Goal: Task Accomplishment & Management: Manage account settings

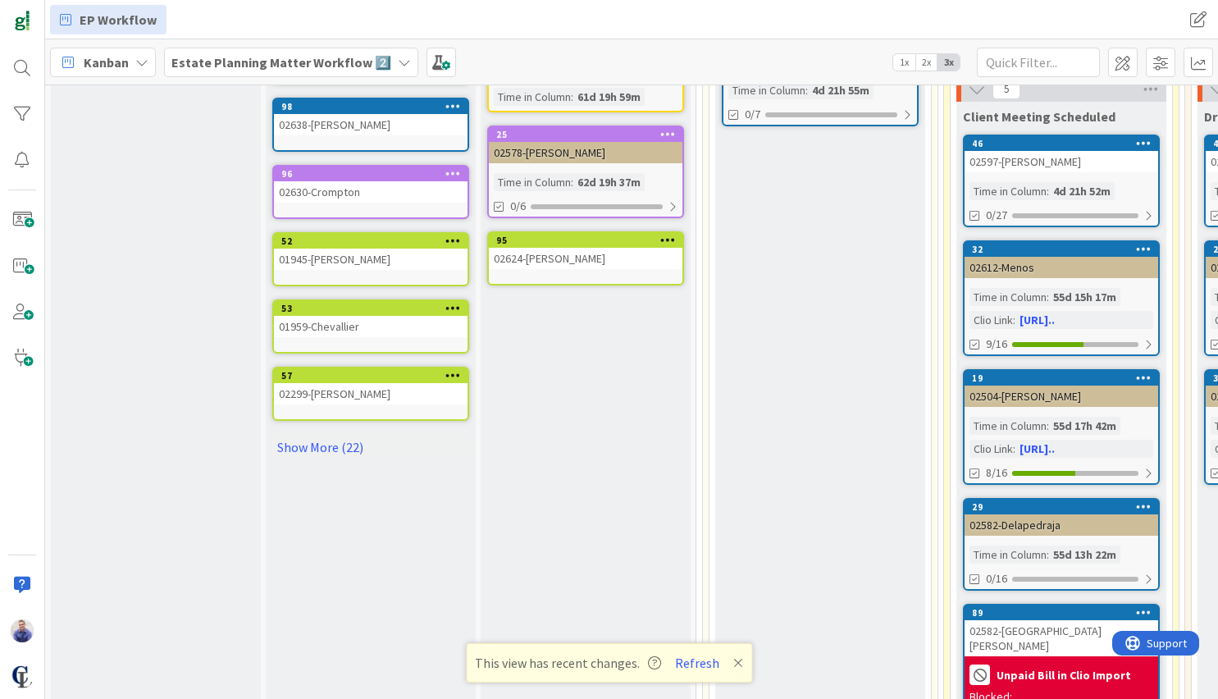
scroll to position [509, 0]
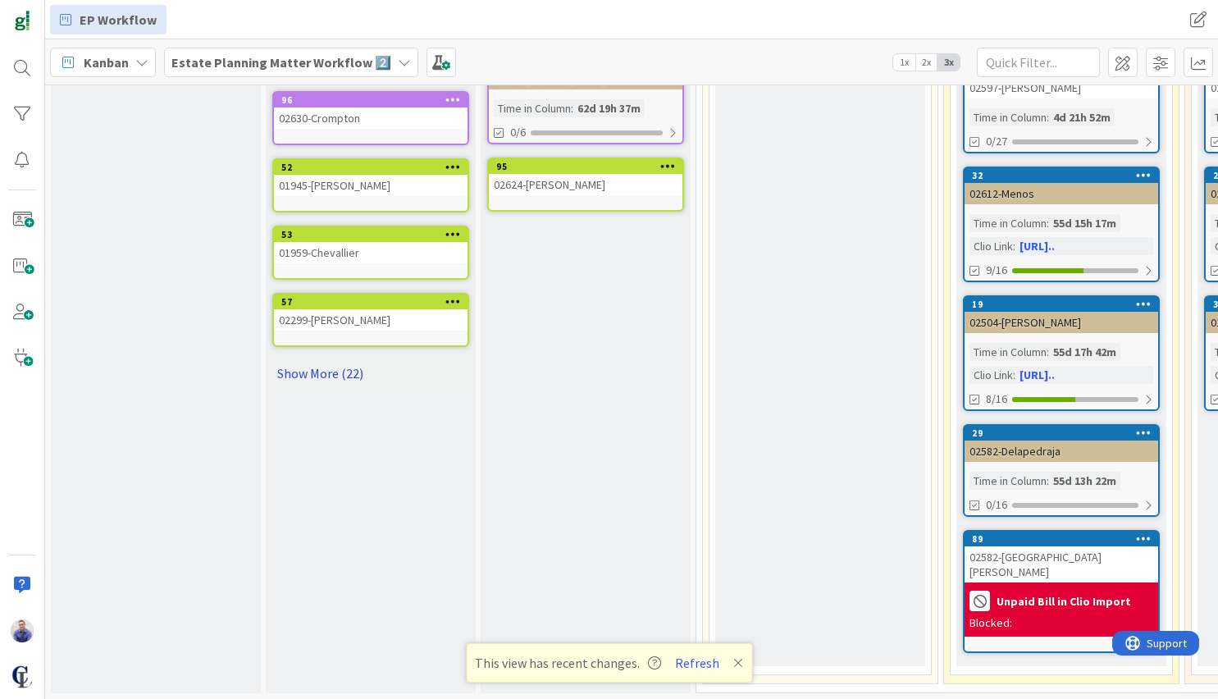
click at [353, 377] on link "Show More (22)" at bounding box center [370, 373] width 197 height 26
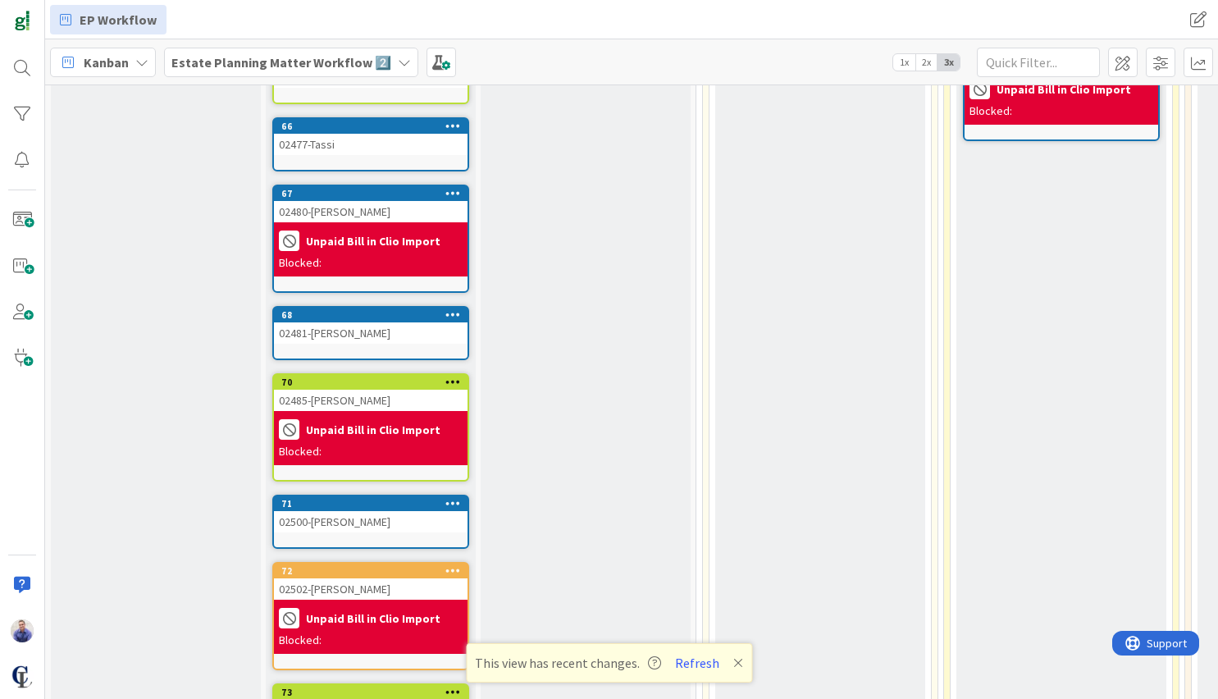
scroll to position [1060, 0]
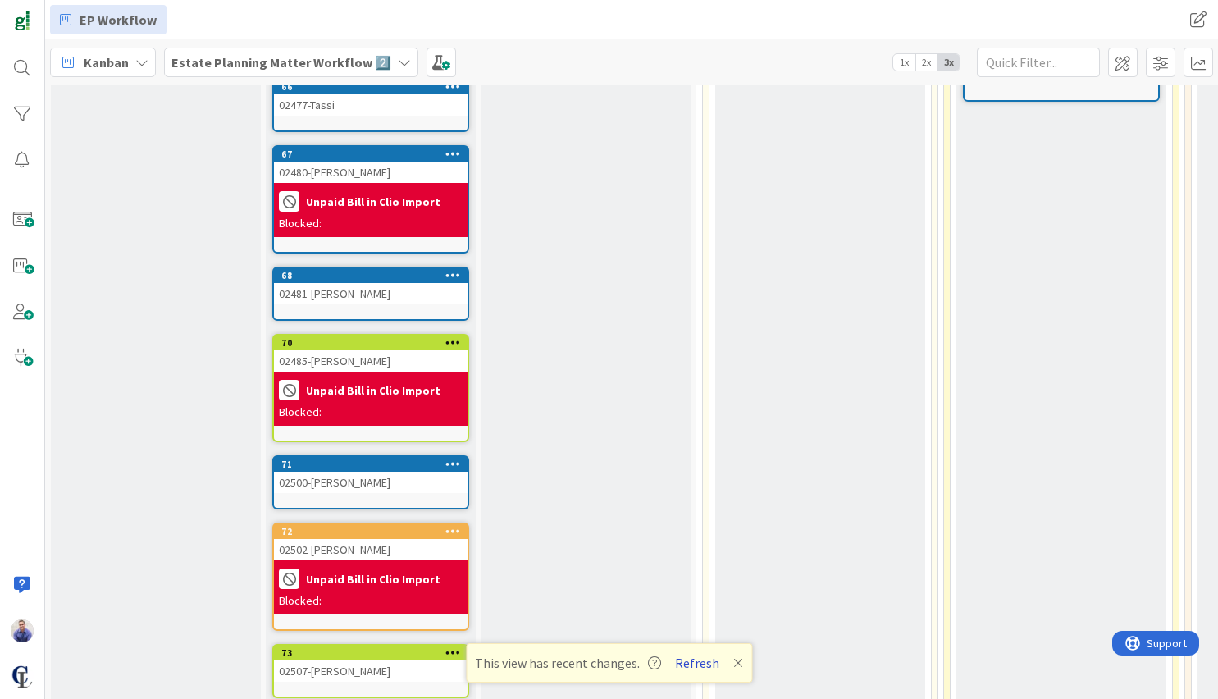
click at [700, 660] on button "Refresh" at bounding box center [697, 662] width 56 height 21
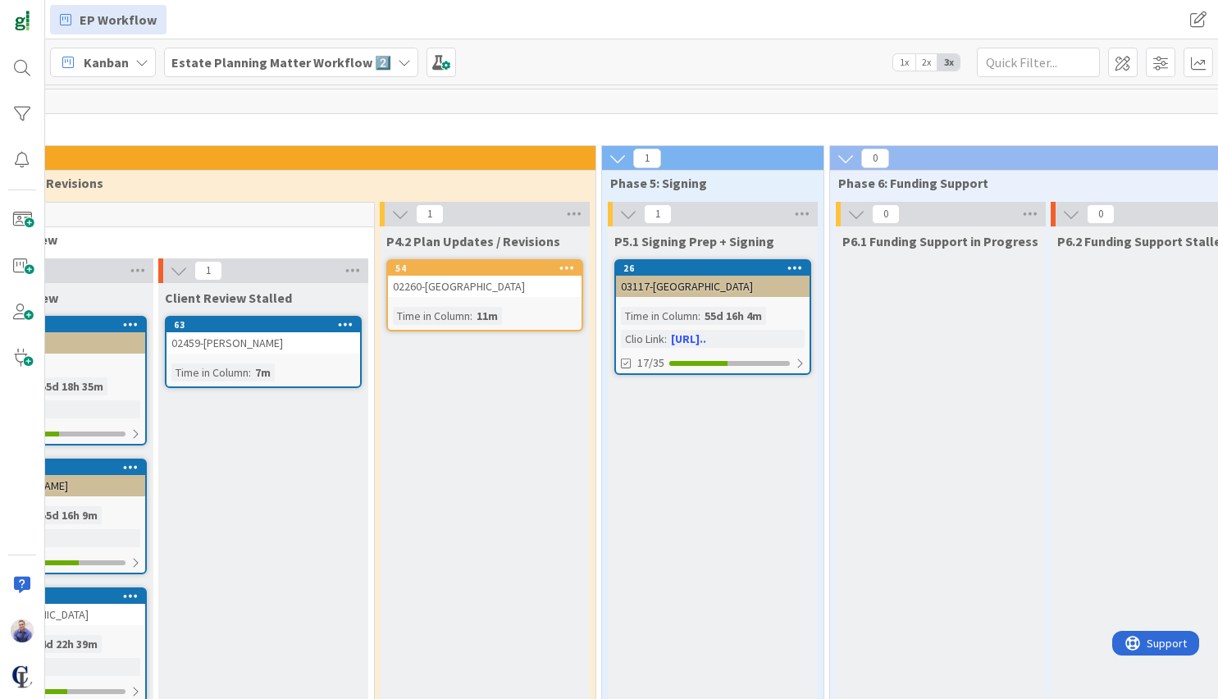
scroll to position [0, 1711]
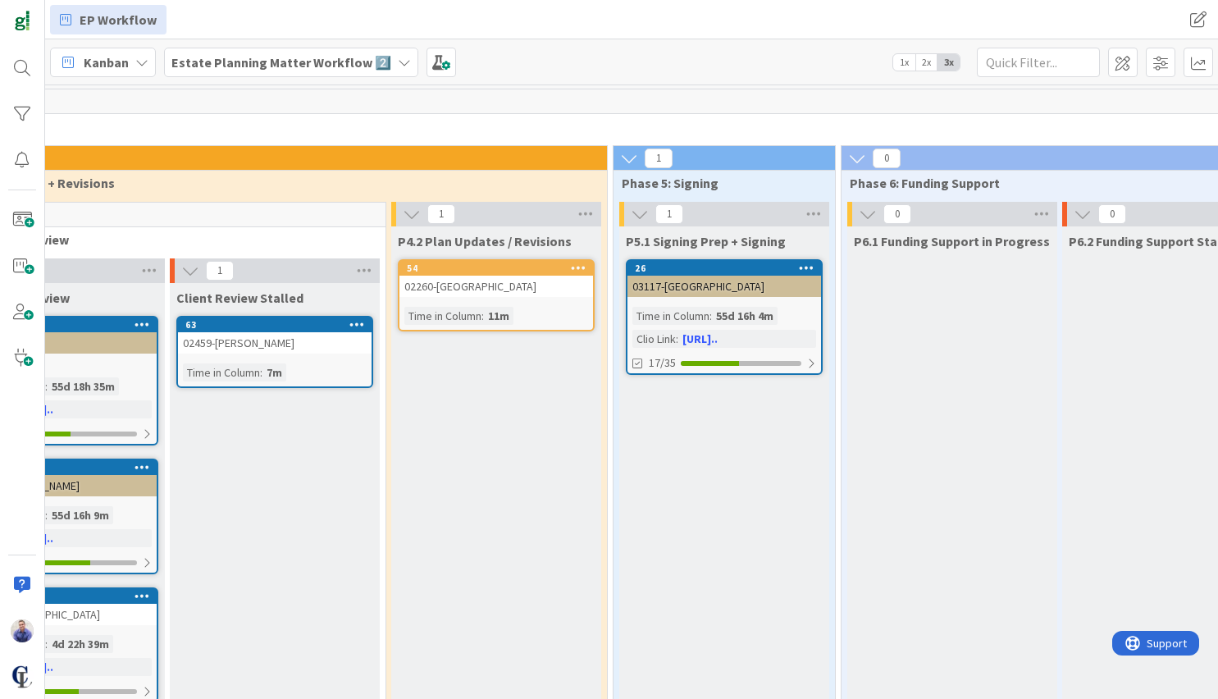
click at [539, 274] on div "54" at bounding box center [495, 268] width 193 height 15
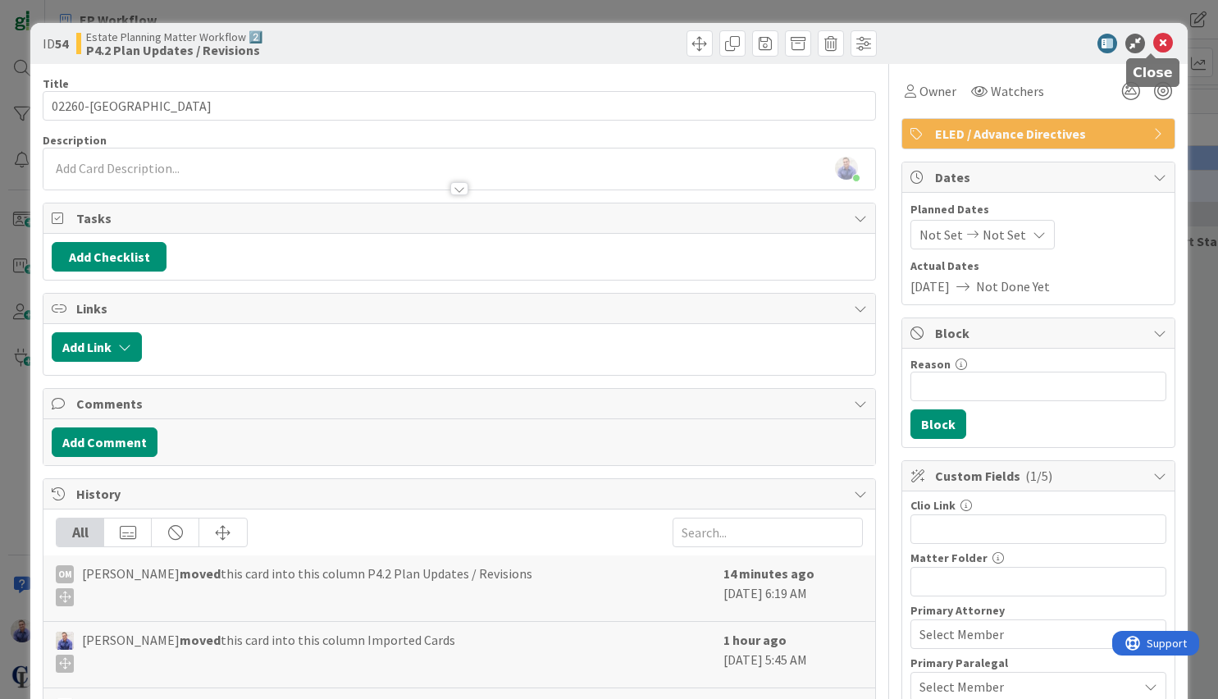
click at [1153, 43] on icon at bounding box center [1163, 44] width 20 height 20
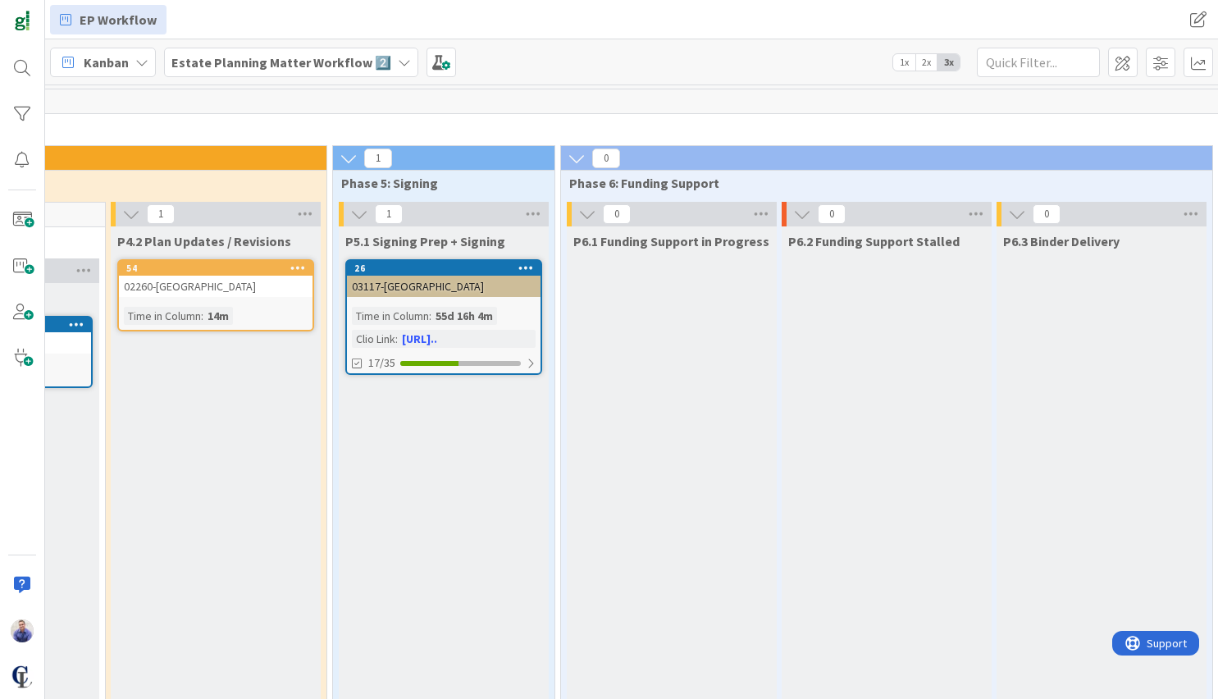
scroll to position [0, 1995]
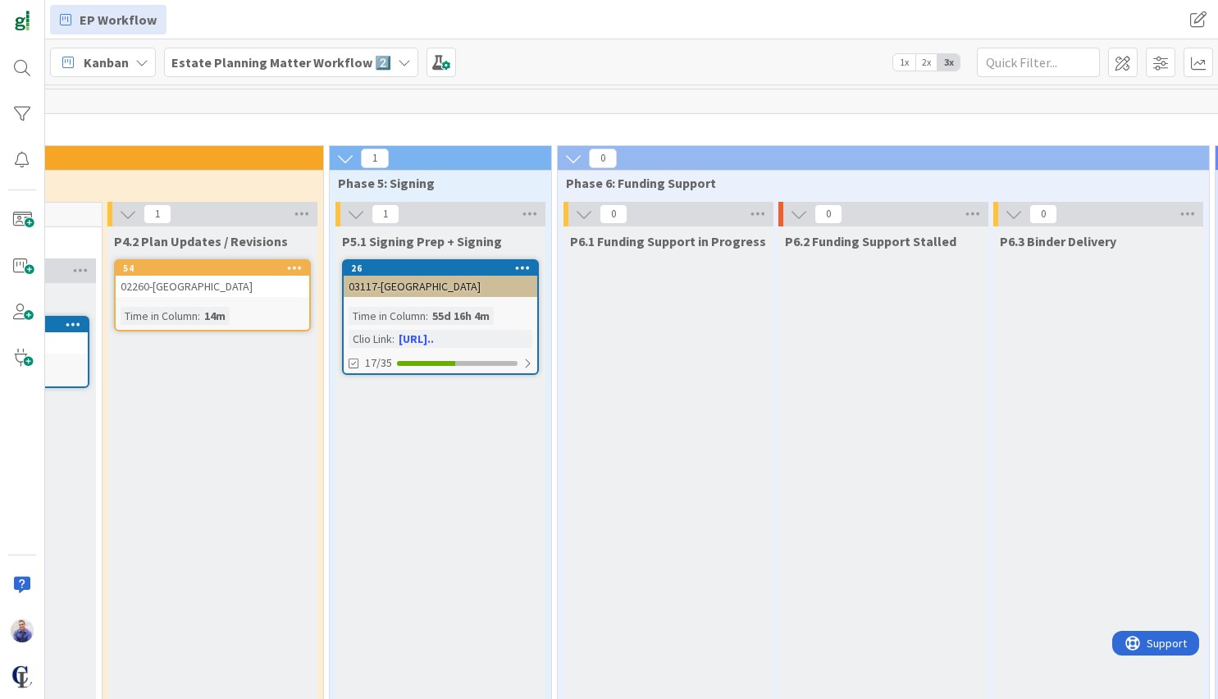
click at [235, 275] on div "02260-Miralles" at bounding box center [212, 285] width 193 height 21
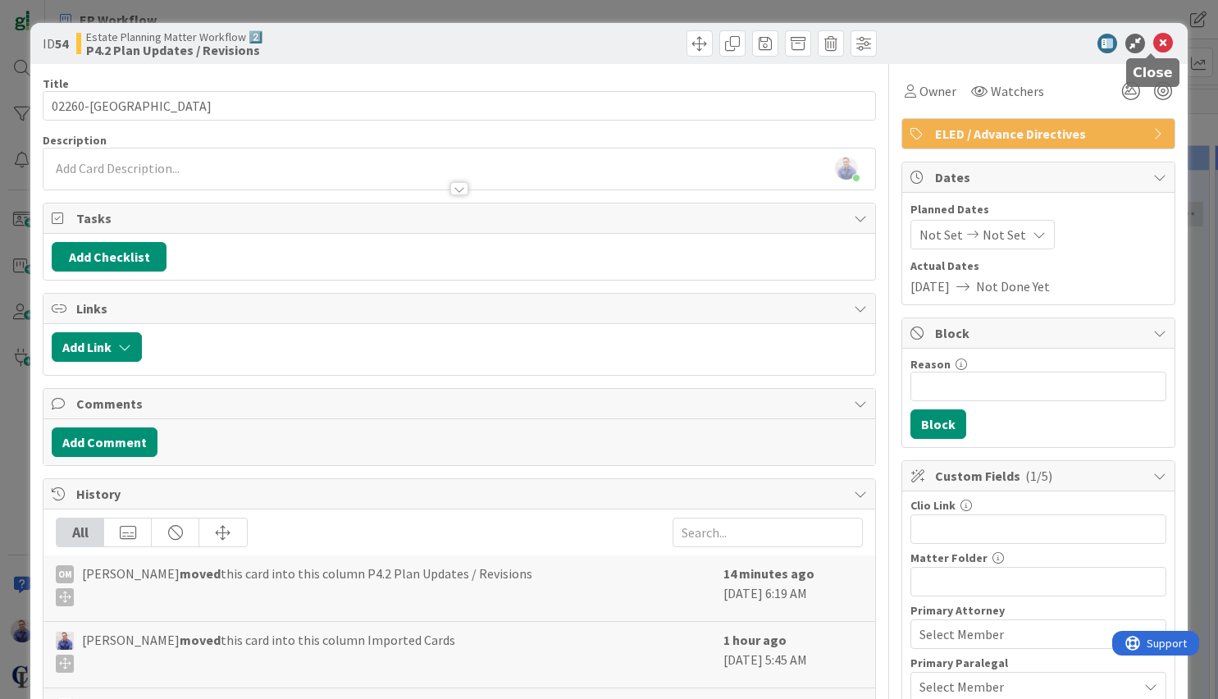
click at [1153, 41] on icon at bounding box center [1163, 44] width 20 height 20
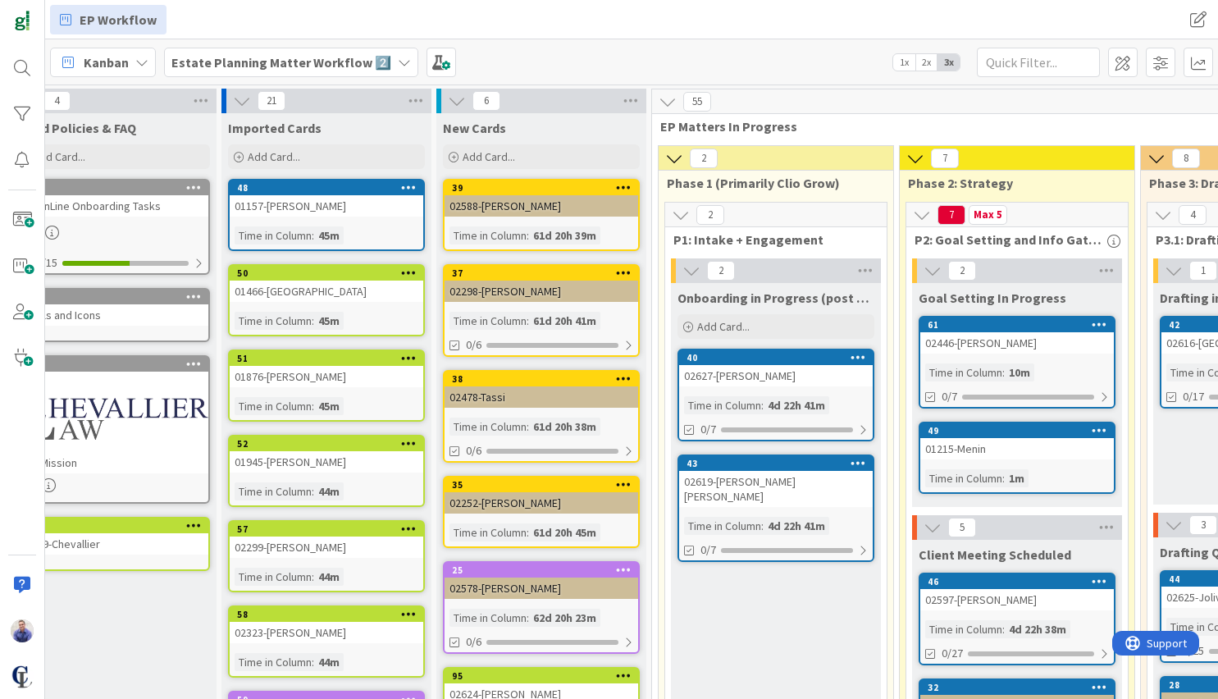
scroll to position [0, 30]
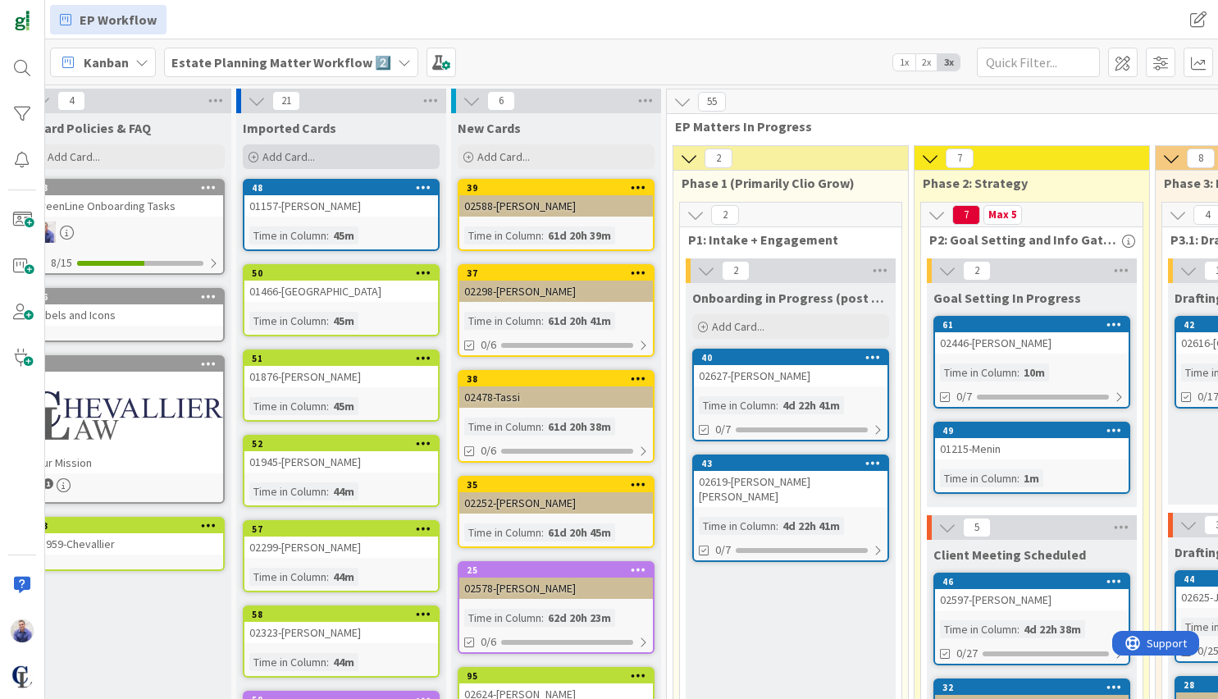
click at [293, 156] on span "Add Card..." at bounding box center [288, 156] width 52 height 15
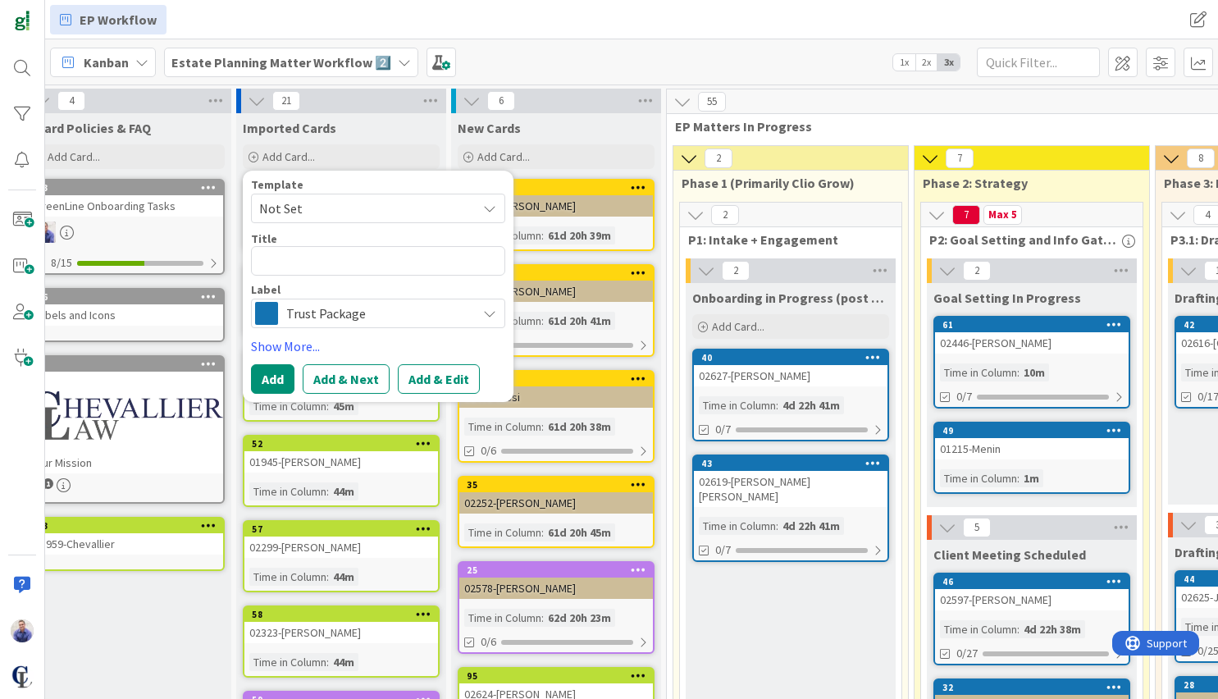
type textarea "x"
type textarea "J"
type textarea "x"
type textarea "Jo"
type textarea "x"
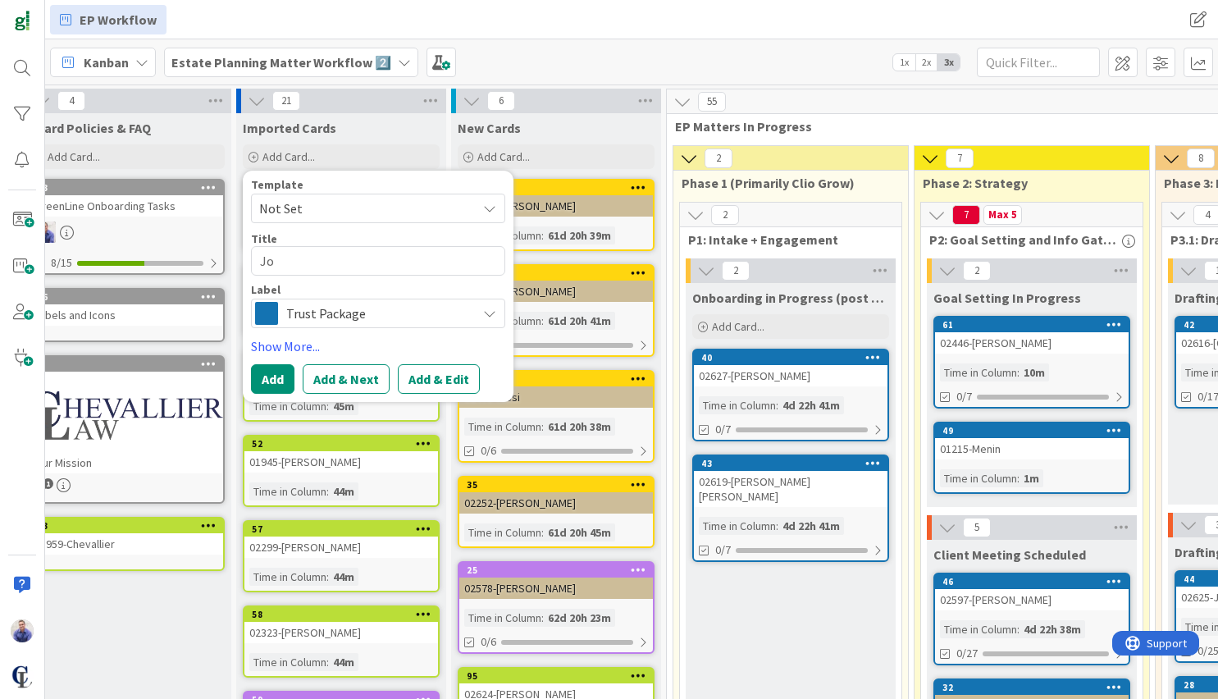
type textarea "Joh"
type textarea "x"
type textarea "John"
type textarea "x"
type textarea "John"
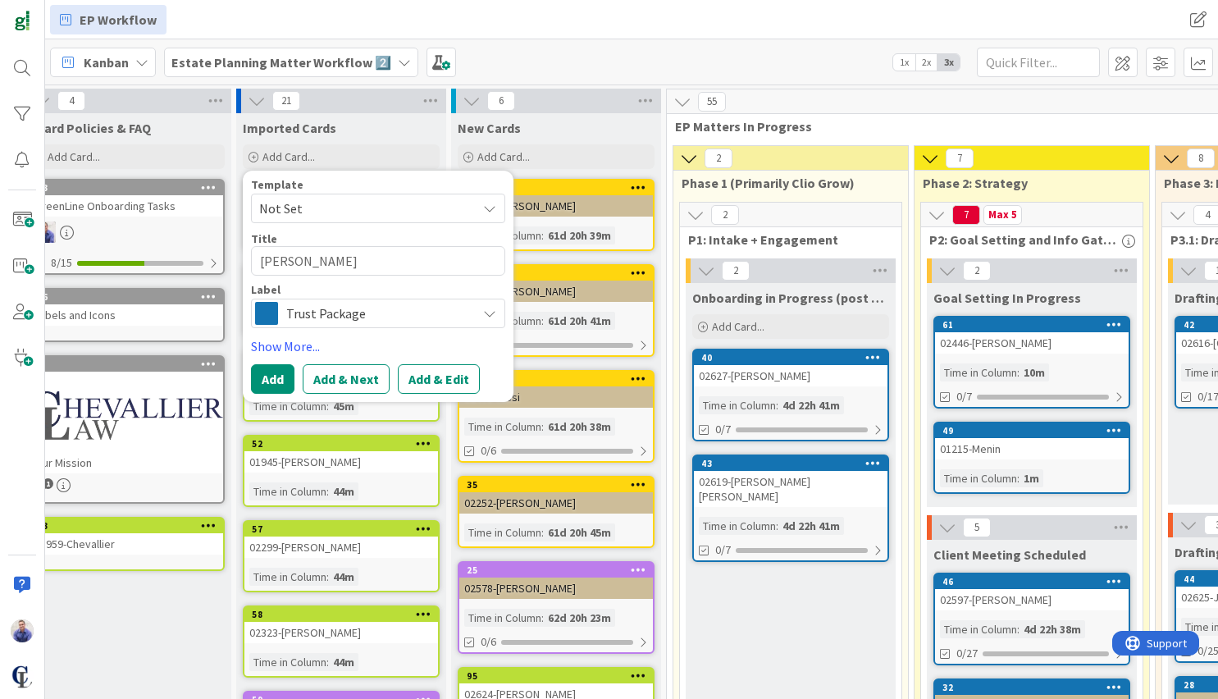
type textarea "x"
type textarea "John T"
type textarea "x"
type textarea "John TE"
type textarea "x"
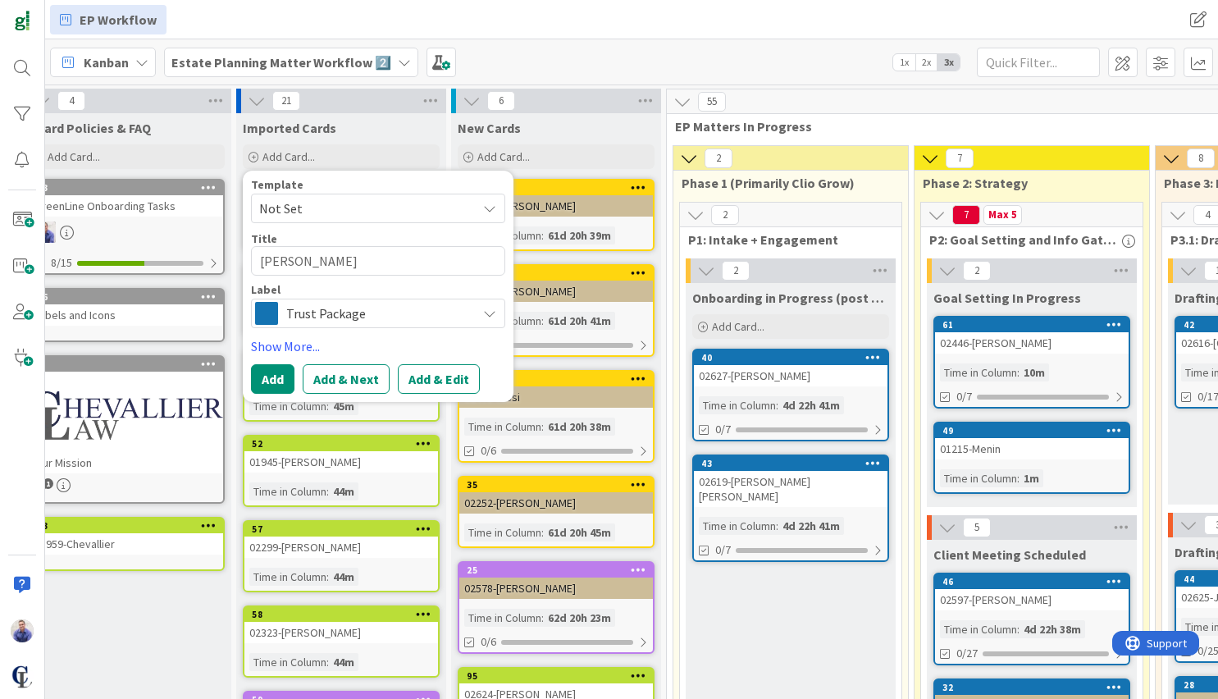
type textarea "John TES"
type textarea "x"
type textarea "John TEST"
type textarea "x"
type textarea "John TEST"
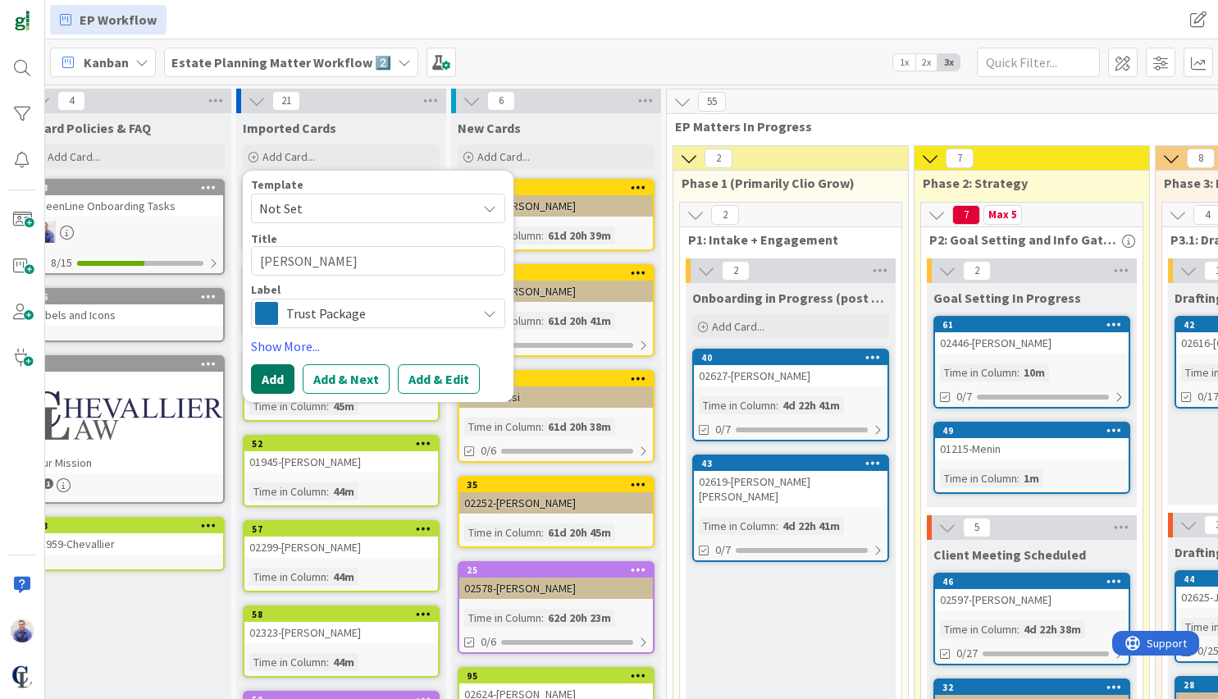
drag, startPoint x: 271, startPoint y: 375, endPoint x: 280, endPoint y: 375, distance: 9.9
click at [271, 375] on button "Add" at bounding box center [272, 379] width 43 height 30
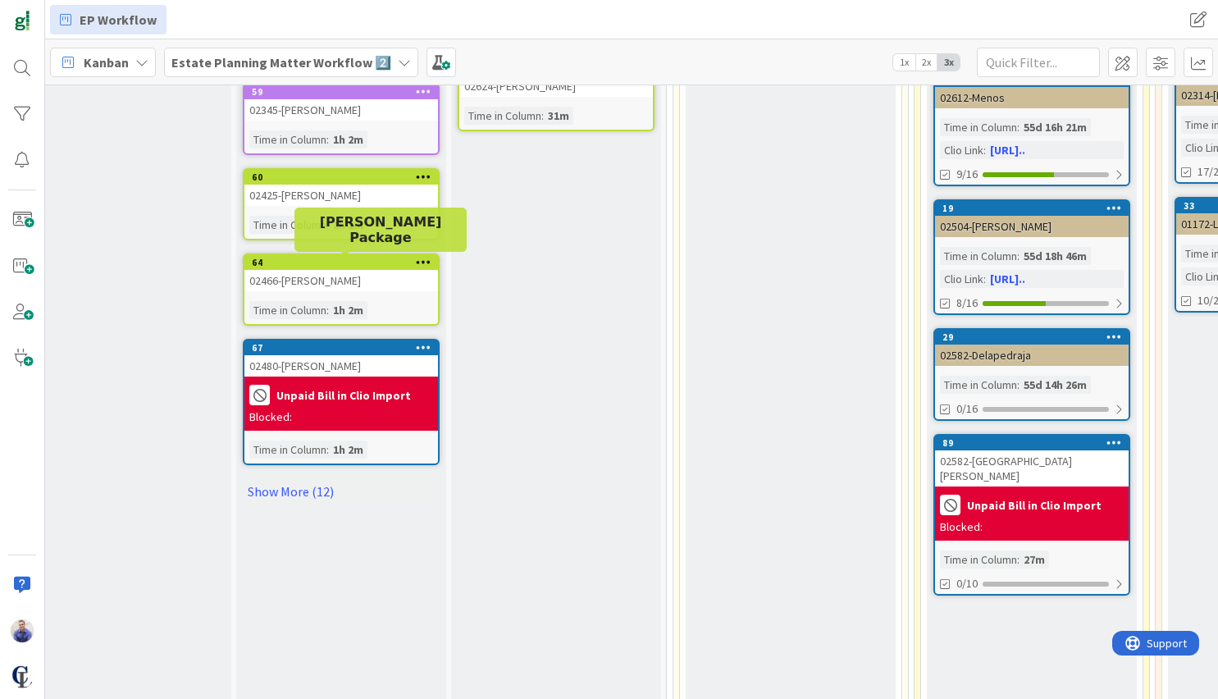
scroll to position [684, 30]
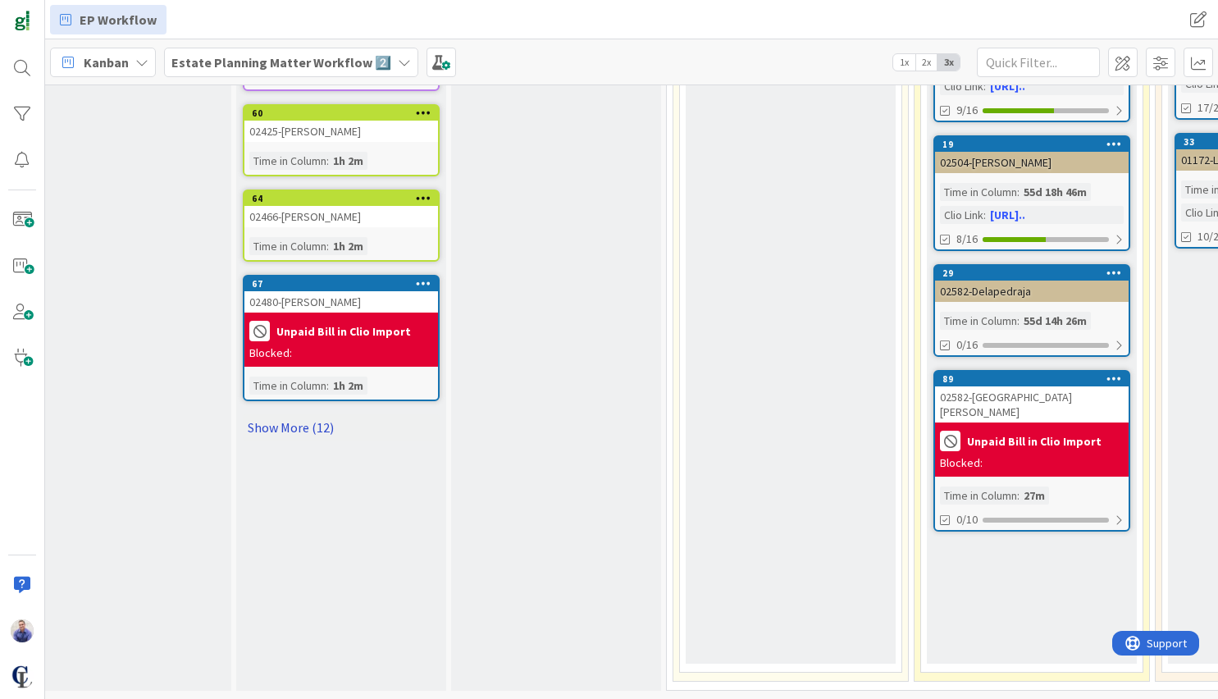
click at [322, 414] on link "Show More (12)" at bounding box center [341, 427] width 197 height 26
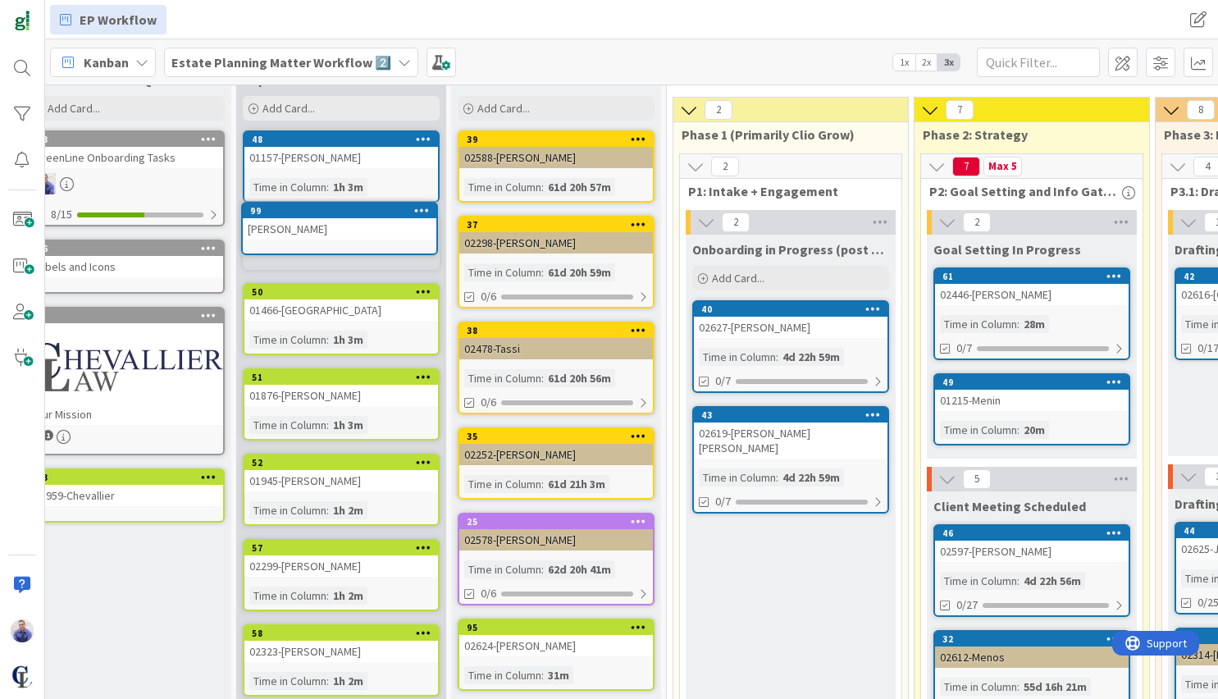
scroll to position [0, 30]
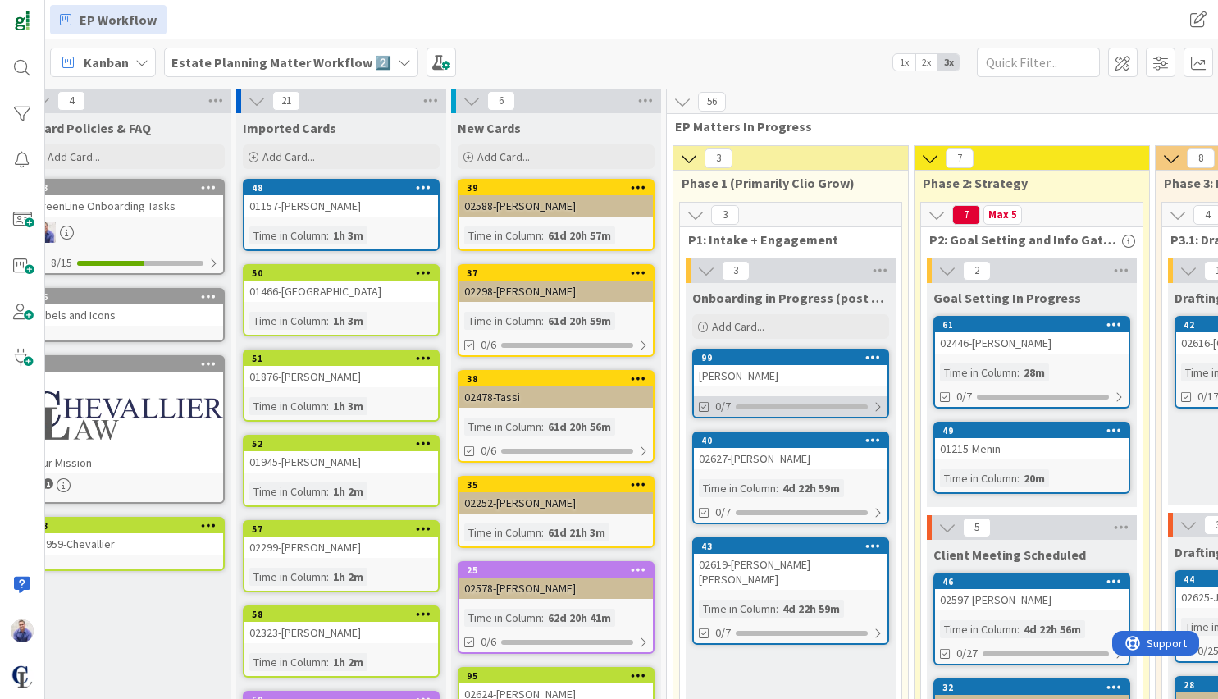
click at [885, 407] on div "0/7" at bounding box center [790, 406] width 193 height 20
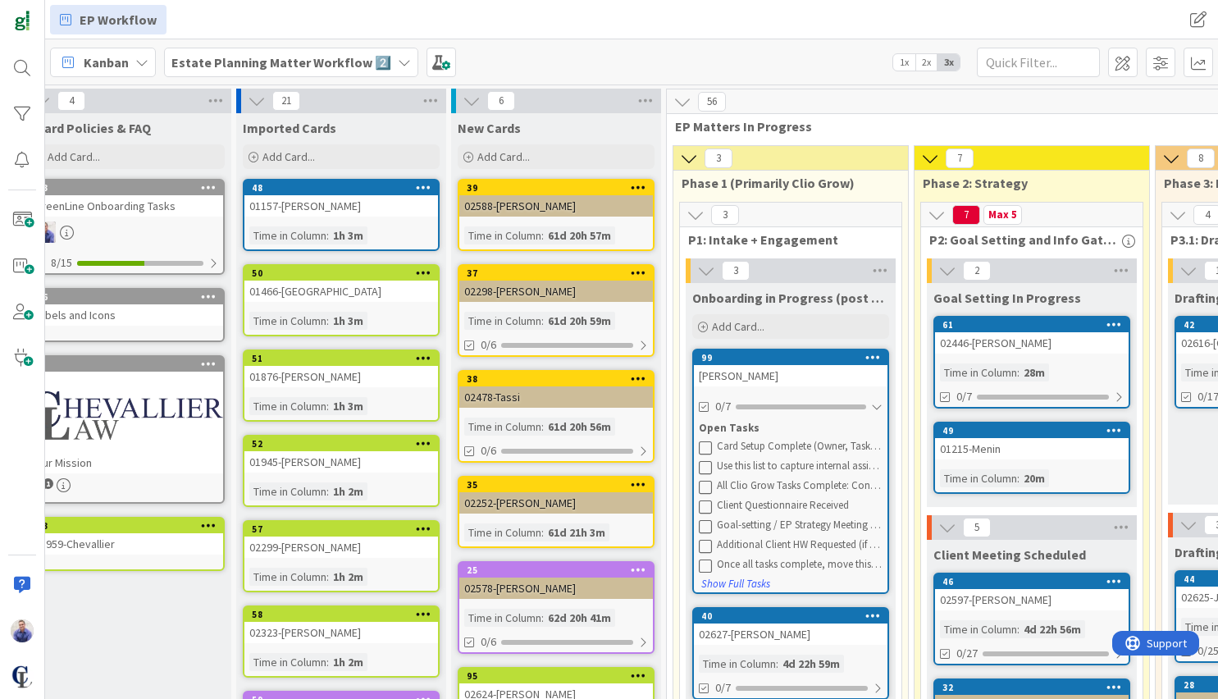
click at [727, 373] on div "John TEST" at bounding box center [790, 375] width 193 height 21
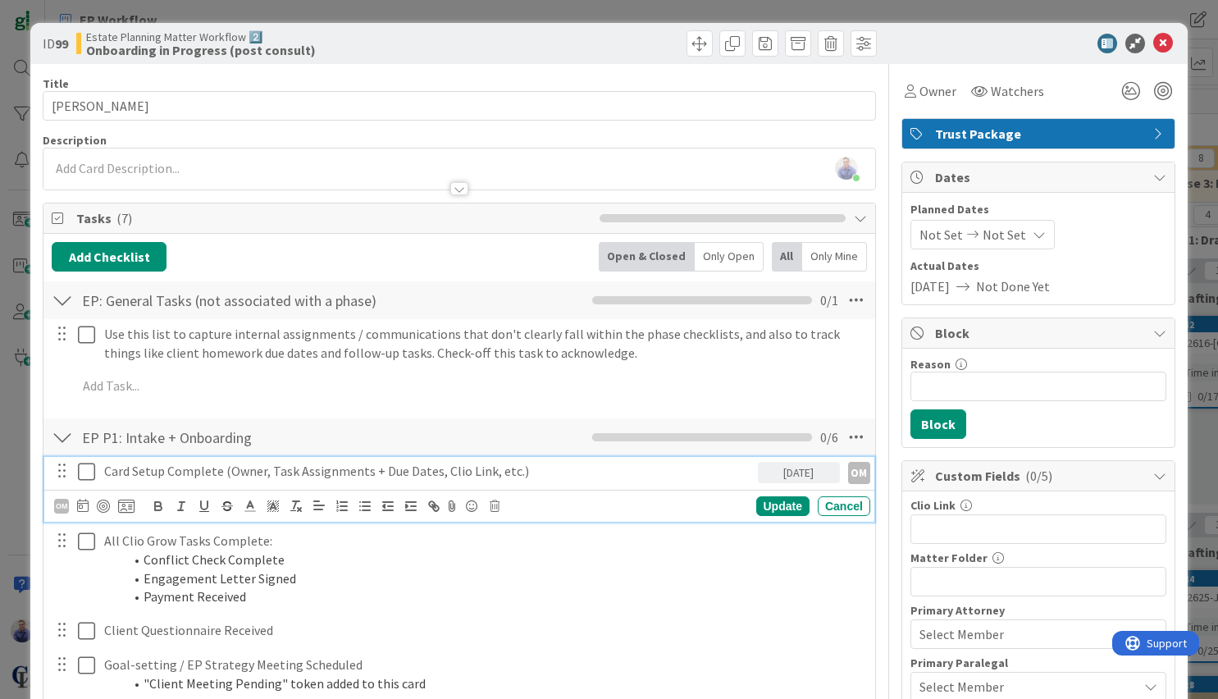
click at [84, 476] on icon at bounding box center [86, 472] width 17 height 20
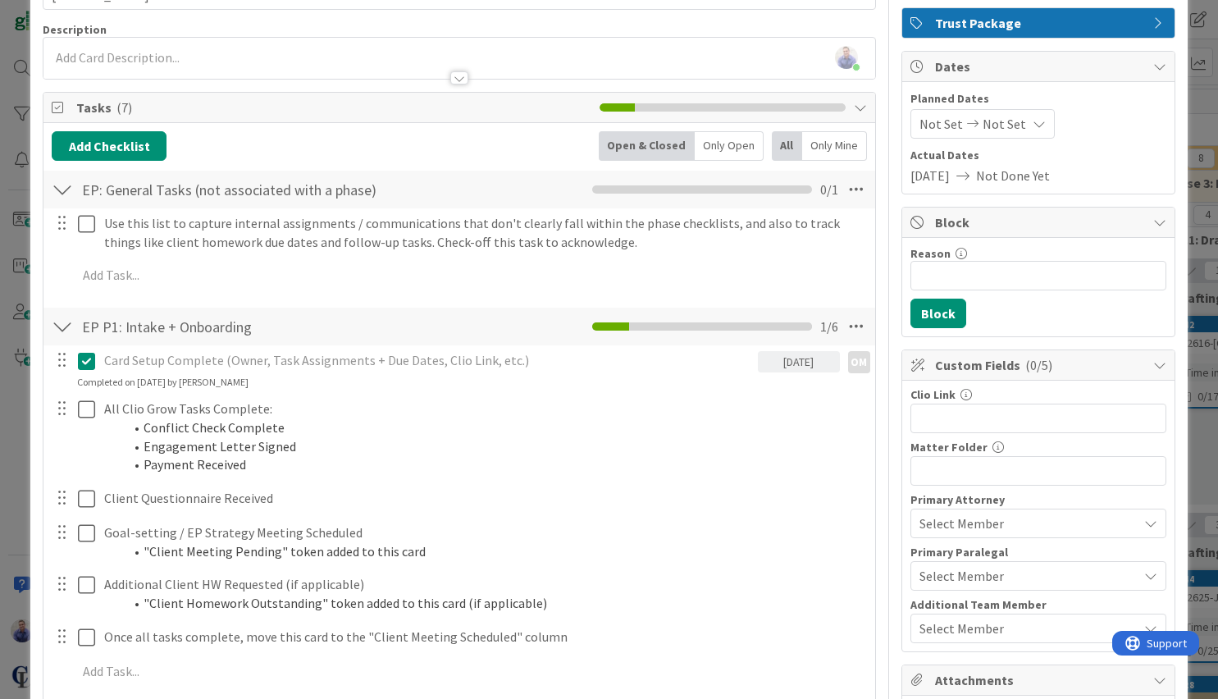
scroll to position [189, 0]
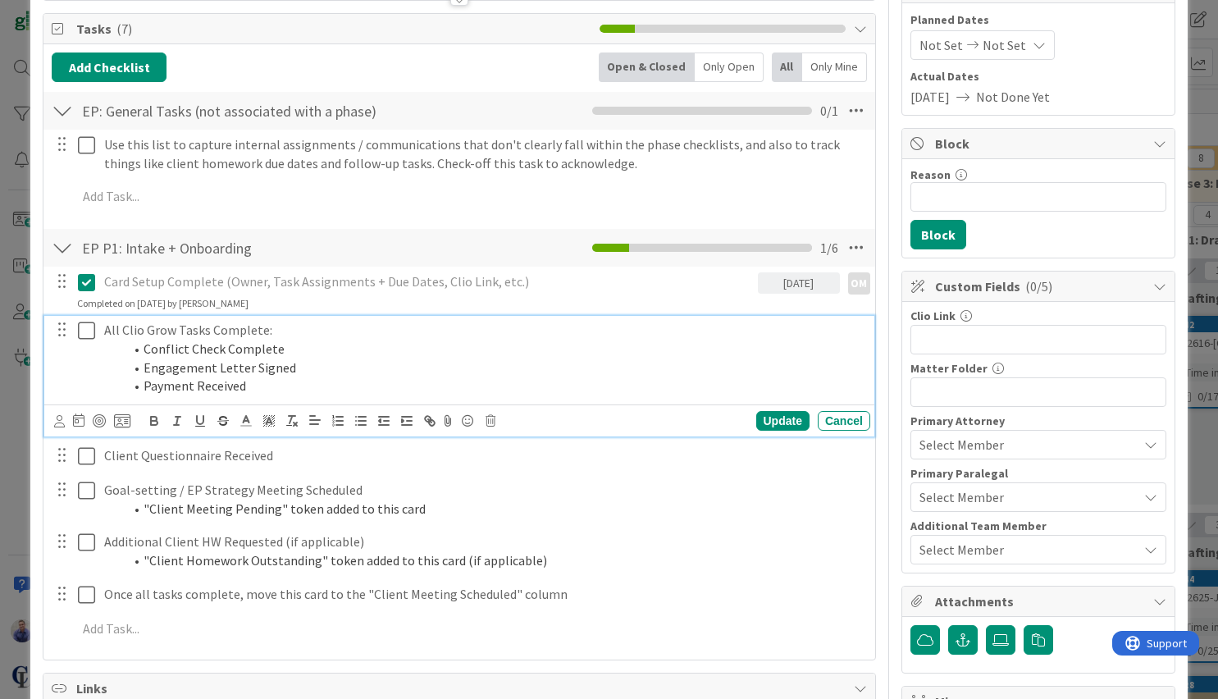
drag, startPoint x: 88, startPoint y: 337, endPoint x: 89, endPoint y: 357, distance: 19.7
click at [88, 338] on icon at bounding box center [86, 331] width 17 height 20
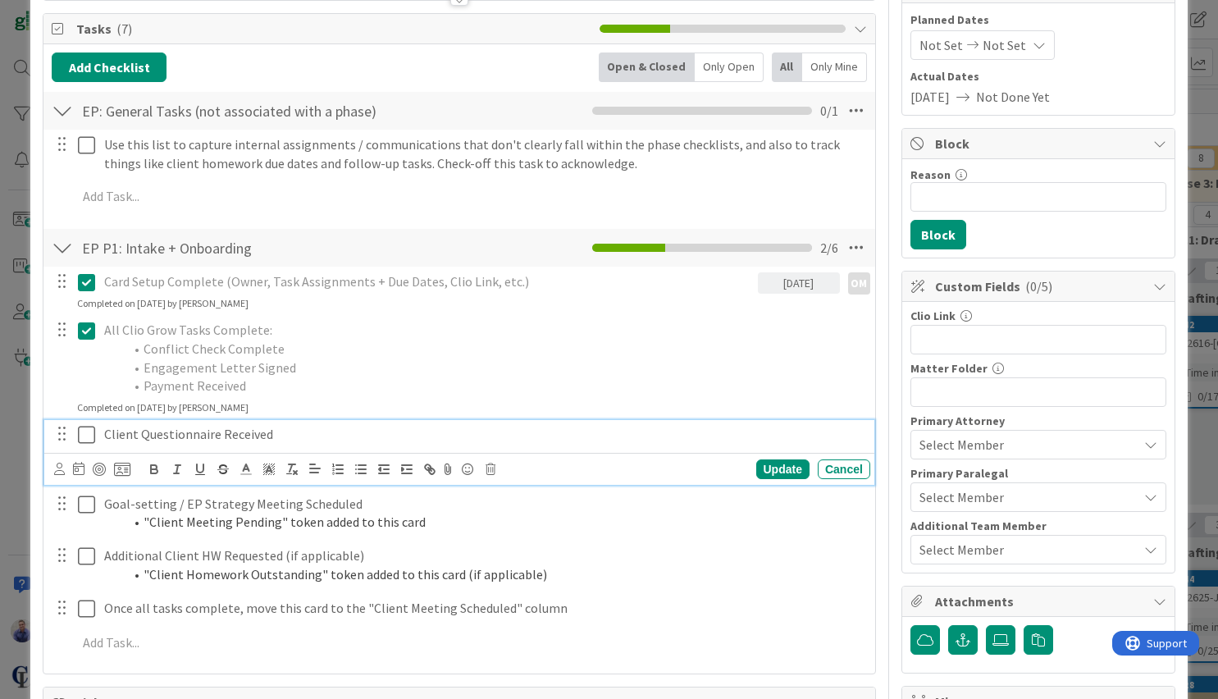
click at [86, 440] on icon at bounding box center [86, 435] width 17 height 20
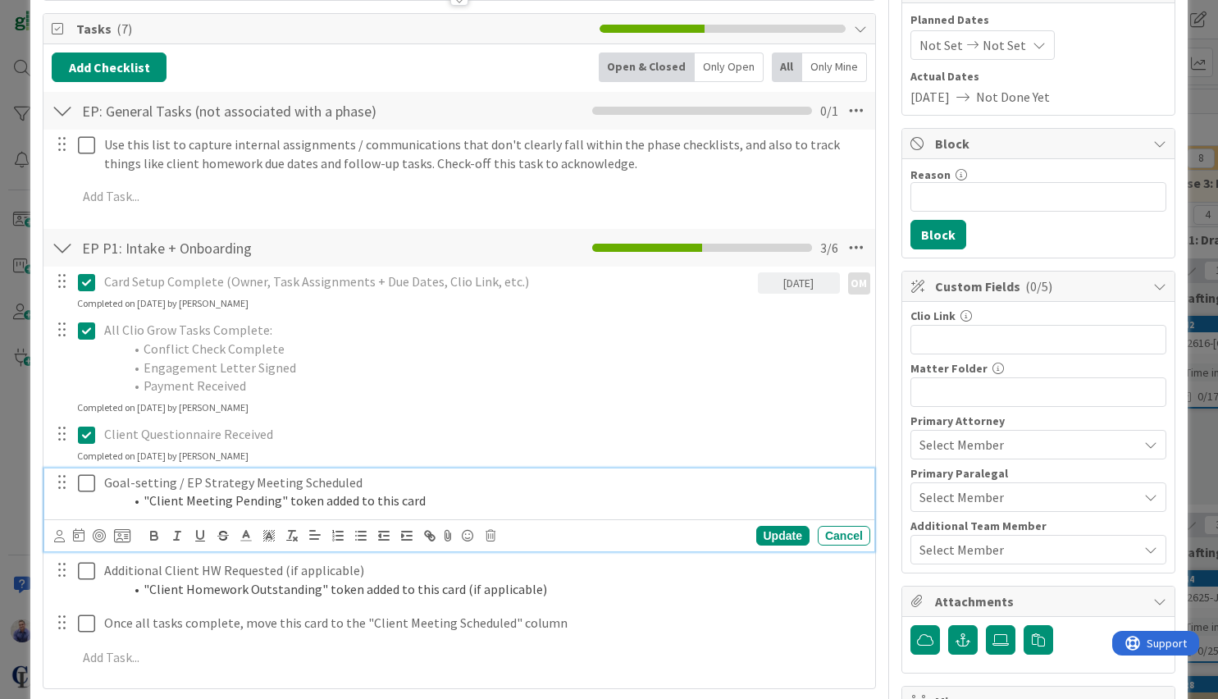
click at [88, 483] on icon at bounding box center [86, 483] width 17 height 20
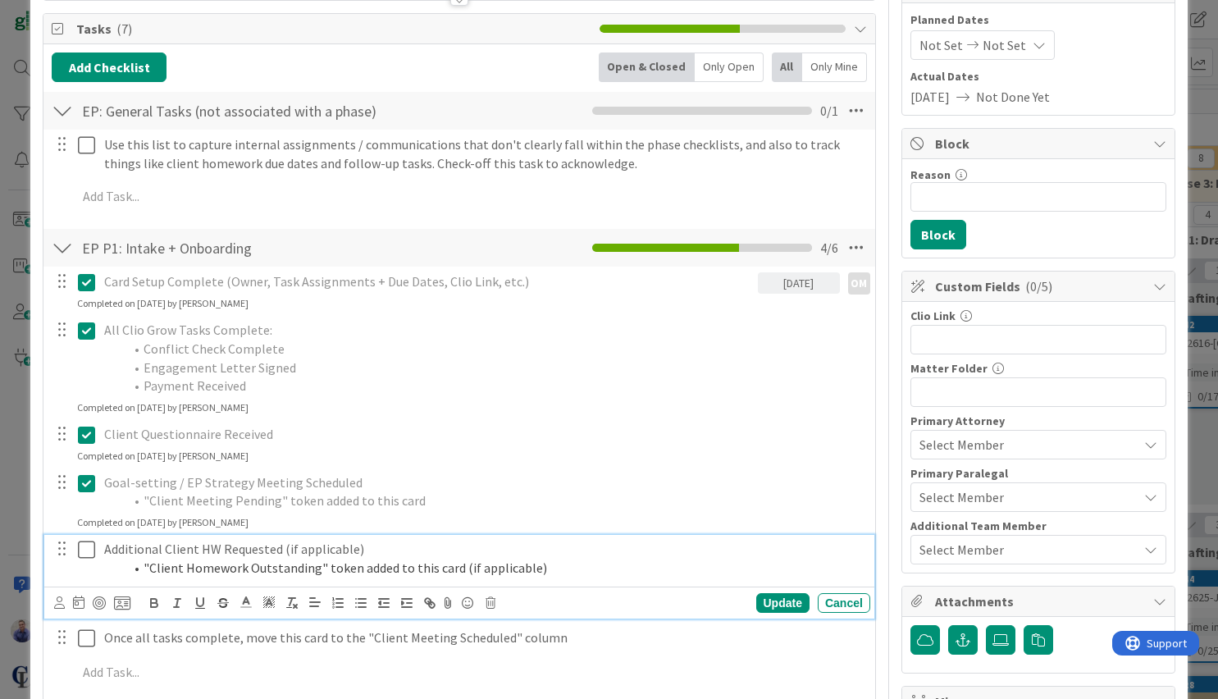
click at [87, 548] on icon at bounding box center [86, 549] width 17 height 20
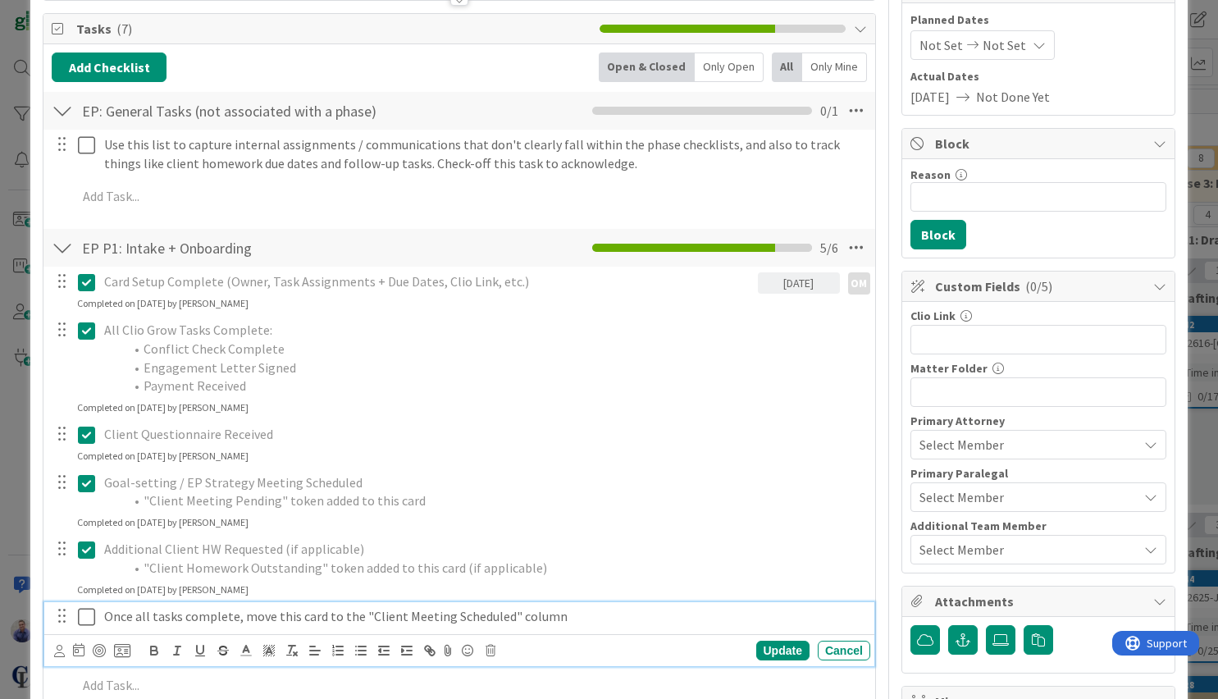
click at [89, 612] on icon at bounding box center [86, 617] width 17 height 20
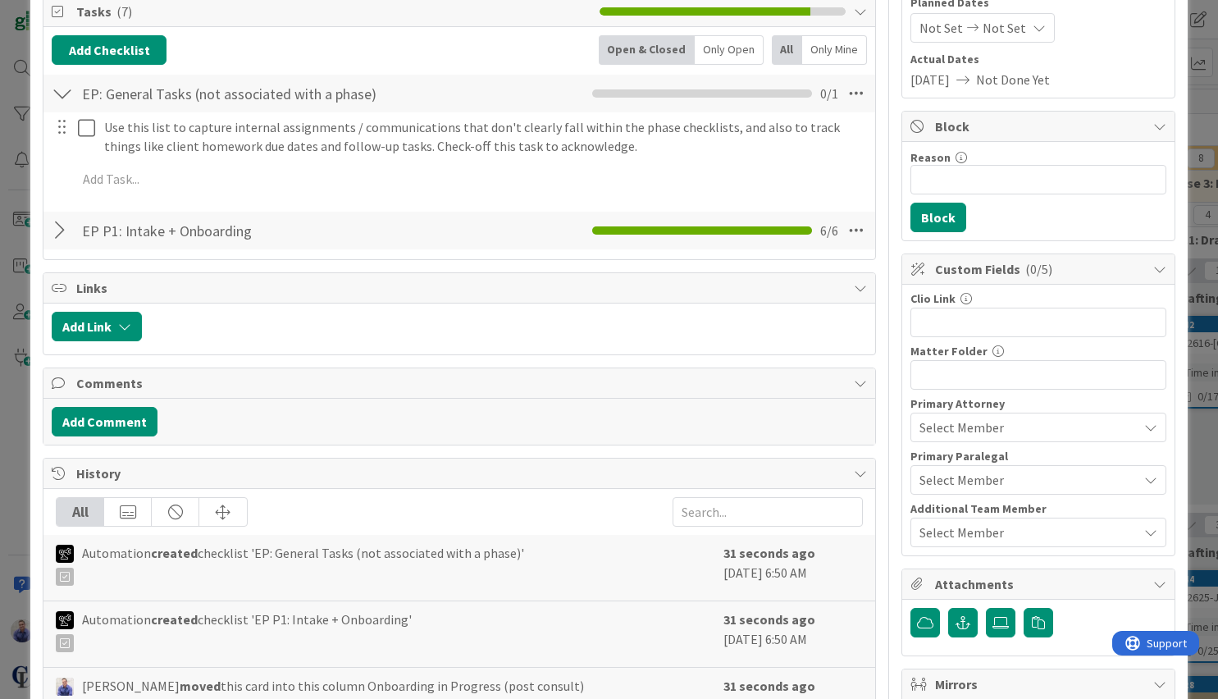
scroll to position [0, 0]
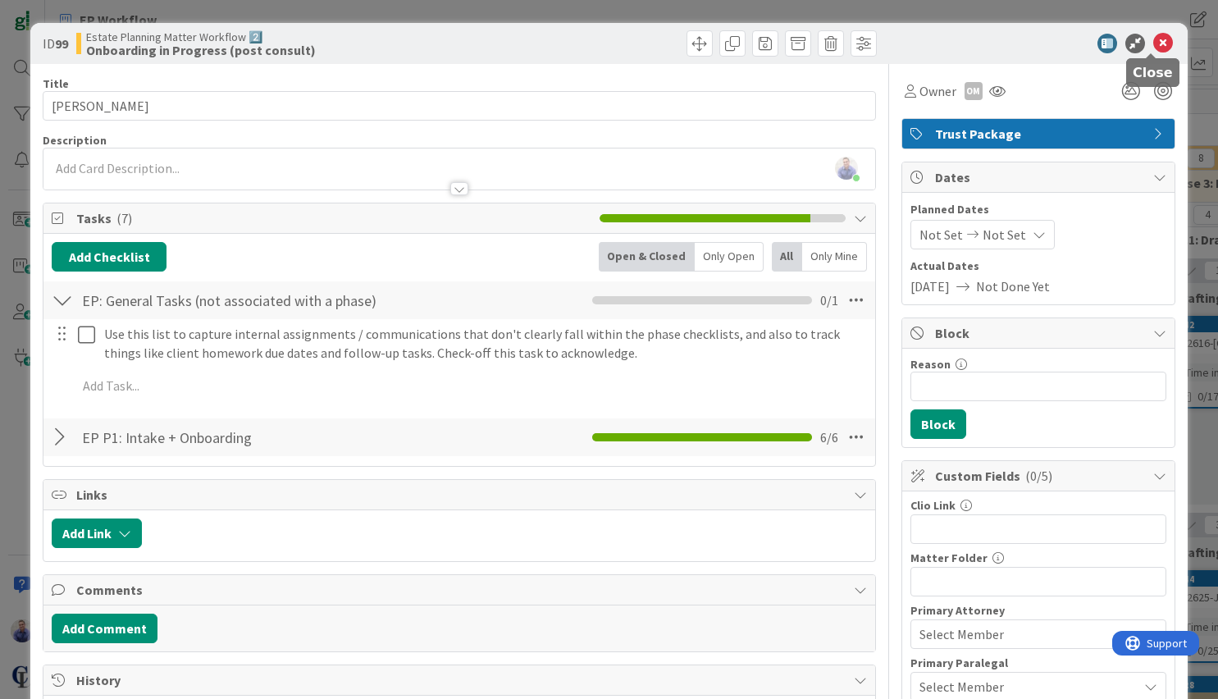
click at [1155, 46] on icon at bounding box center [1163, 44] width 20 height 20
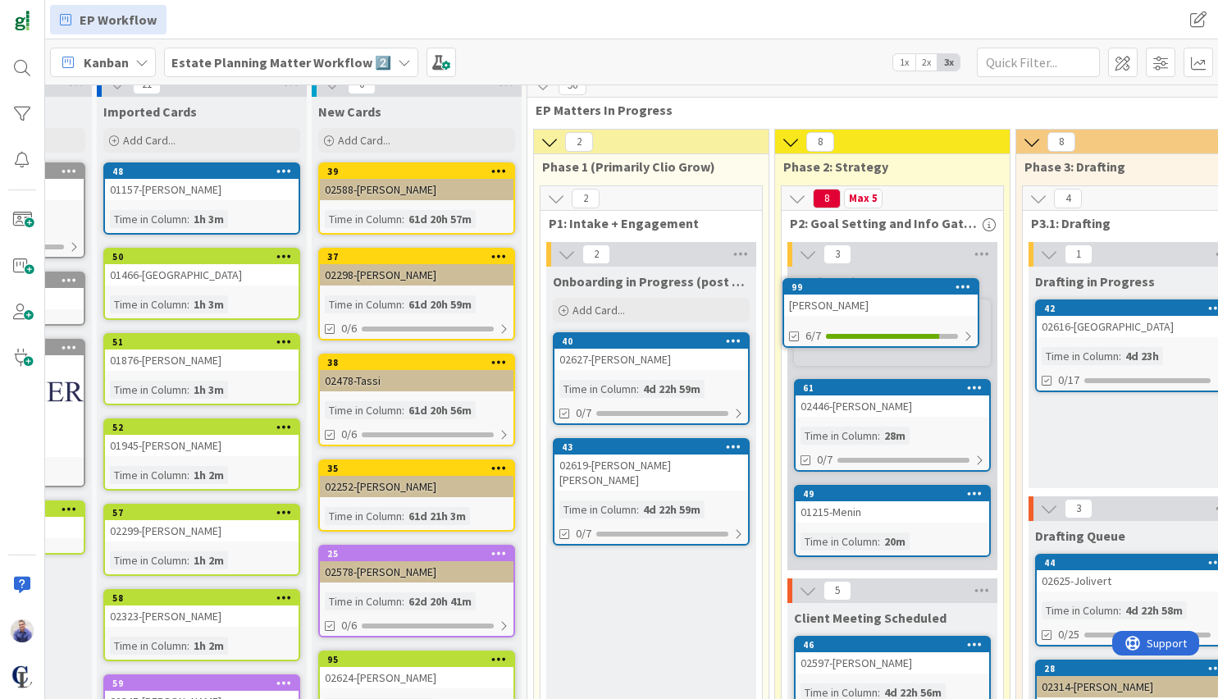
scroll to position [14, 169]
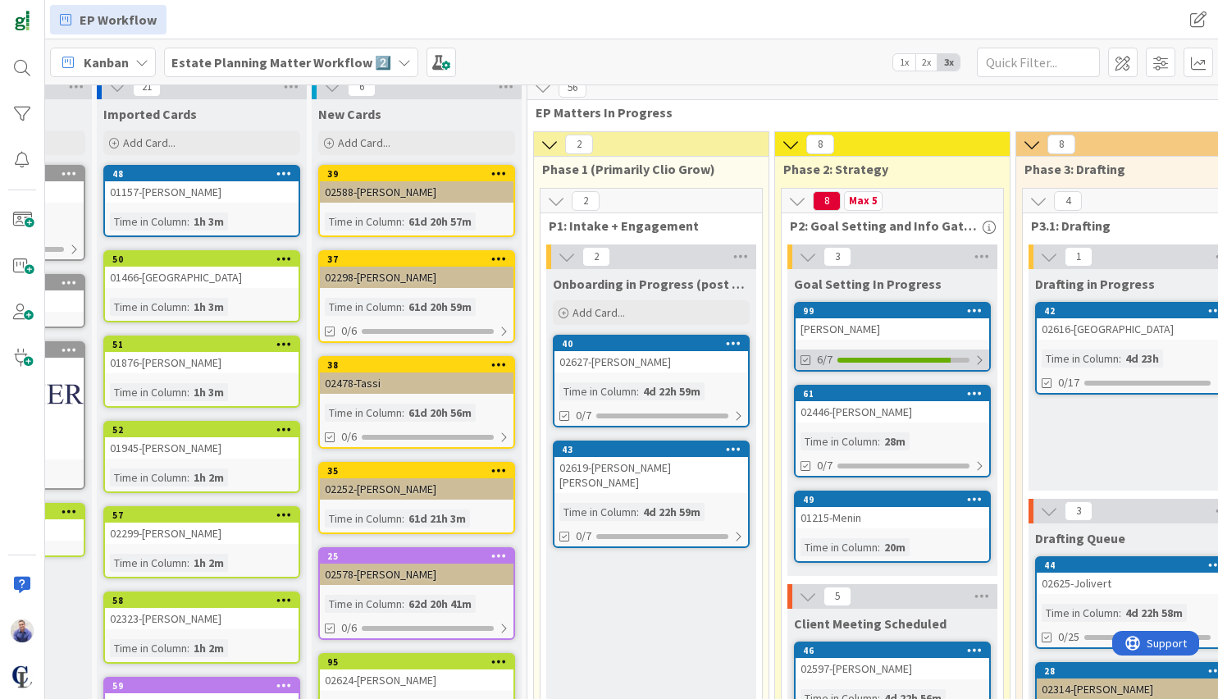
click at [976, 360] on div at bounding box center [979, 359] width 10 height 13
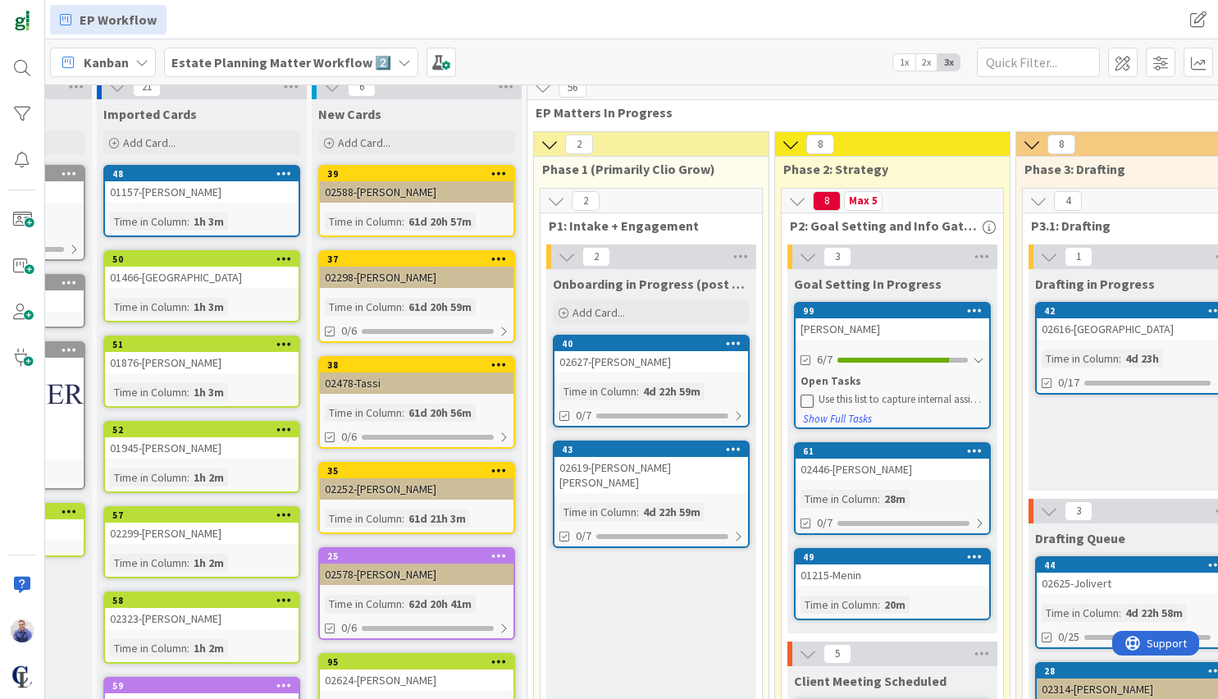
click at [868, 324] on div "John TEST" at bounding box center [891, 328] width 193 height 21
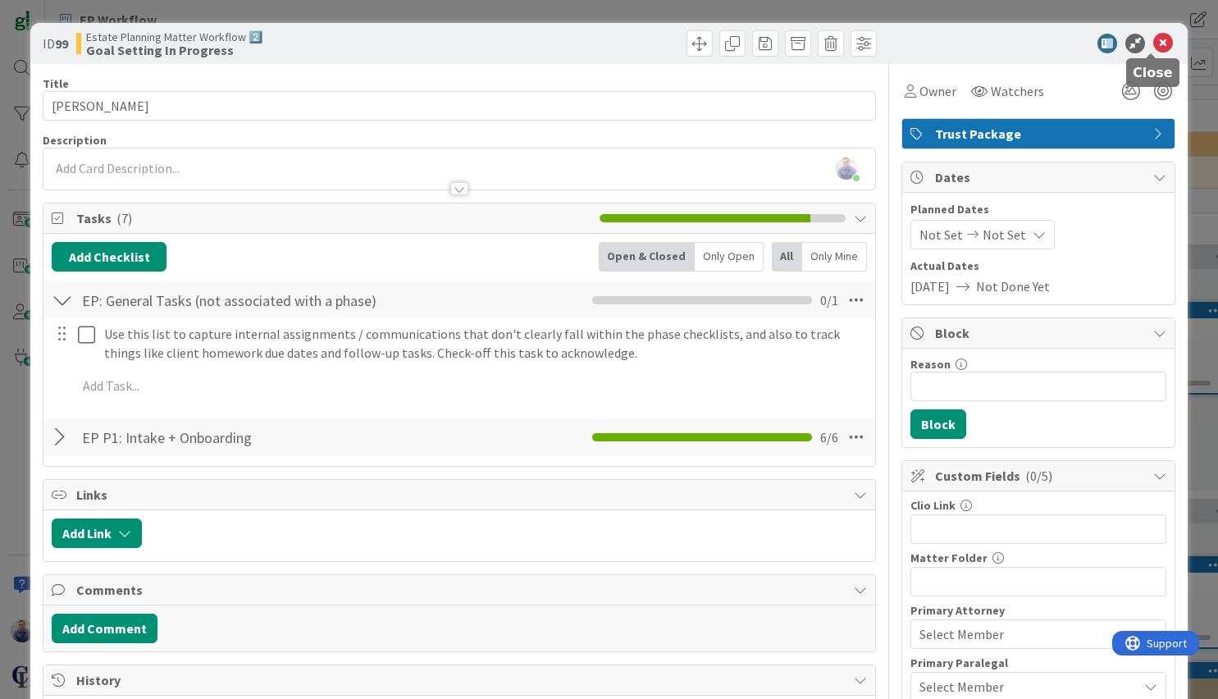
click at [1153, 43] on icon at bounding box center [1163, 44] width 20 height 20
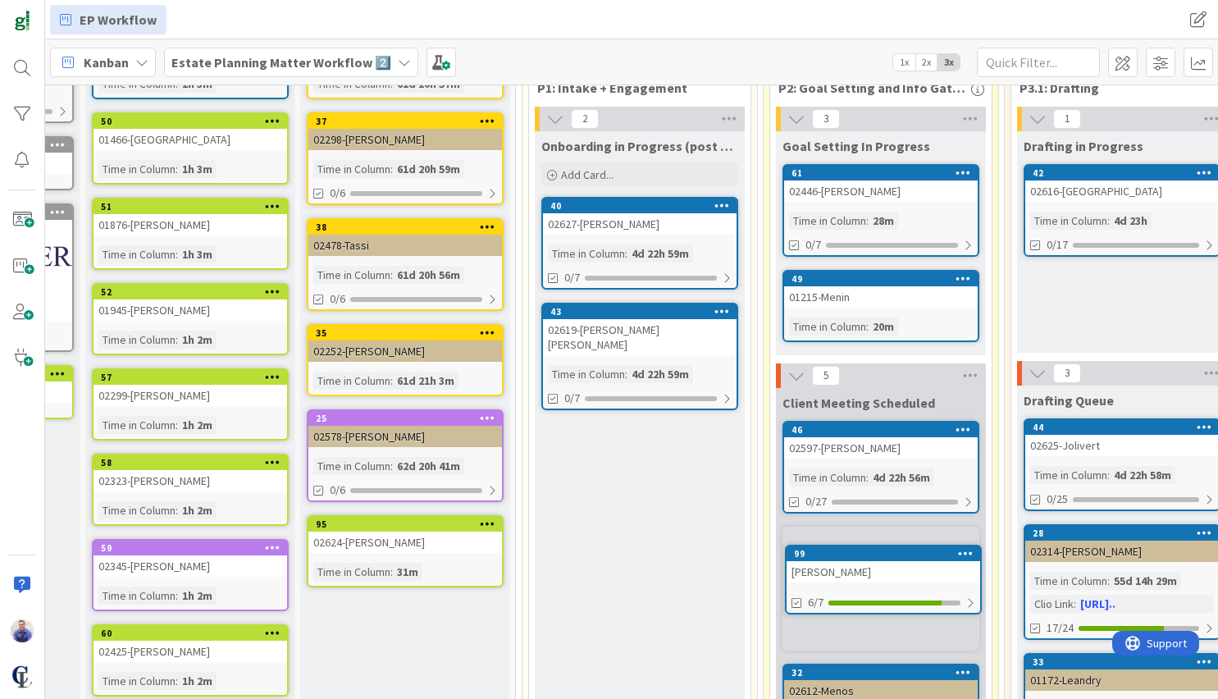
scroll to position [181, 180]
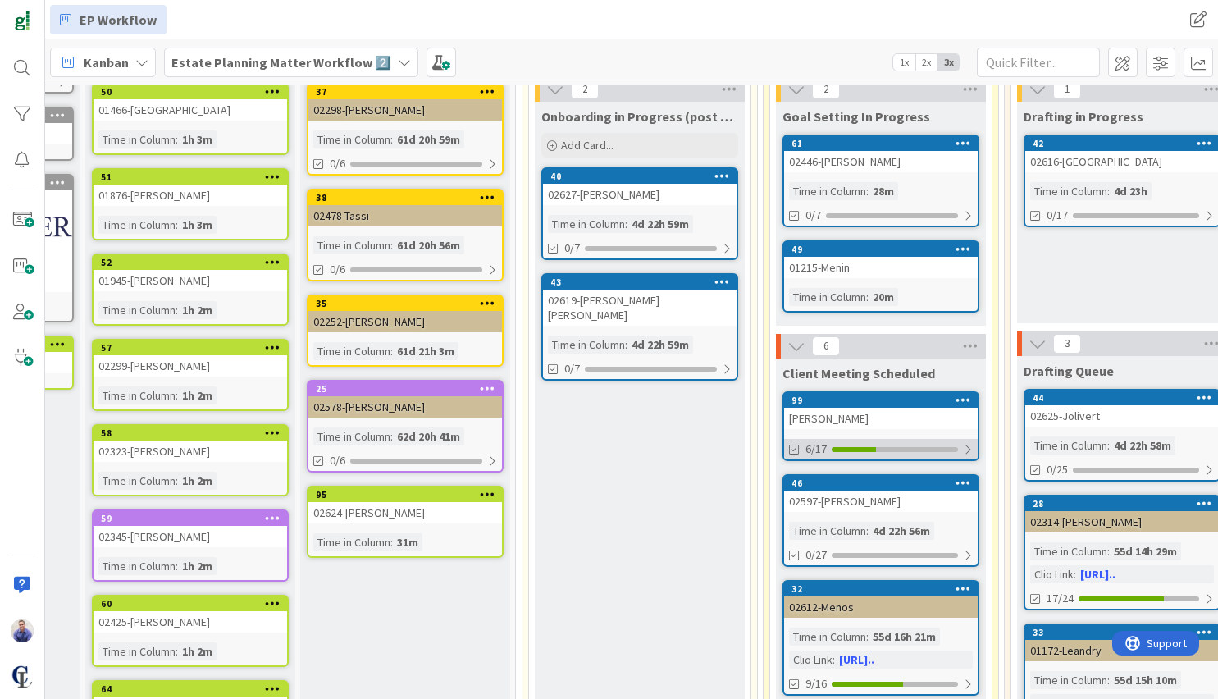
click at [972, 450] on div at bounding box center [968, 449] width 10 height 13
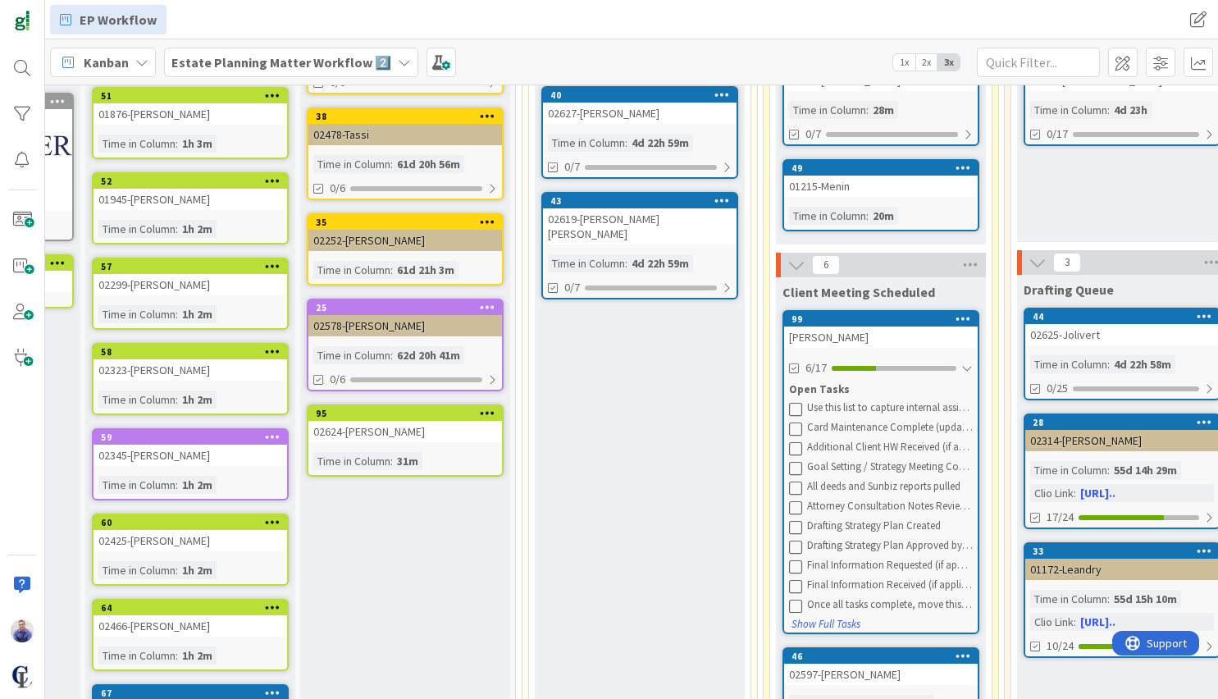
scroll to position [250, 180]
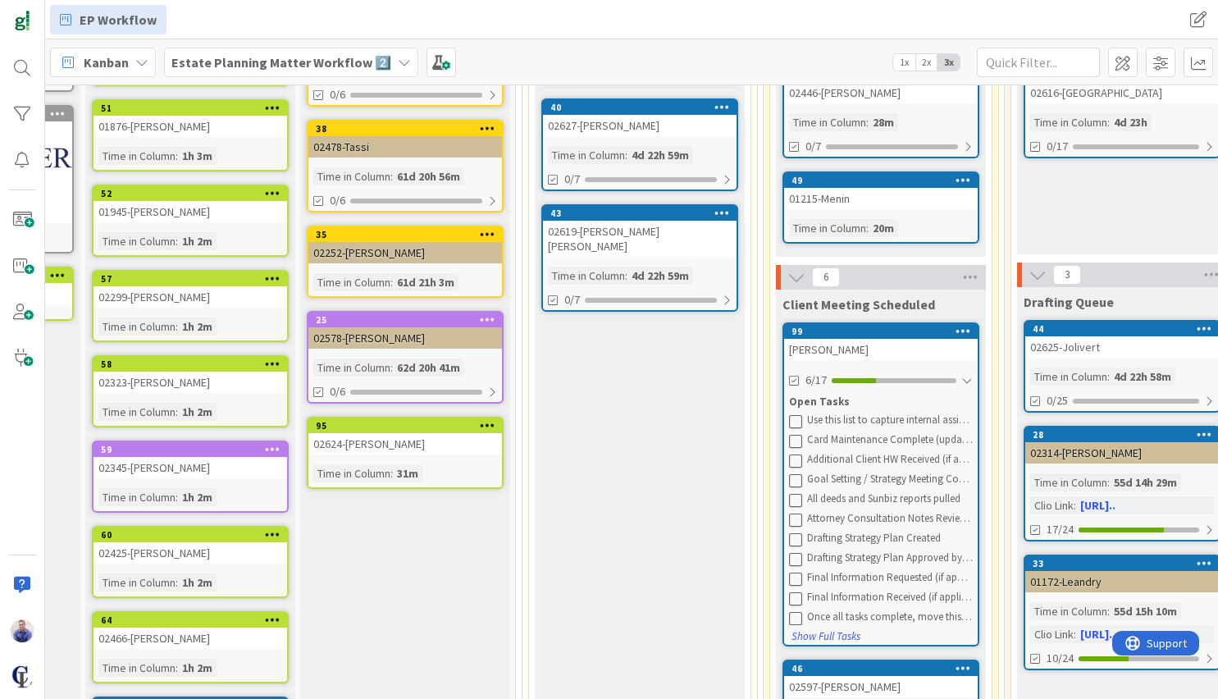
click at [856, 349] on div "John TEST" at bounding box center [880, 349] width 193 height 21
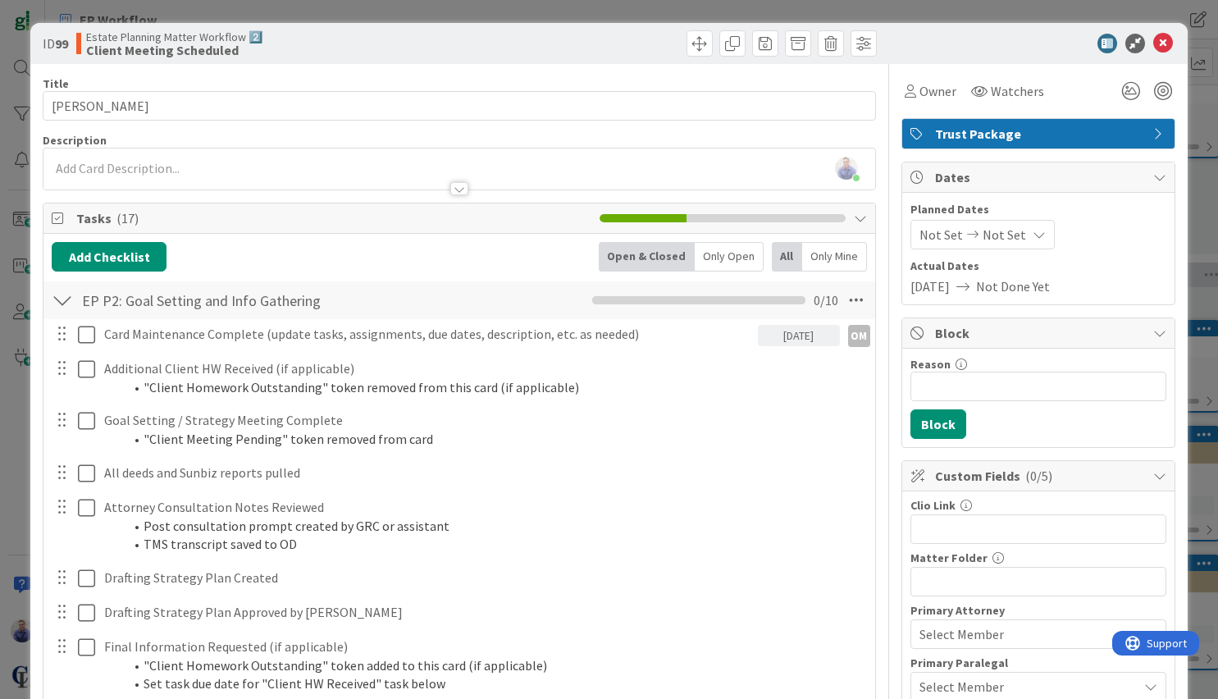
scroll to position [86, 0]
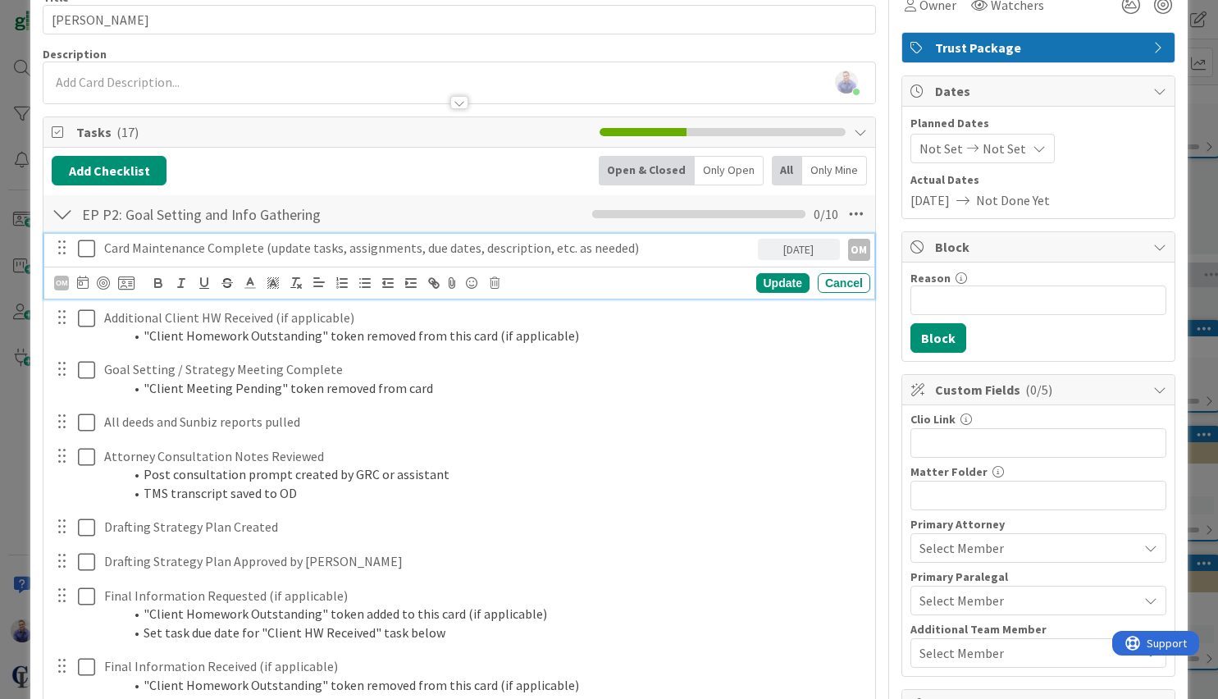
click at [89, 257] on icon at bounding box center [86, 249] width 17 height 20
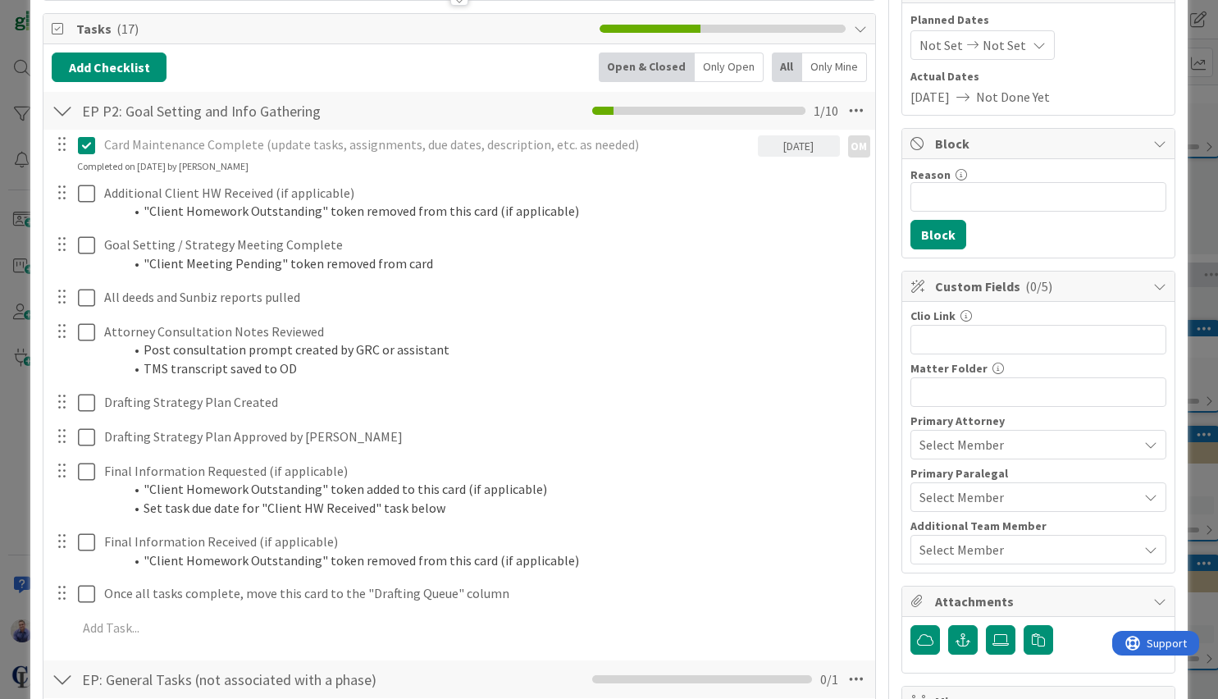
scroll to position [0, 0]
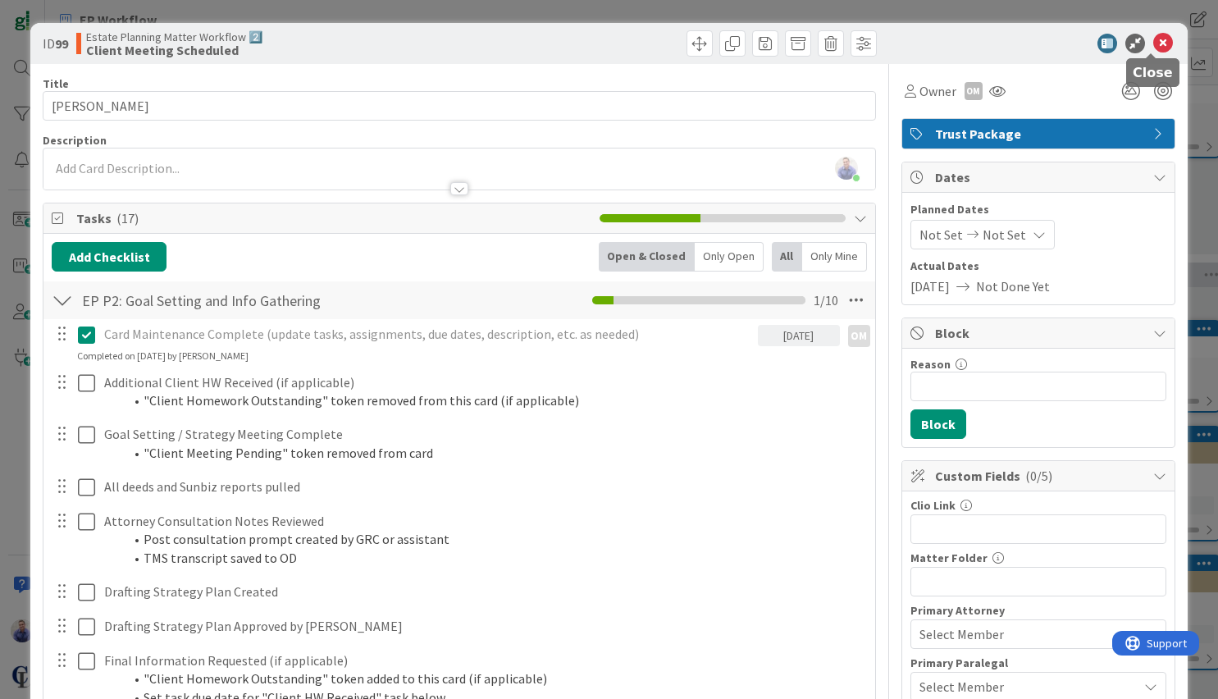
click at [1159, 40] on icon at bounding box center [1163, 44] width 20 height 20
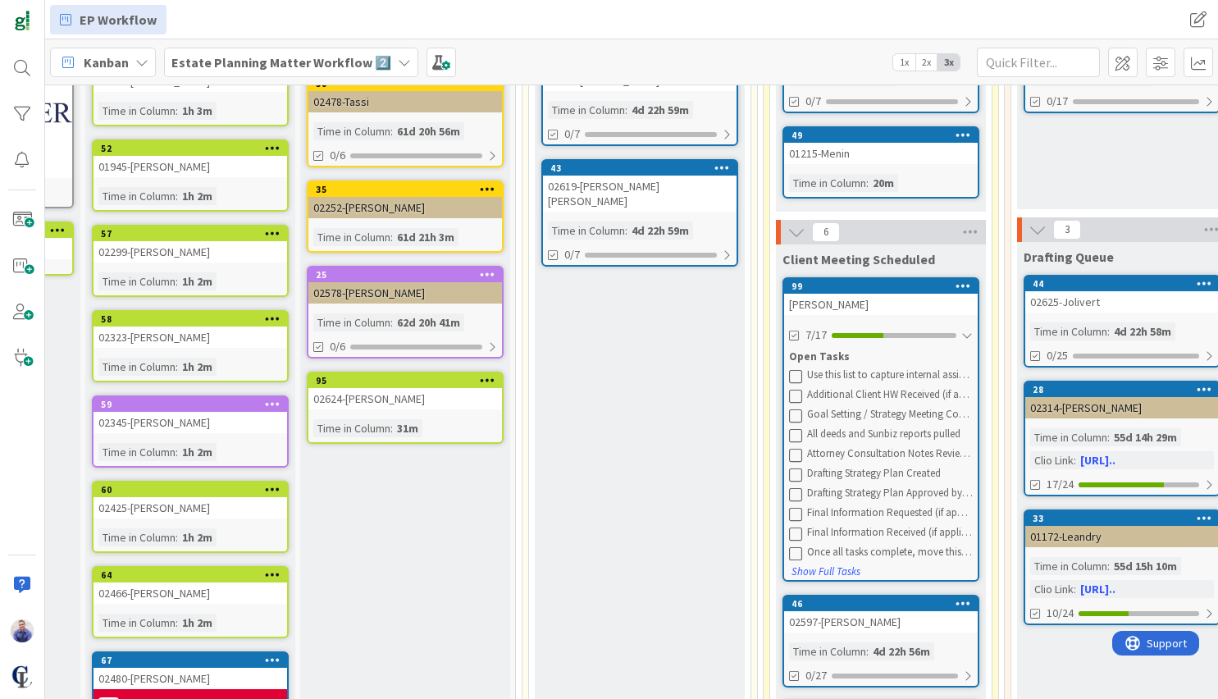
scroll to position [155, 180]
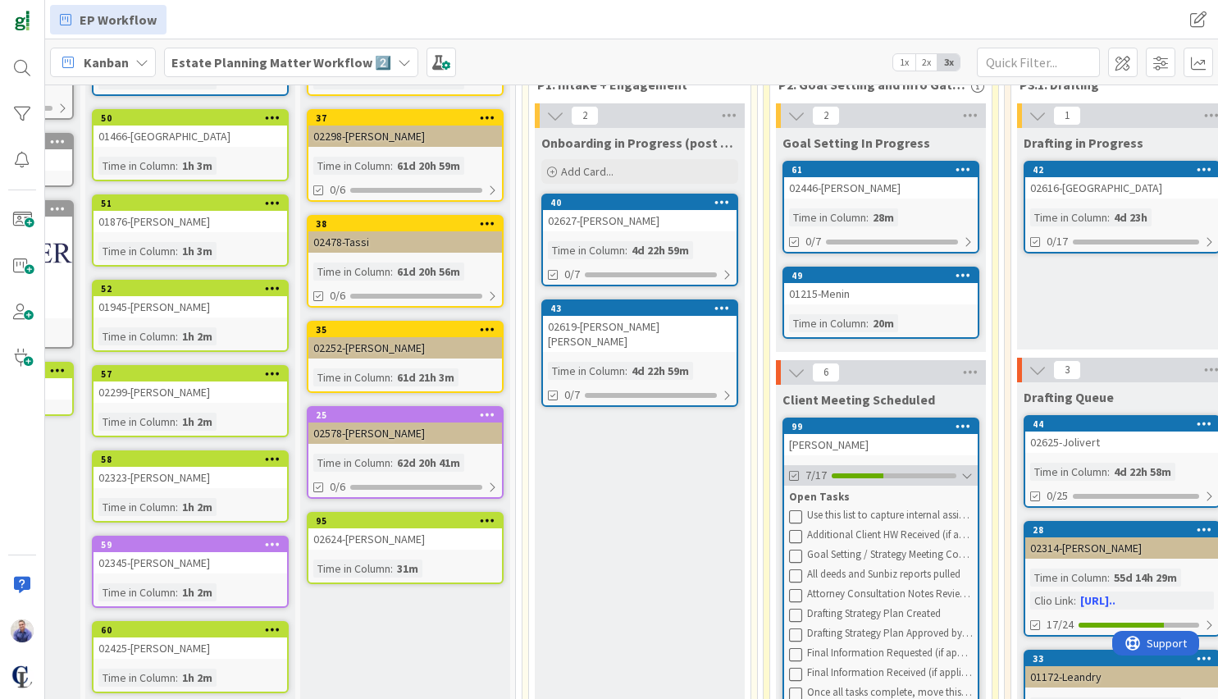
click at [967, 471] on div at bounding box center [966, 475] width 11 height 13
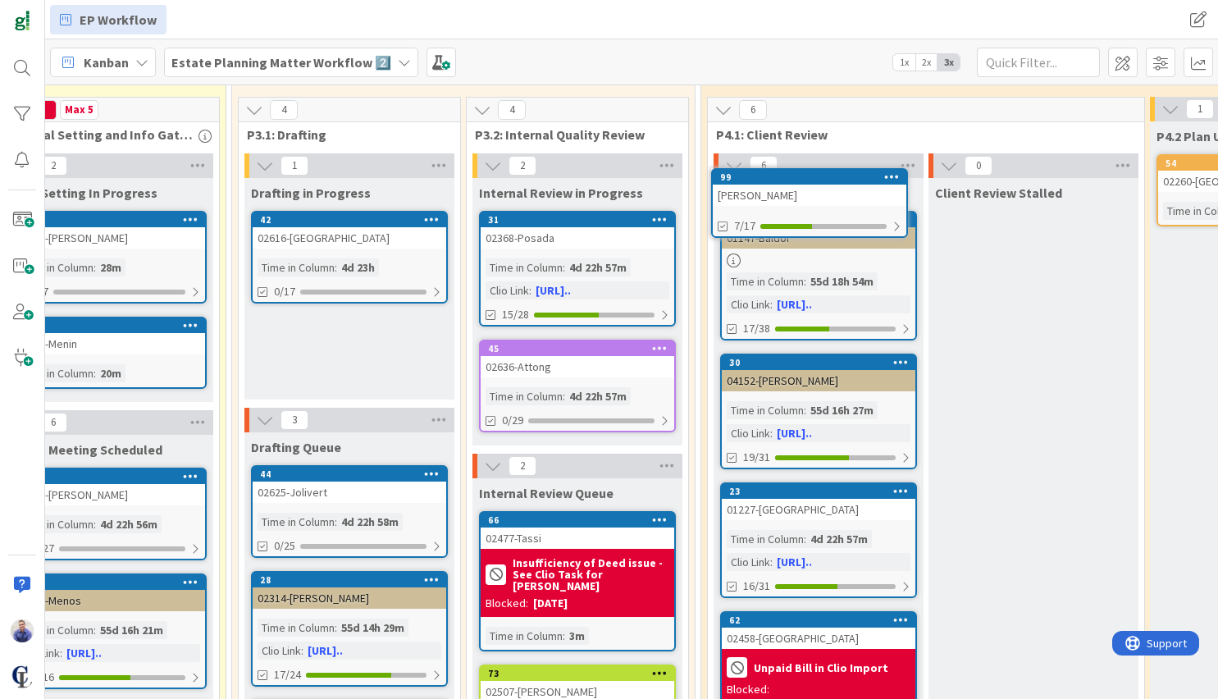
scroll to position [13, 953]
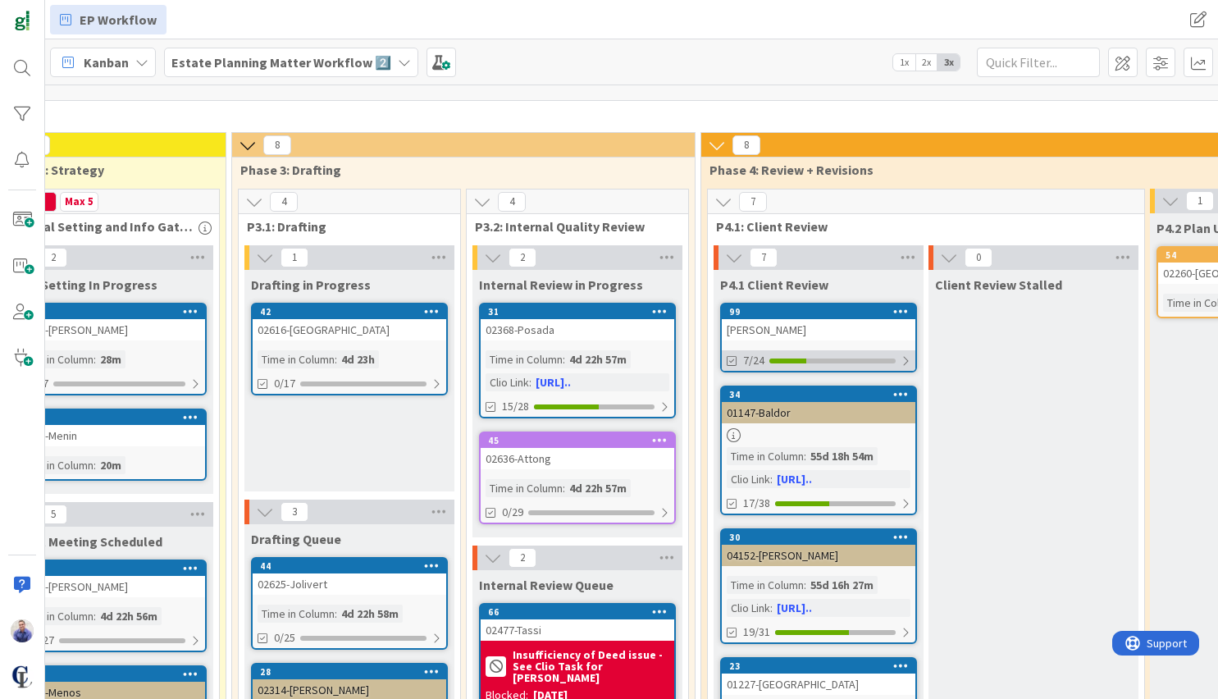
click at [907, 362] on div at bounding box center [905, 360] width 10 height 13
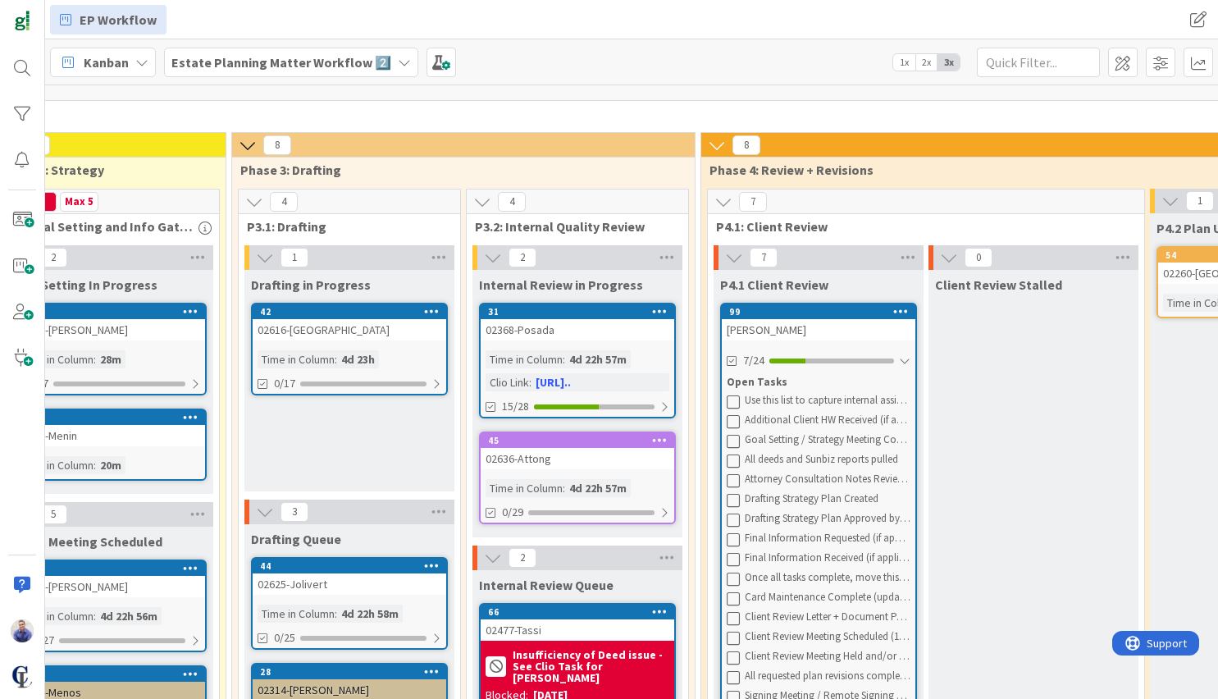
click at [902, 313] on icon at bounding box center [901, 310] width 16 height 11
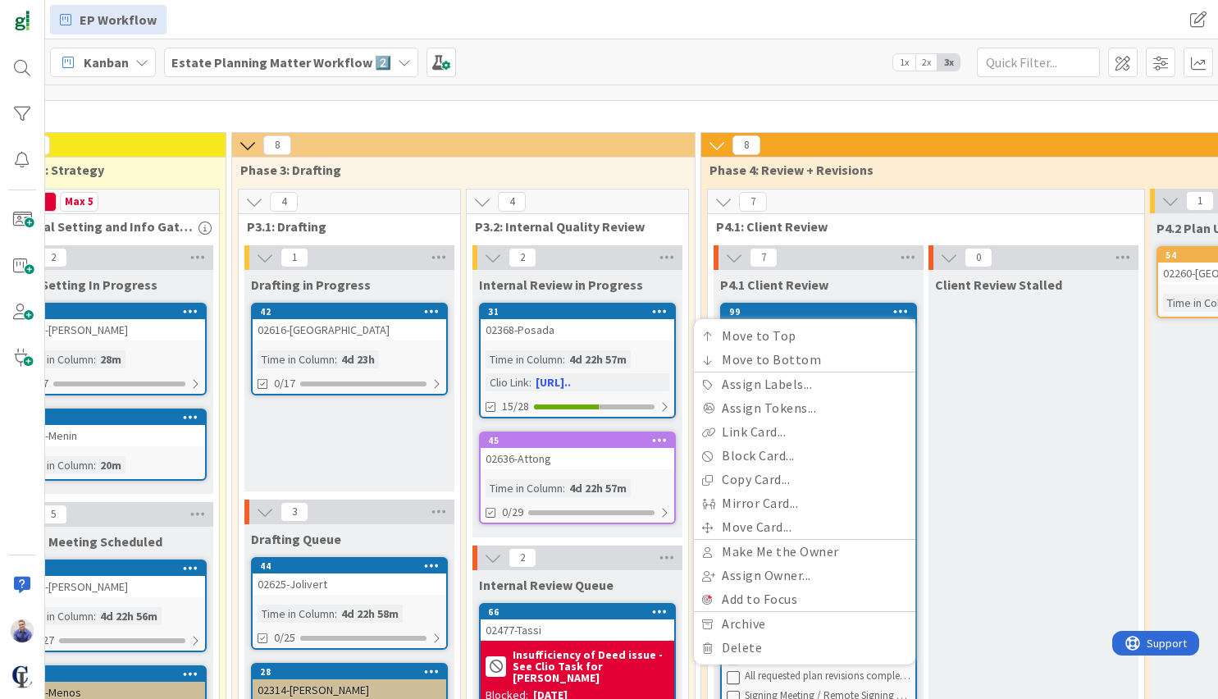
click at [922, 177] on span "Phase 4: Review + Revisions" at bounding box center [1026, 170] width 635 height 16
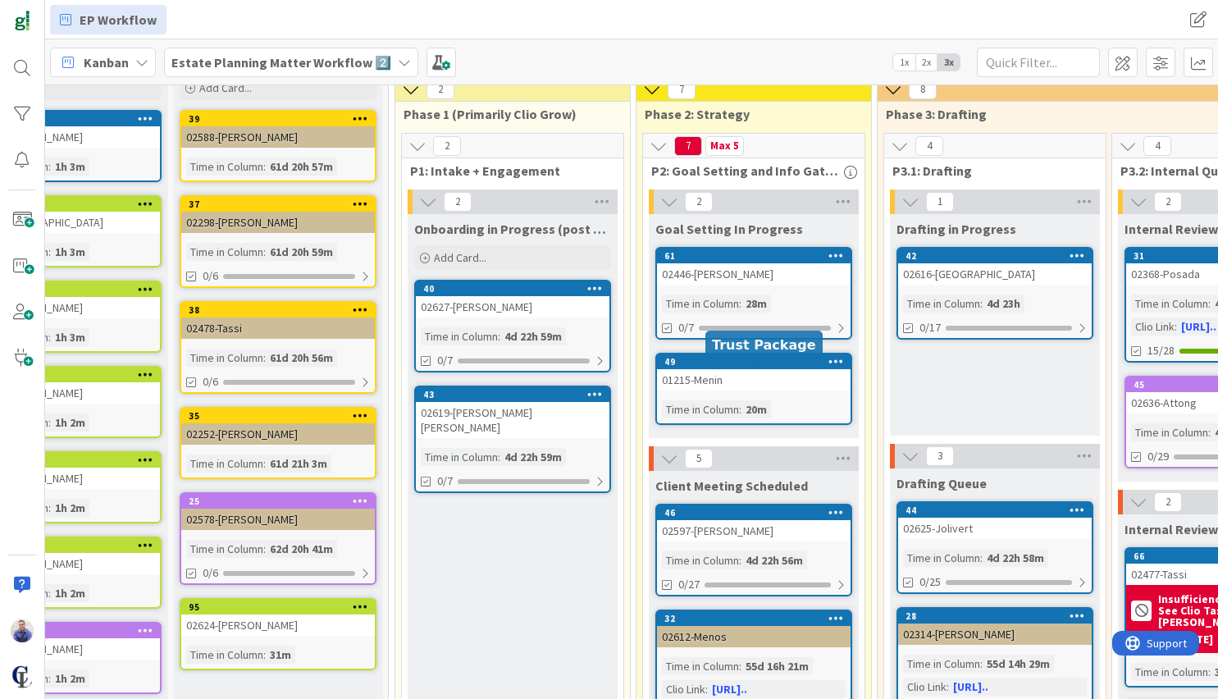
scroll to position [34, 307]
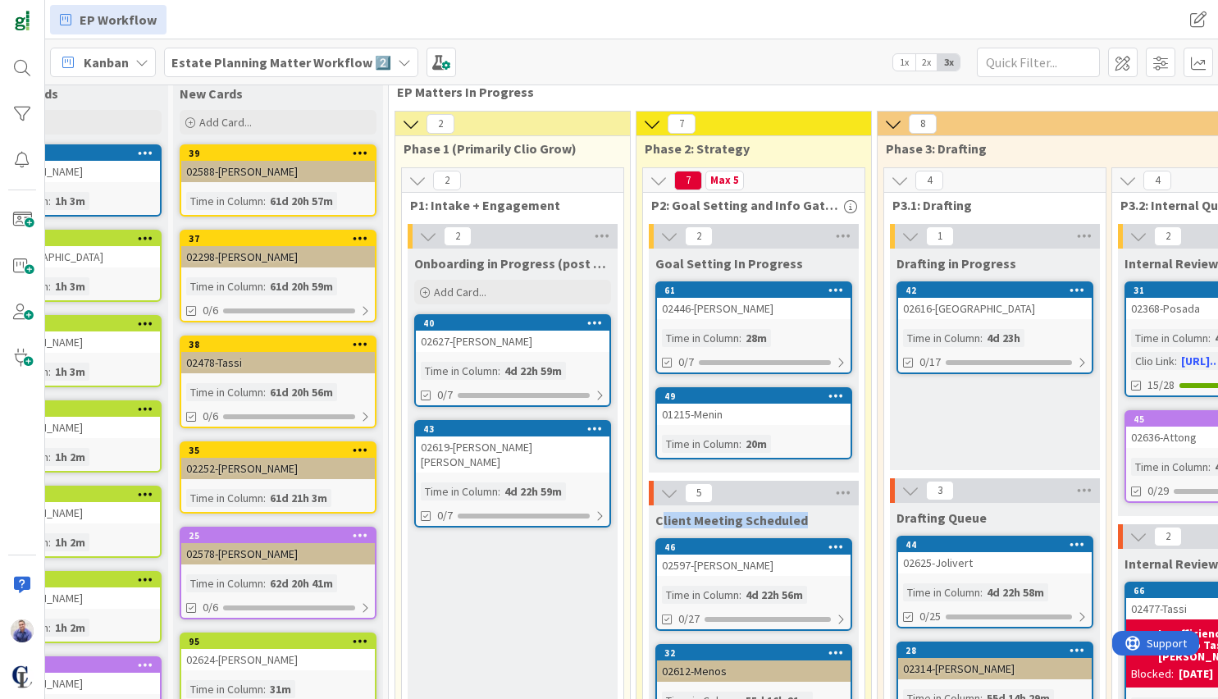
drag, startPoint x: 659, startPoint y: 521, endPoint x: 840, endPoint y: 519, distance: 180.4
click at [808, 519] on span "Client Meeting Scheduled" at bounding box center [731, 520] width 152 height 16
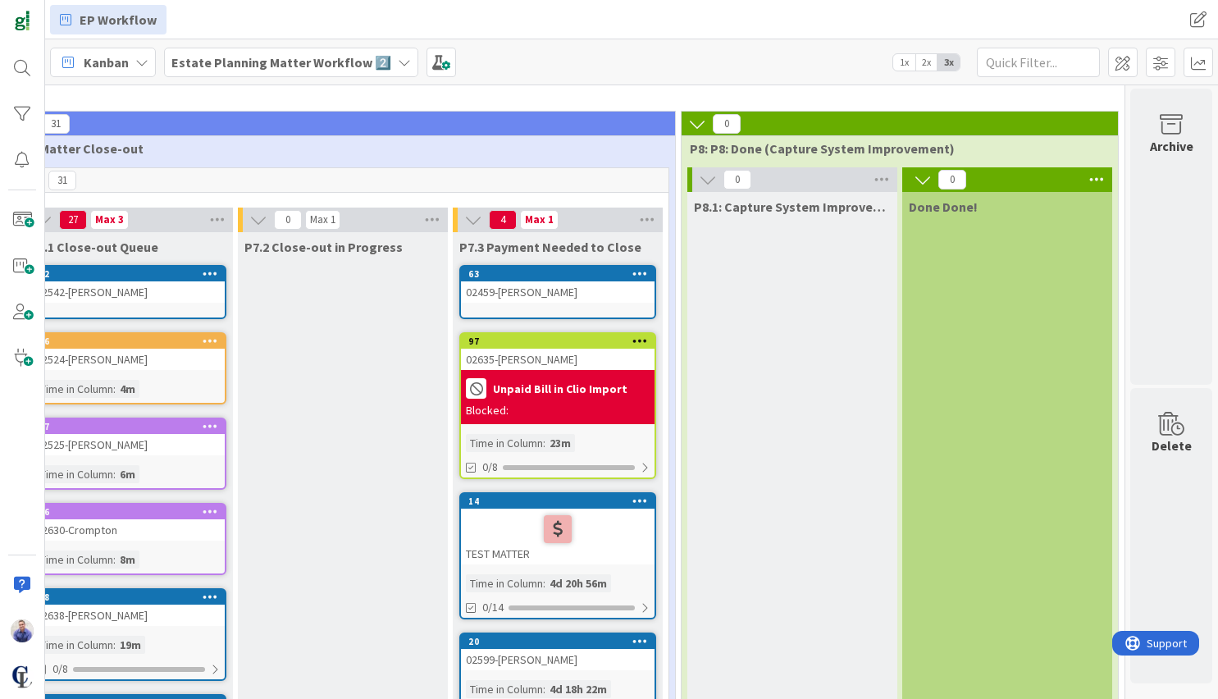
scroll to position [34, 3092]
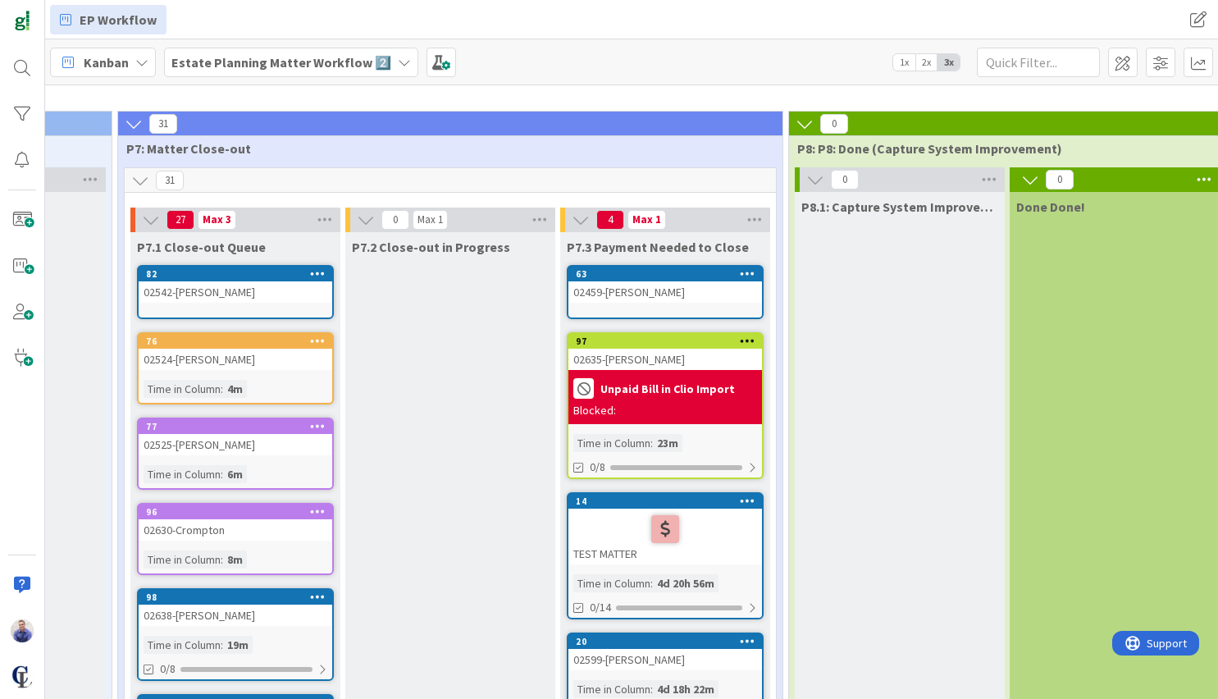
click at [742, 505] on icon at bounding box center [748, 499] width 16 height 11
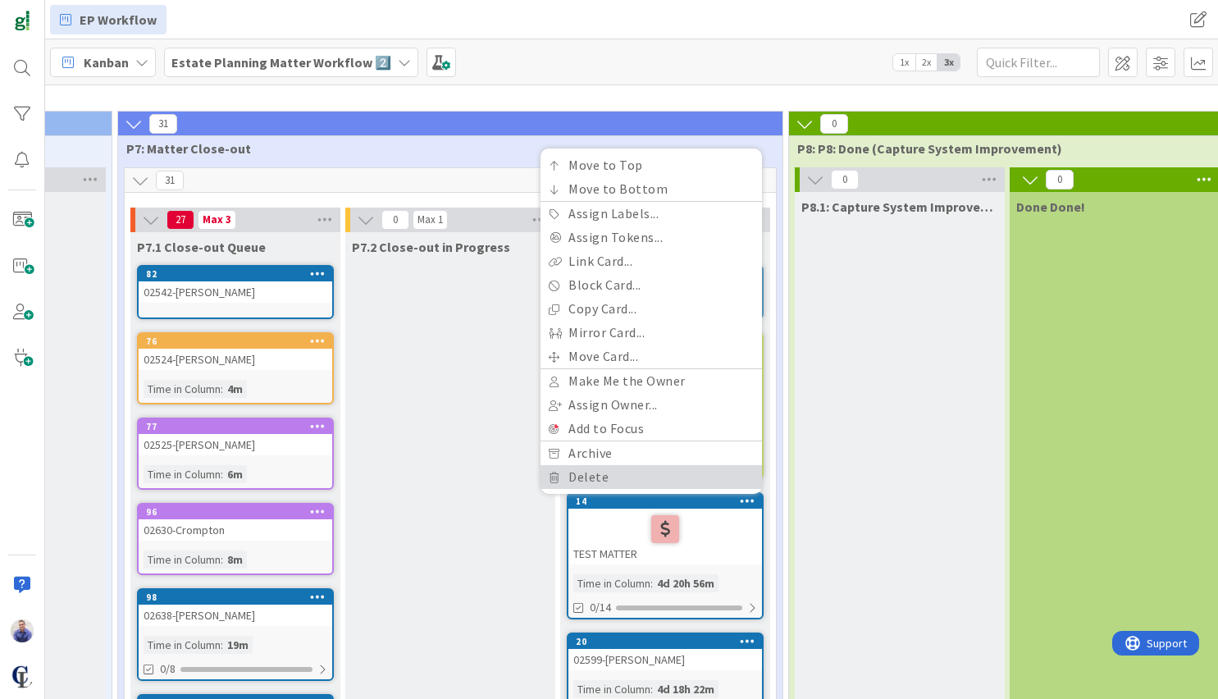
drag, startPoint x: 666, startPoint y: 467, endPoint x: 762, endPoint y: 481, distance: 97.7
click at [667, 467] on link "Delete" at bounding box center [650, 477] width 221 height 24
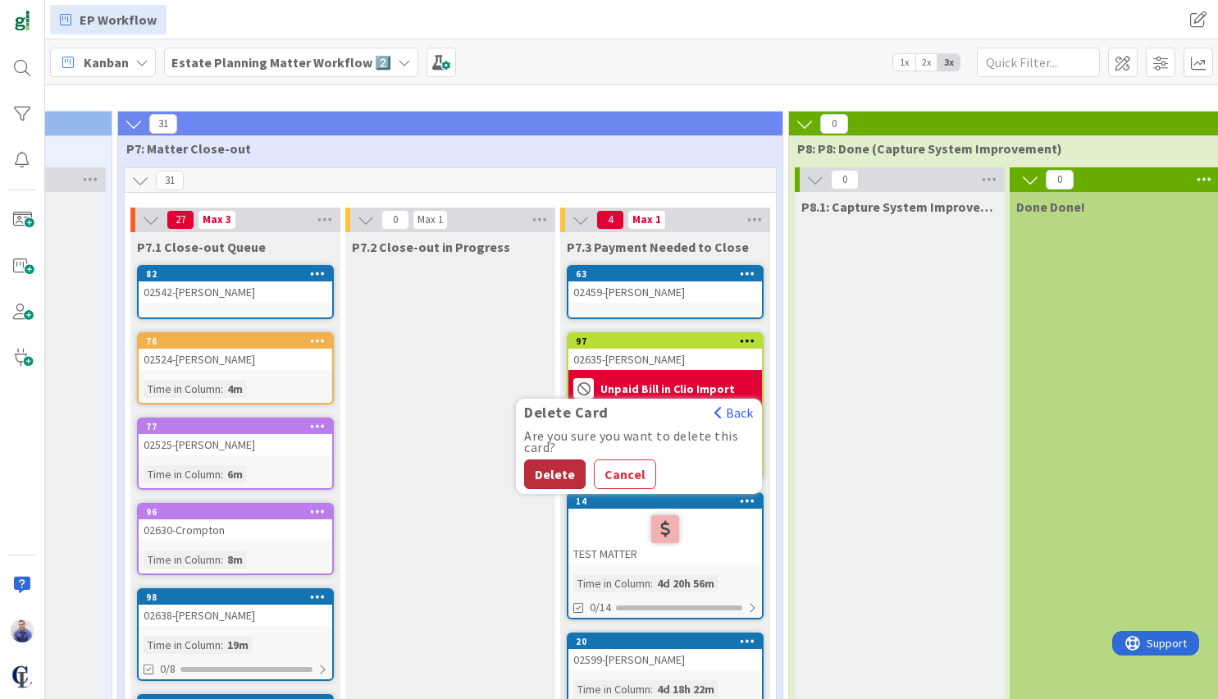
click at [564, 466] on button "Delete" at bounding box center [554, 474] width 61 height 30
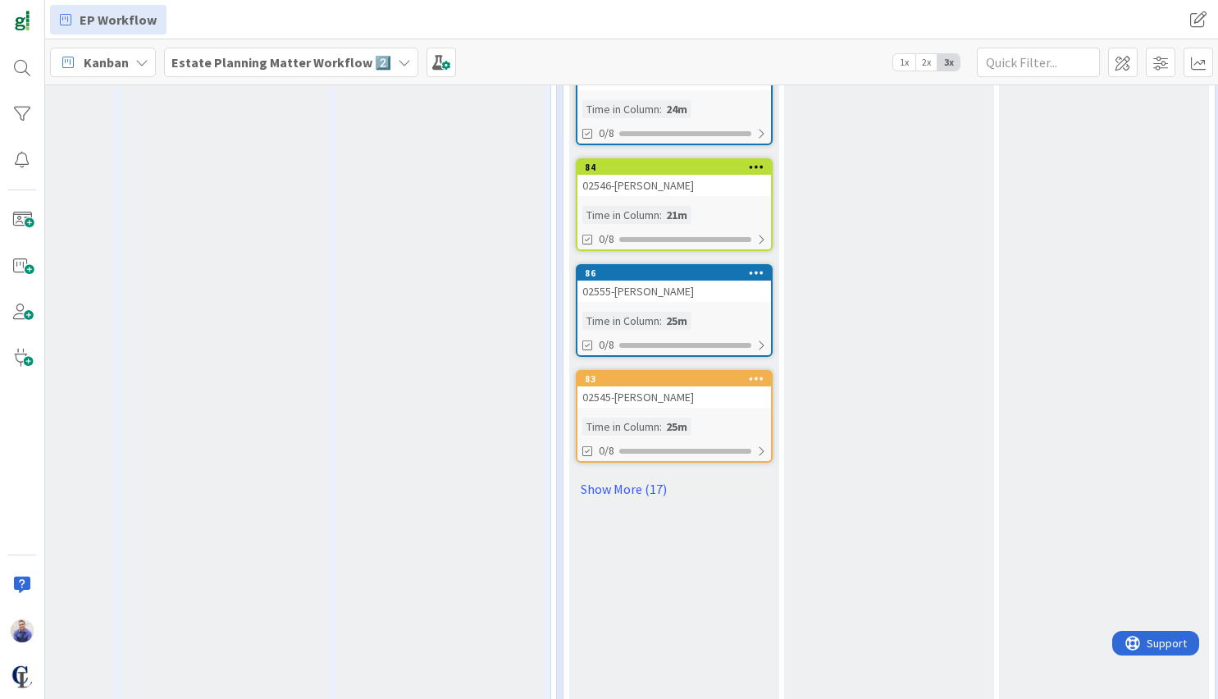
scroll to position [964, 2653]
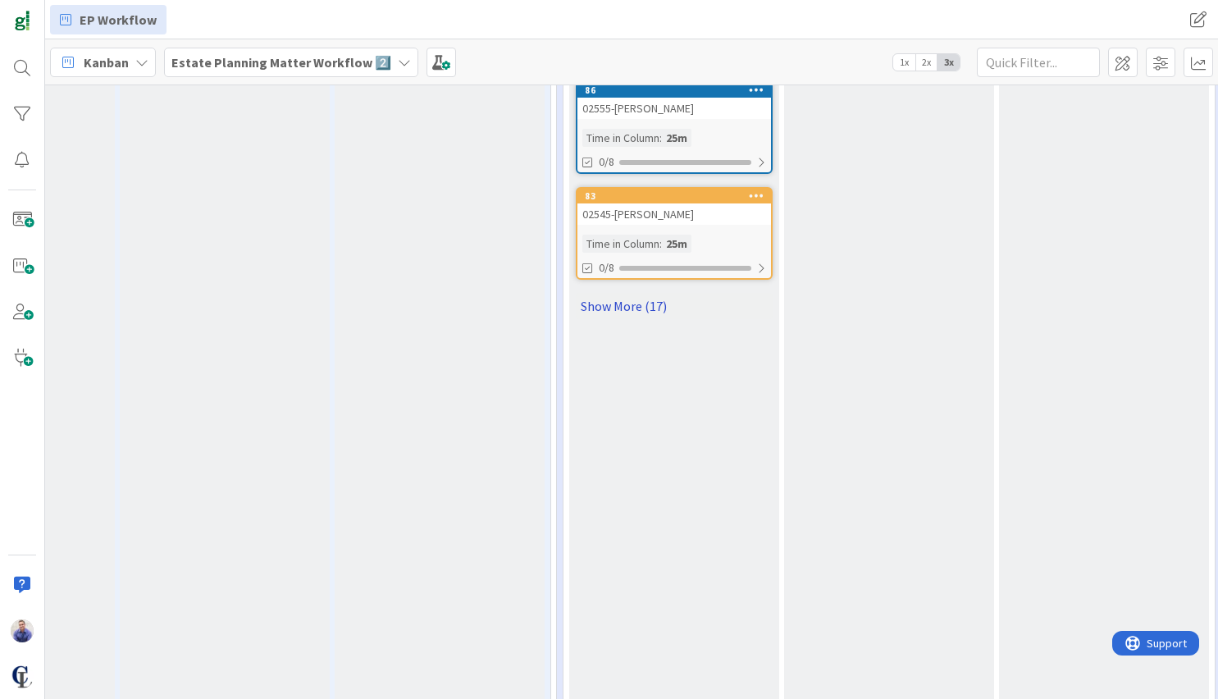
click at [612, 303] on link "Show More (17)" at bounding box center [674, 306] width 197 height 26
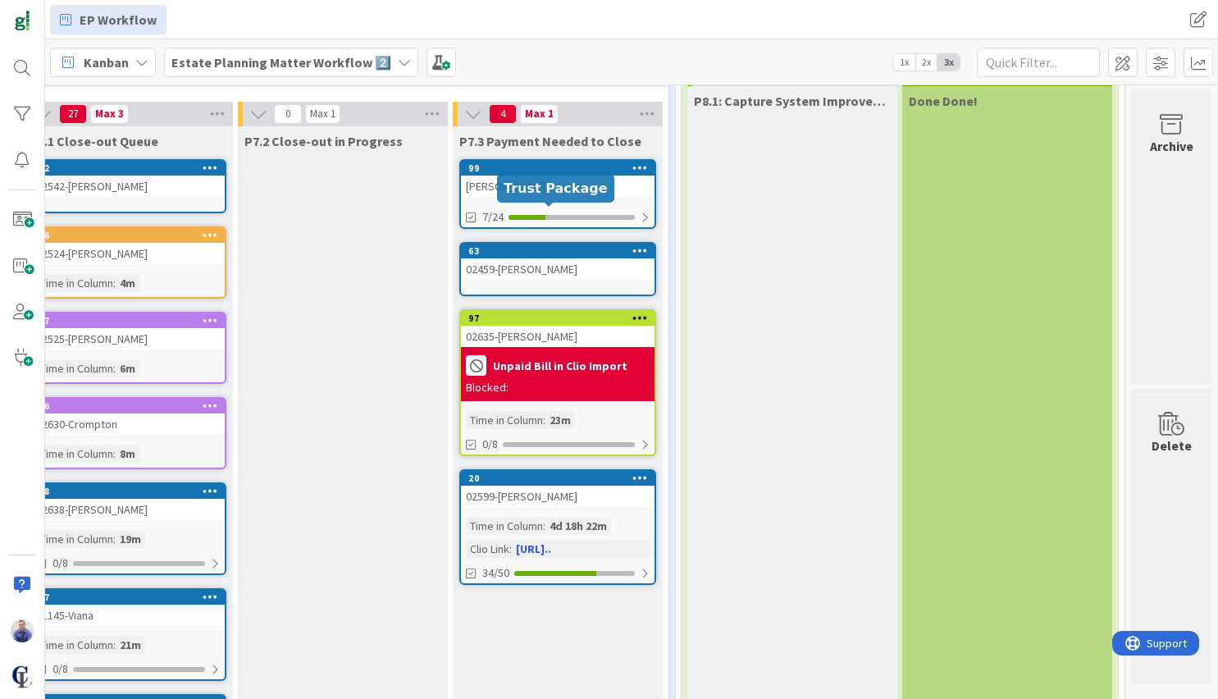
scroll to position [86, 3211]
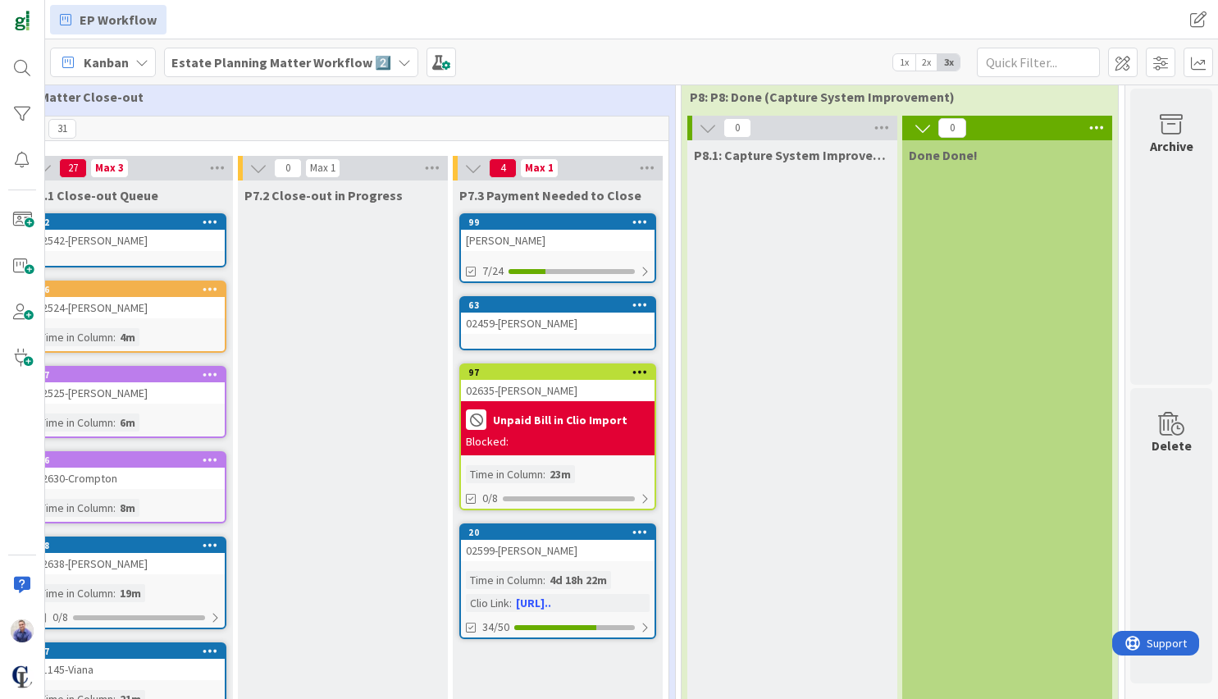
click at [632, 223] on icon at bounding box center [640, 221] width 16 height 11
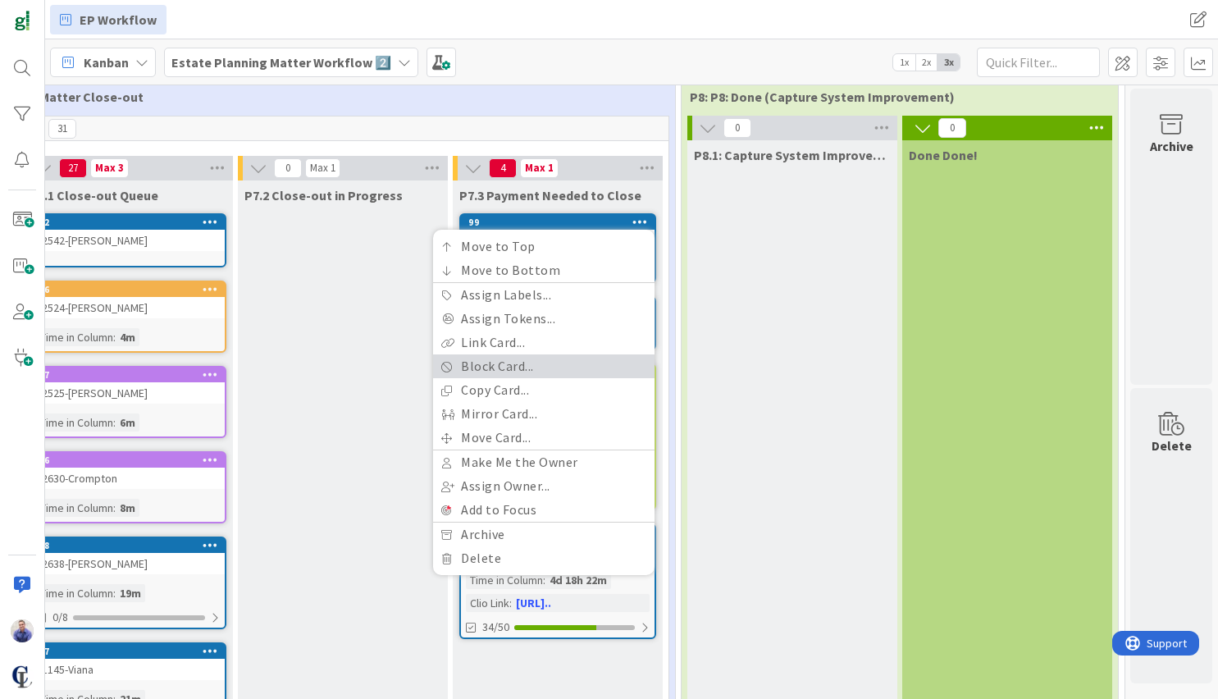
click at [535, 366] on link "Block Card..." at bounding box center [543, 366] width 221 height 24
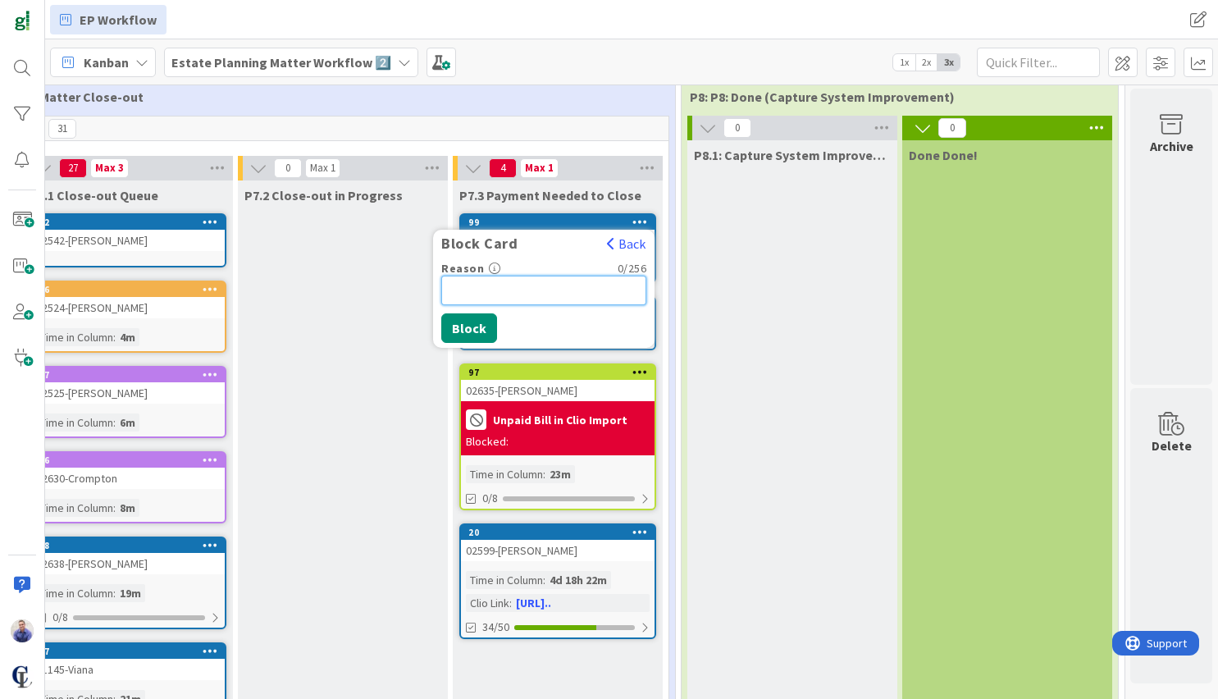
click at [533, 288] on input "Reason" at bounding box center [543, 290] width 205 height 30
type input "On PMT Plan, Next deu 11/04"
click at [467, 325] on button "Block" at bounding box center [469, 328] width 56 height 30
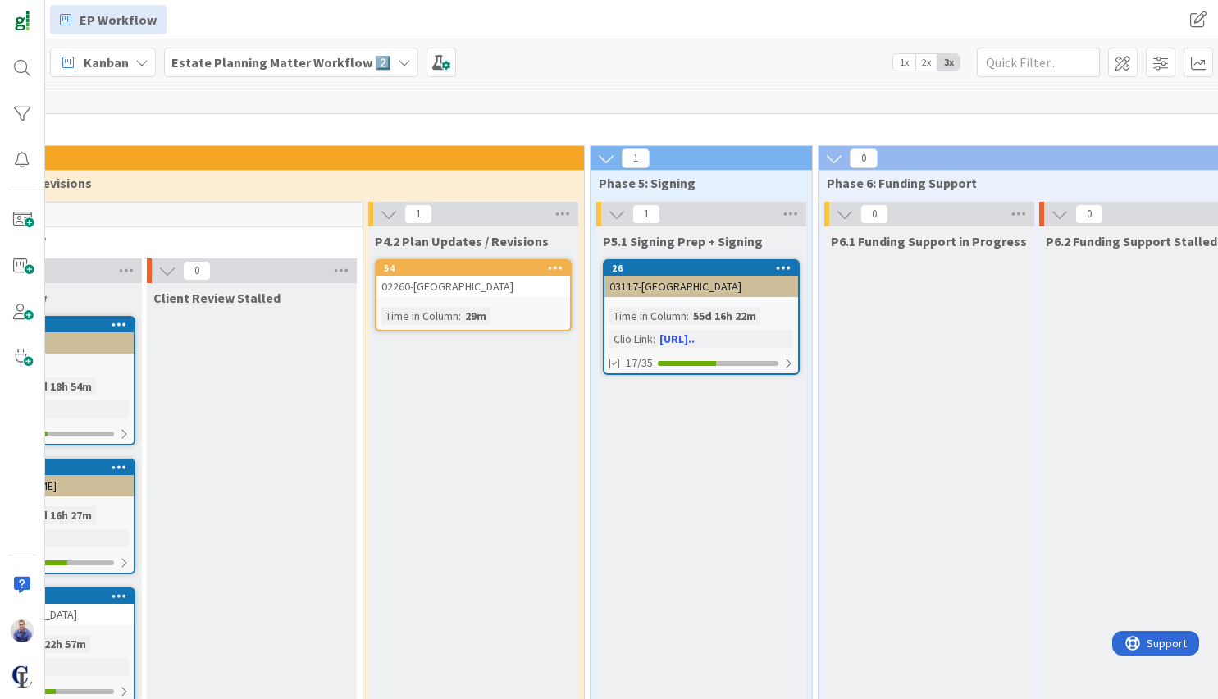
scroll to position [0, 1612]
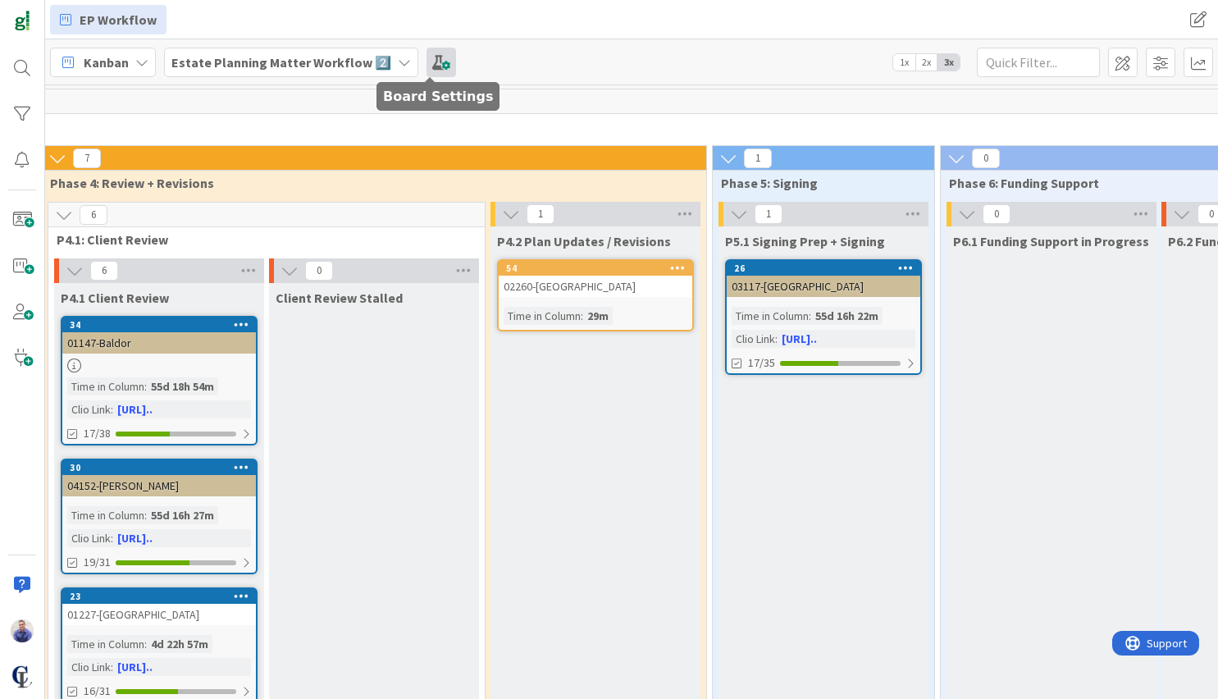
click at [426, 61] on span at bounding box center [441, 63] width 30 height 30
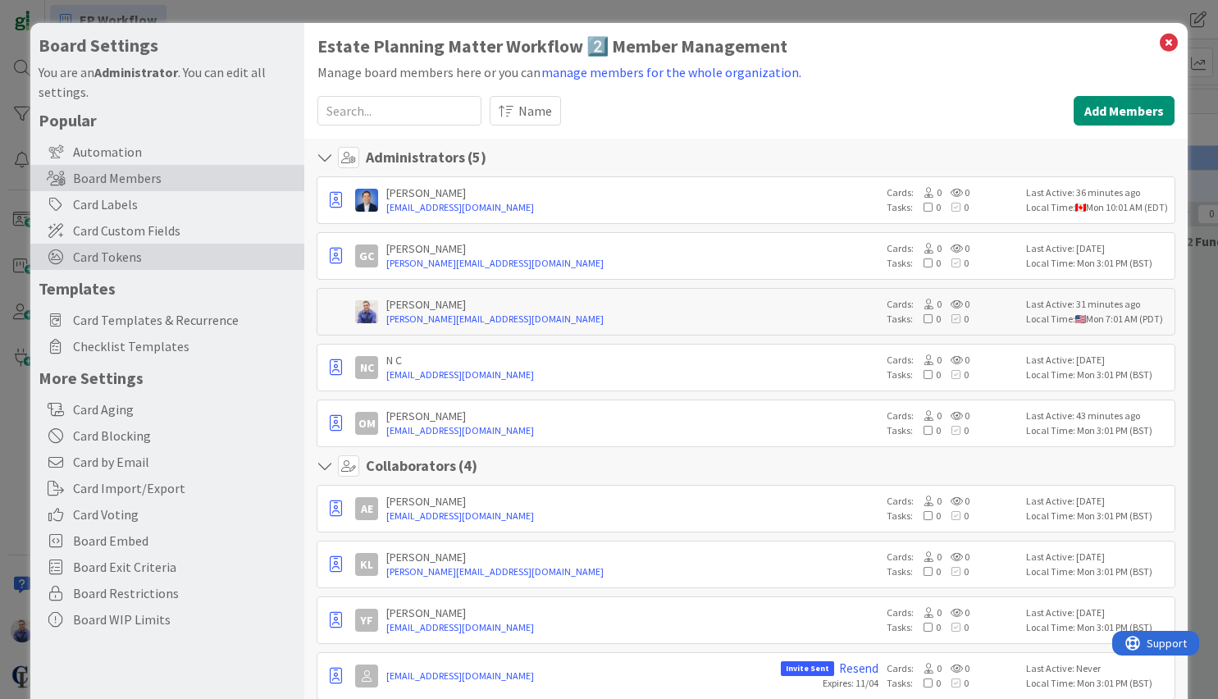
click at [135, 262] on span "Card Tokens" at bounding box center [184, 257] width 223 height 20
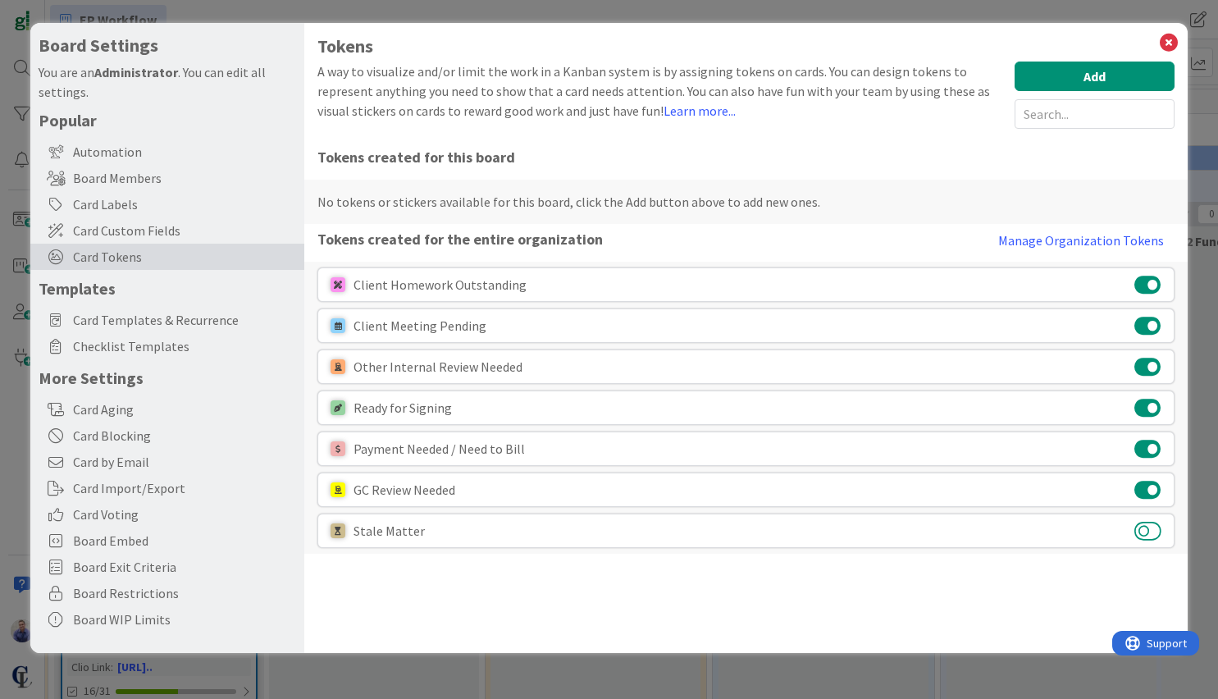
click at [1154, 533] on button at bounding box center [1147, 530] width 27 height 21
click at [1145, 534] on button at bounding box center [1147, 530] width 27 height 21
click at [1153, 532] on button at bounding box center [1147, 530] width 27 height 21
click at [1149, 533] on button at bounding box center [1147, 530] width 27 height 21
click at [1090, 243] on button "Manage Organization Tokens" at bounding box center [1080, 240] width 187 height 33
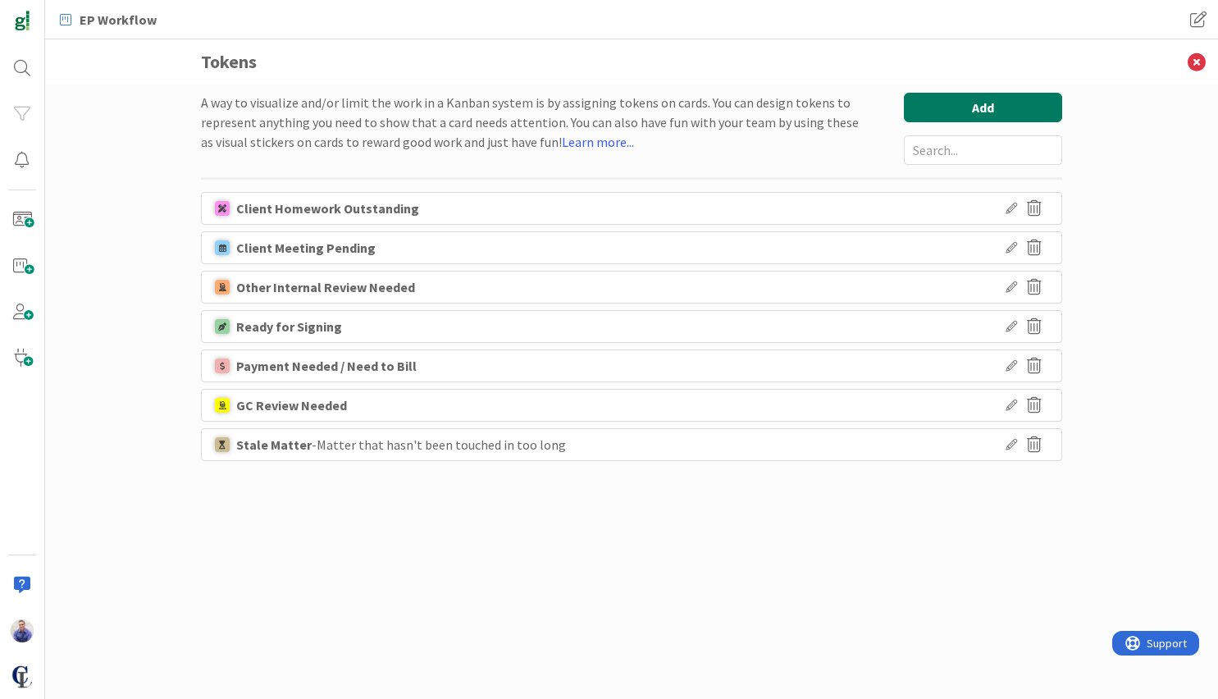
click at [952, 104] on button "Add" at bounding box center [982, 108] width 158 height 30
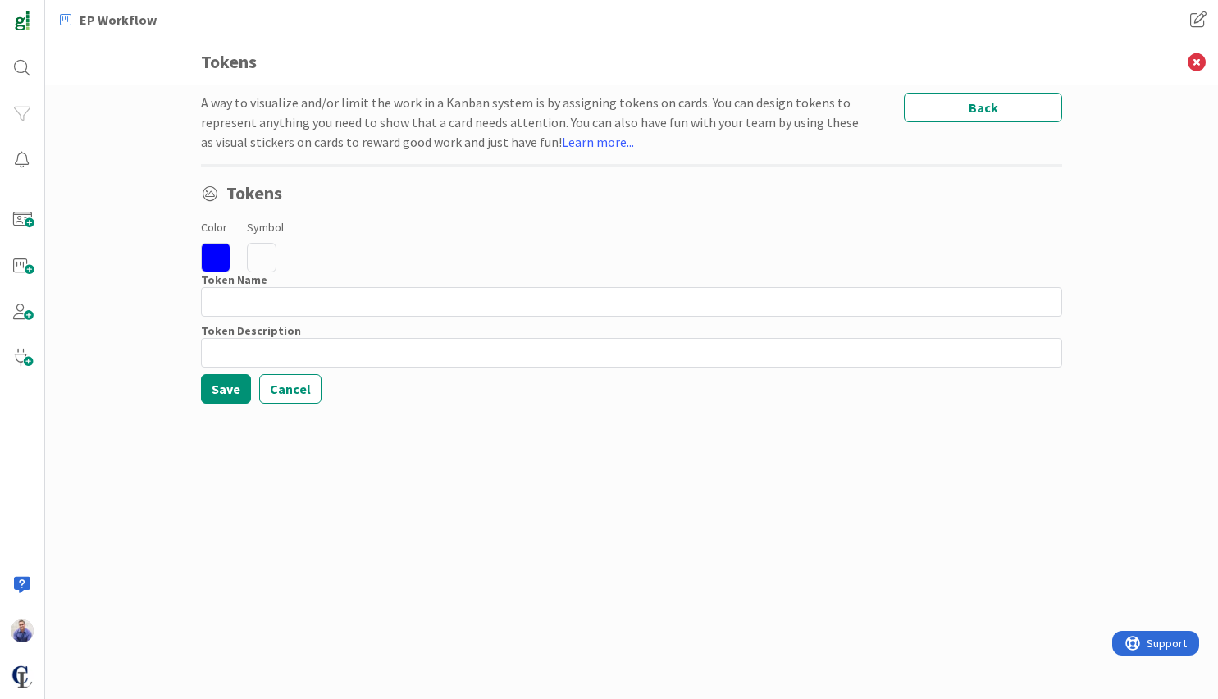
click at [221, 256] on icon at bounding box center [216, 258] width 30 height 30
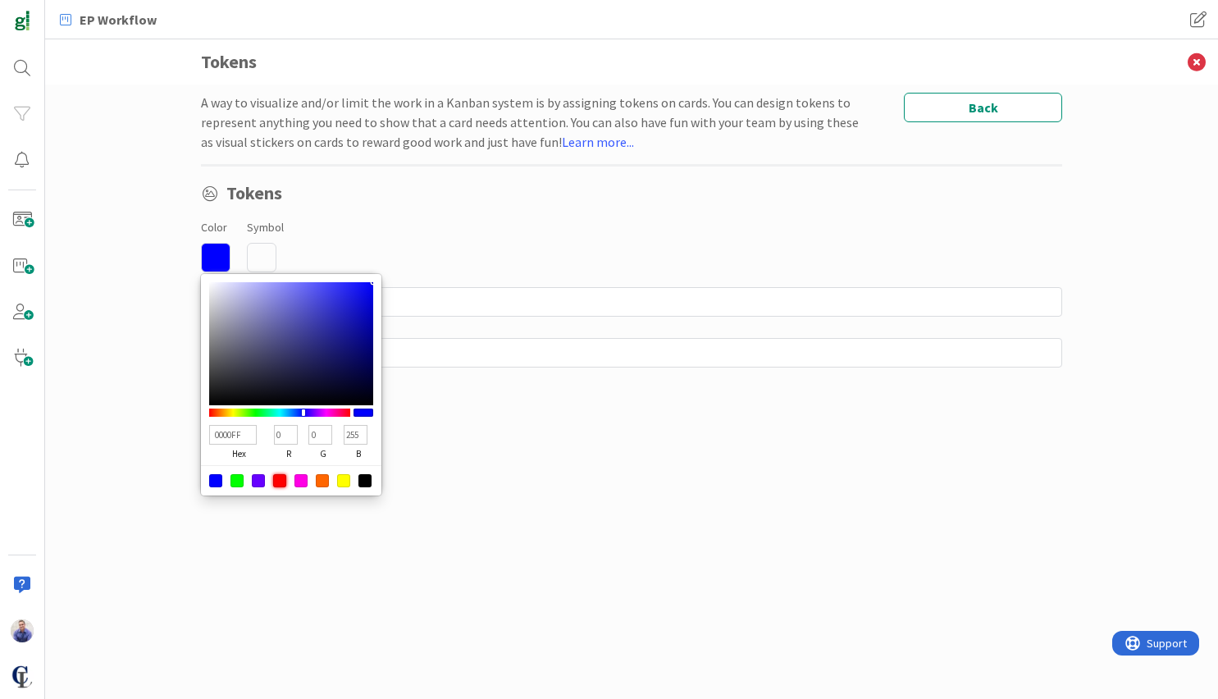
click at [280, 479] on div at bounding box center [279, 480] width 13 height 13
type input "FF0000"
type input "255"
type input "0"
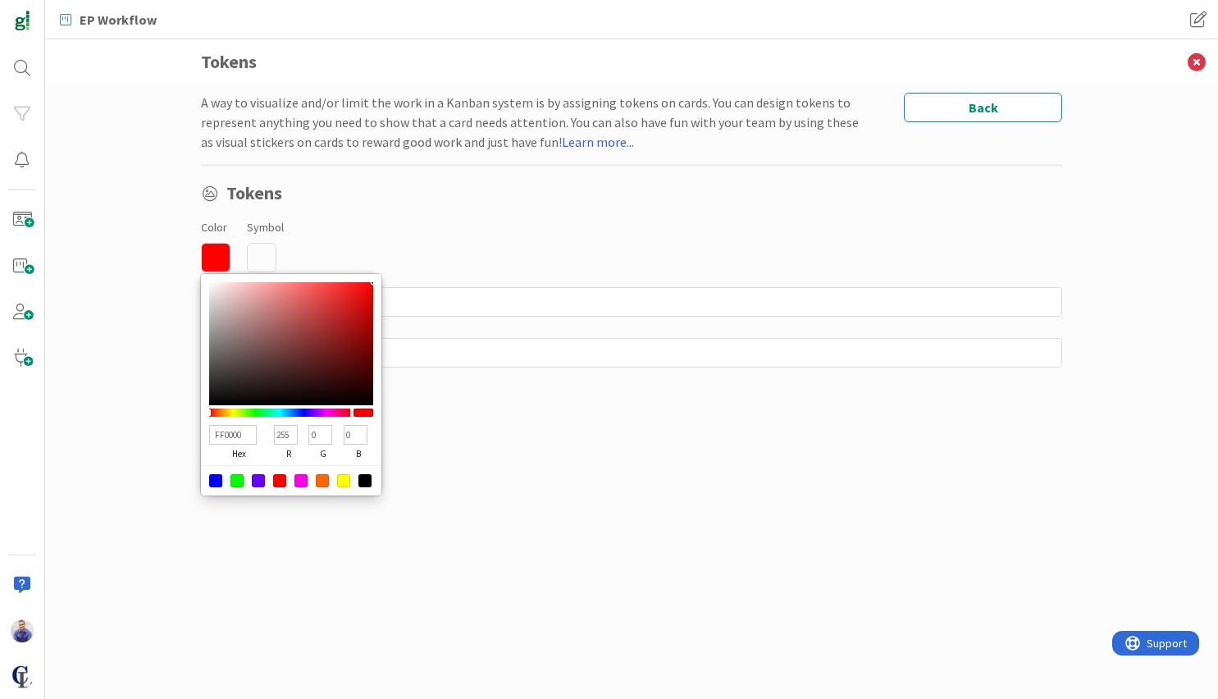
click at [413, 241] on div "Color FF0000 hex 255 r 0 g 0 b 100 a Symbol" at bounding box center [631, 244] width 861 height 56
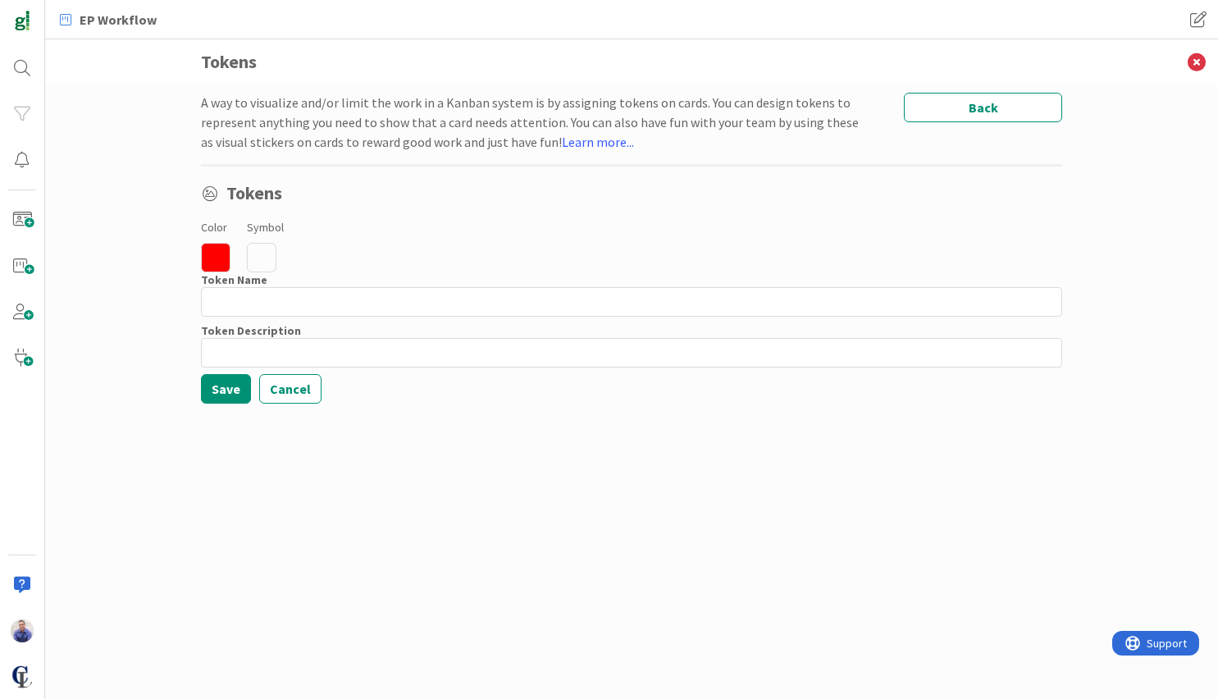
click at [261, 244] on icon at bounding box center [262, 258] width 30 height 30
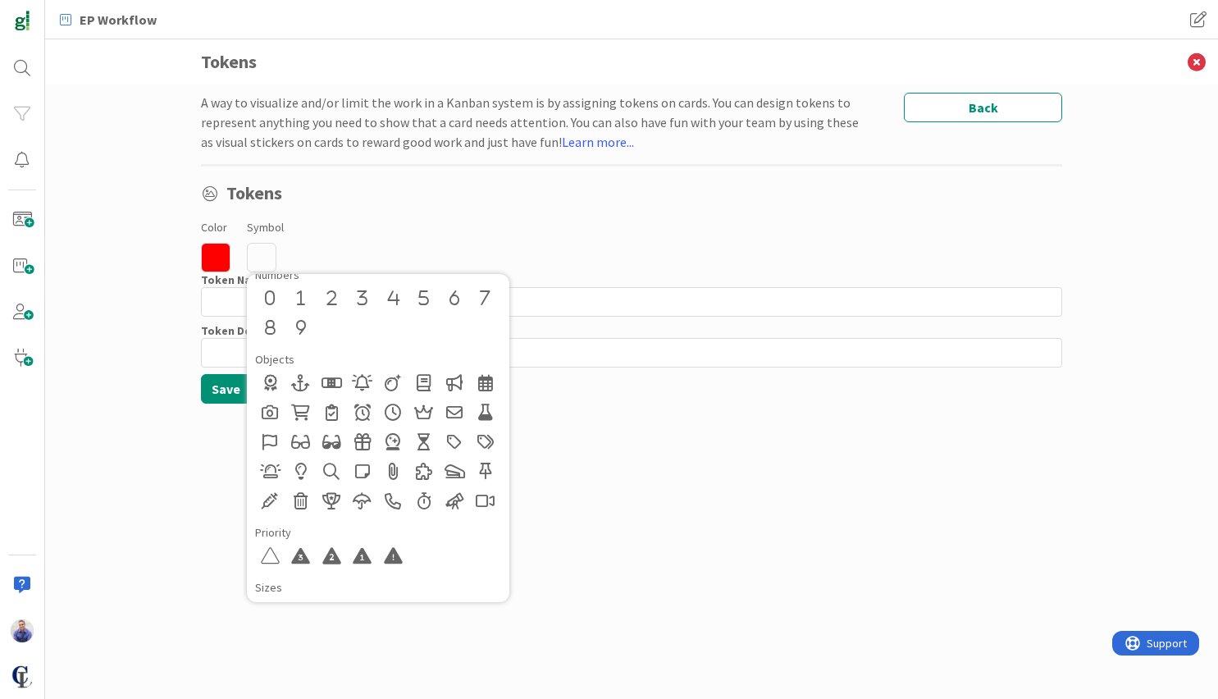
scroll to position [726, 0]
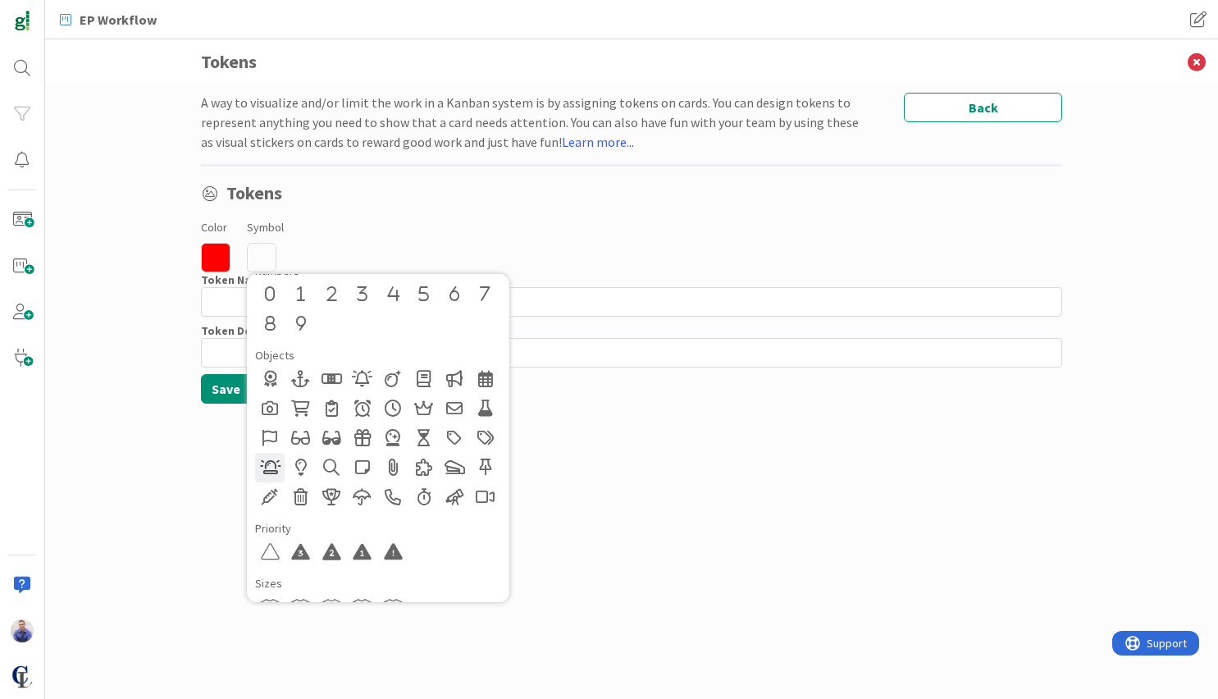
click at [274, 467] on div at bounding box center [270, 468] width 30 height 30
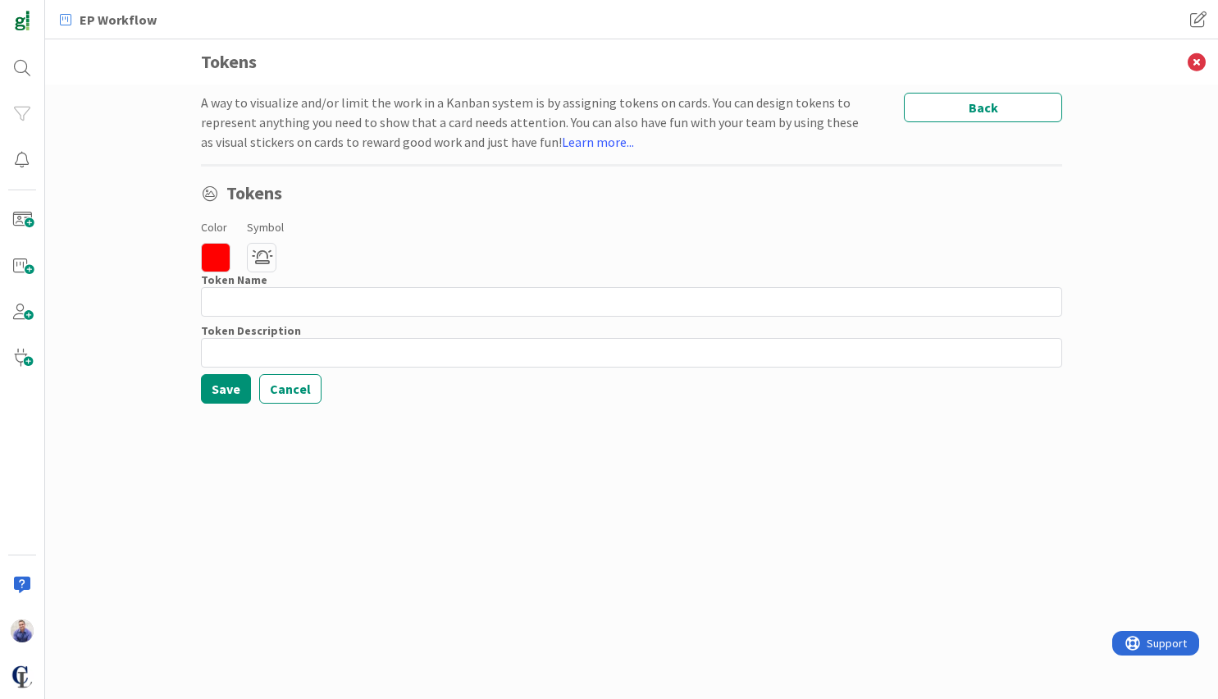
click at [253, 228] on label "Symbol" at bounding box center [265, 227] width 37 height 17
click at [263, 247] on icon at bounding box center [262, 258] width 30 height 30
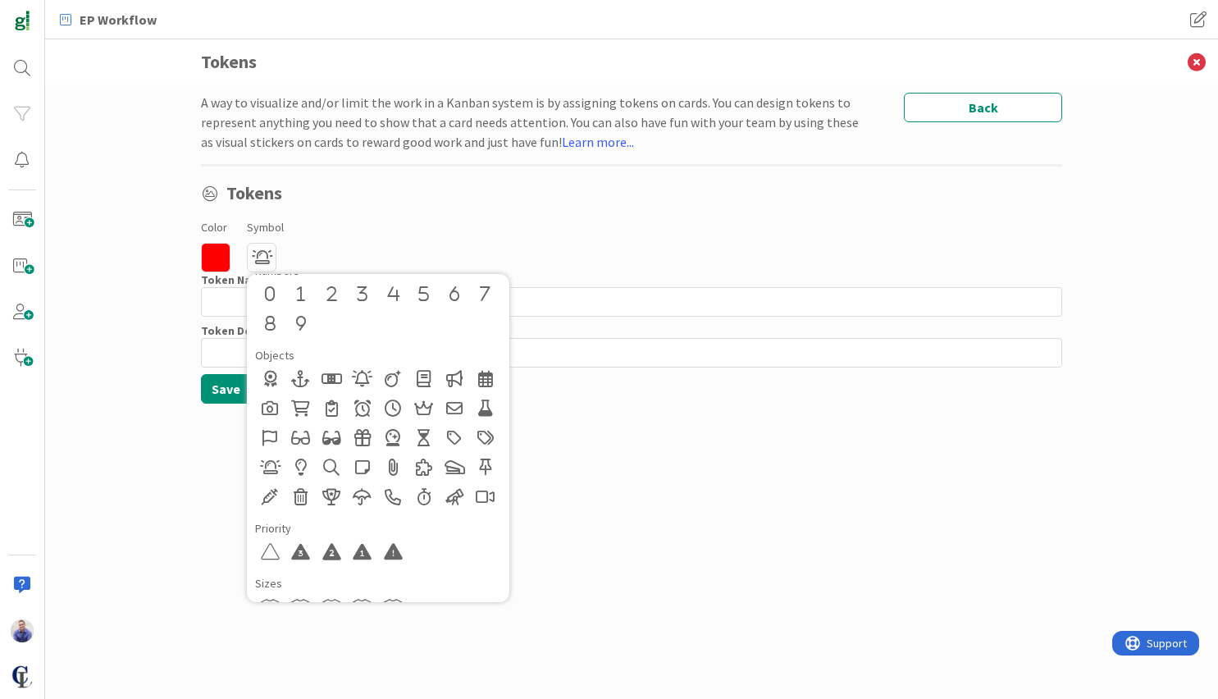
scroll to position [0, 0]
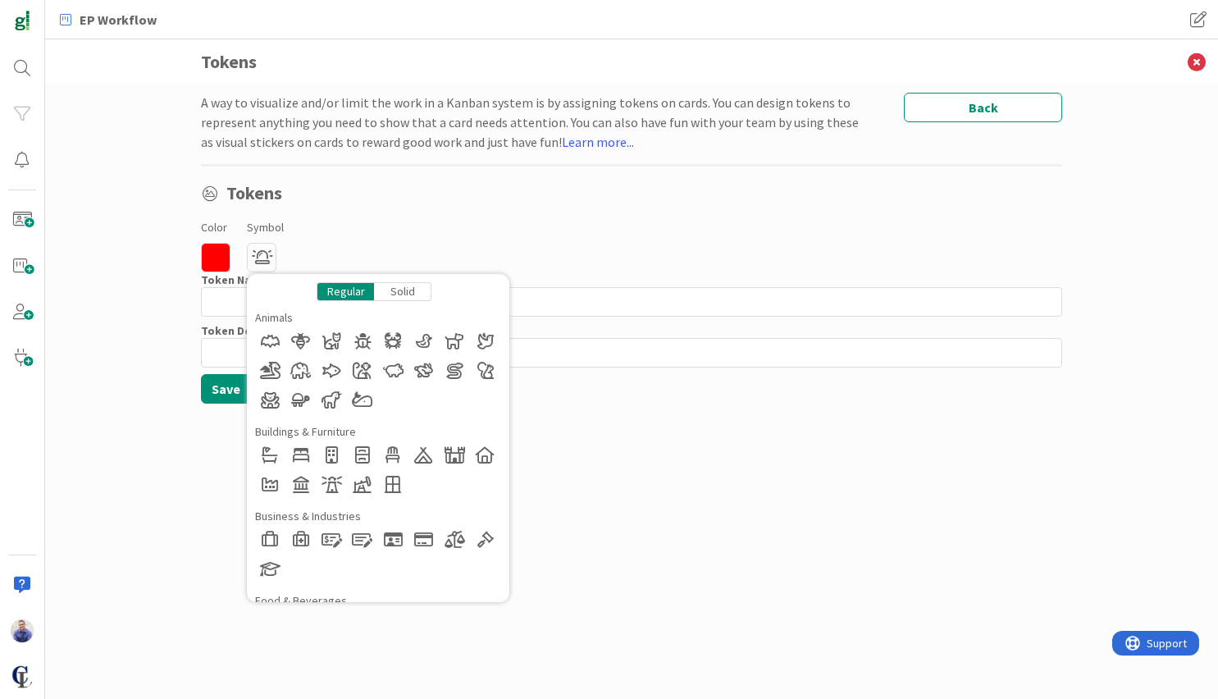
click at [416, 290] on div "Solid" at bounding box center [402, 291] width 57 height 19
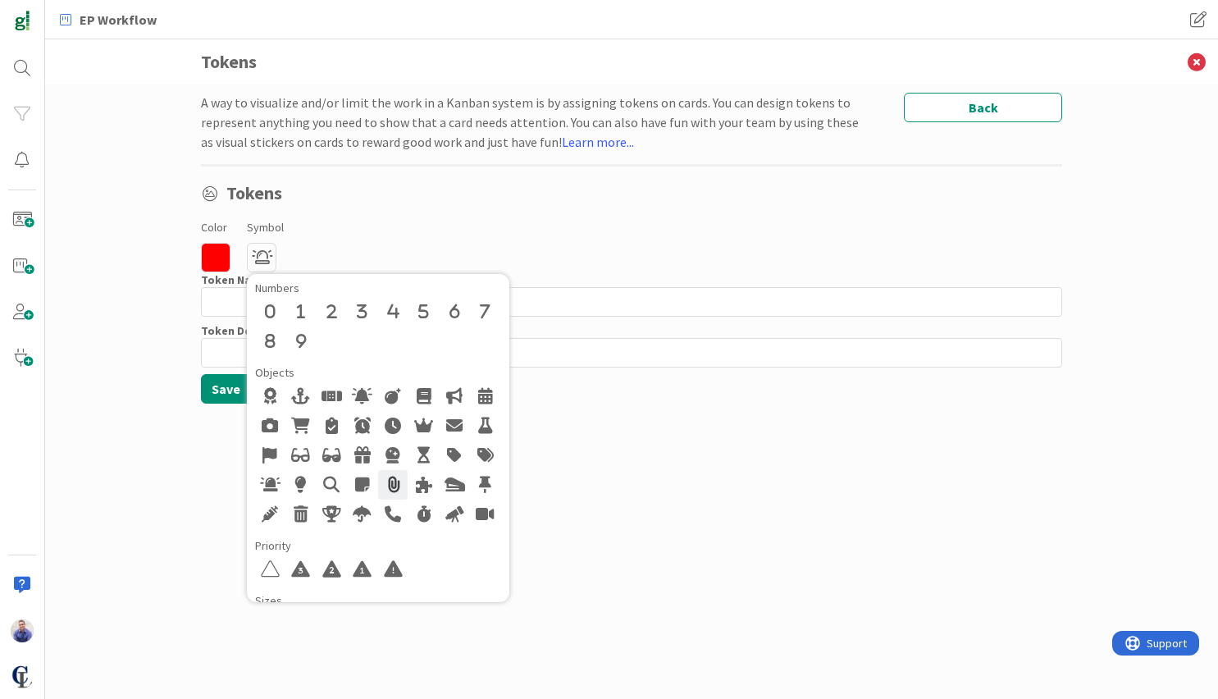
scroll to position [775, 0]
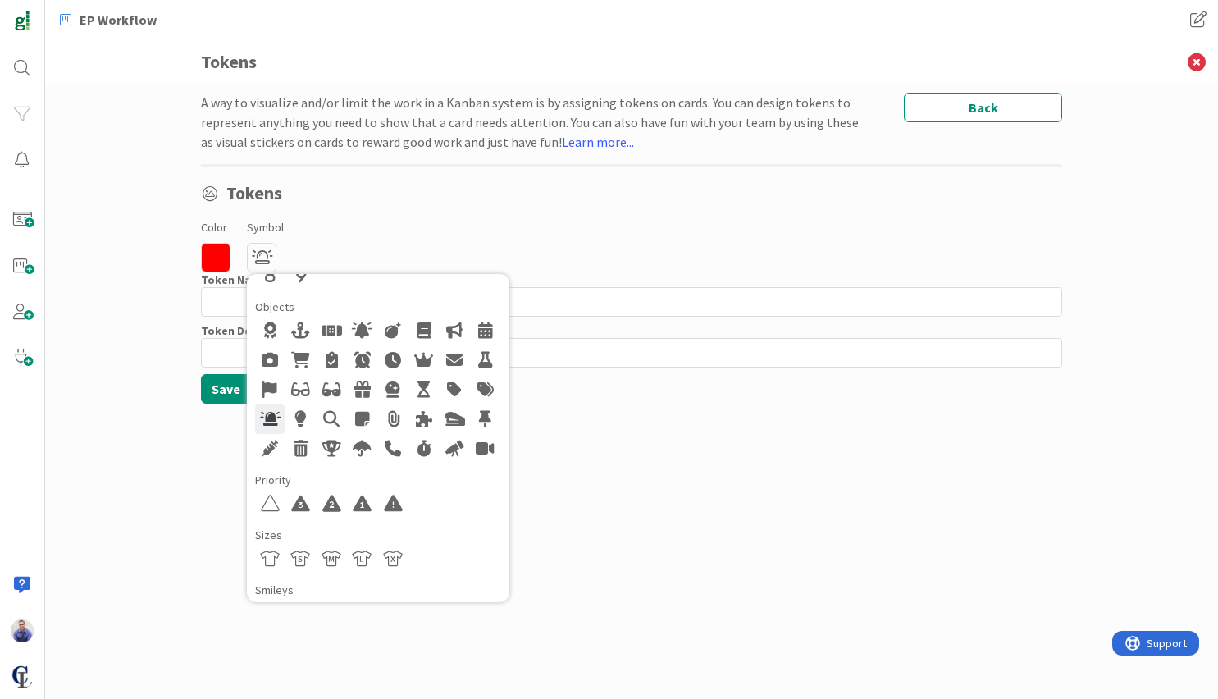
click at [263, 418] on div at bounding box center [270, 419] width 30 height 30
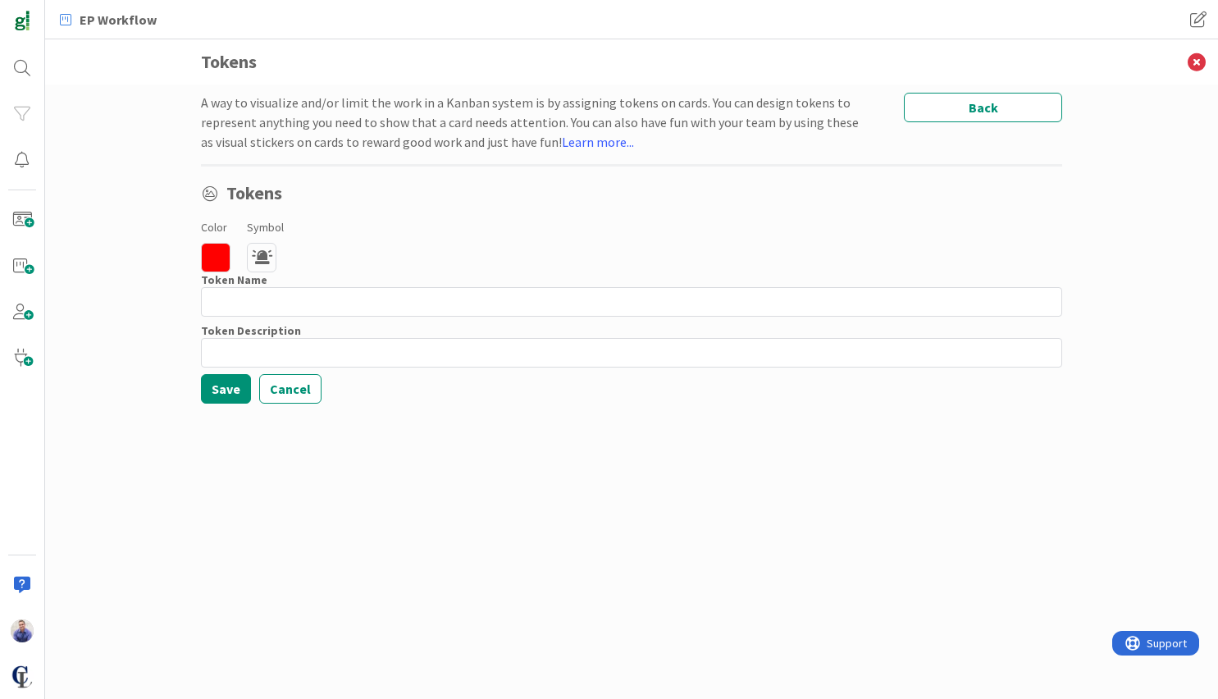
click at [410, 247] on div "Color FF0000 hex 255 r 0 g 0 b 100 a Symbol Regular Solid Animals Buildings & F…" at bounding box center [631, 244] width 861 height 56
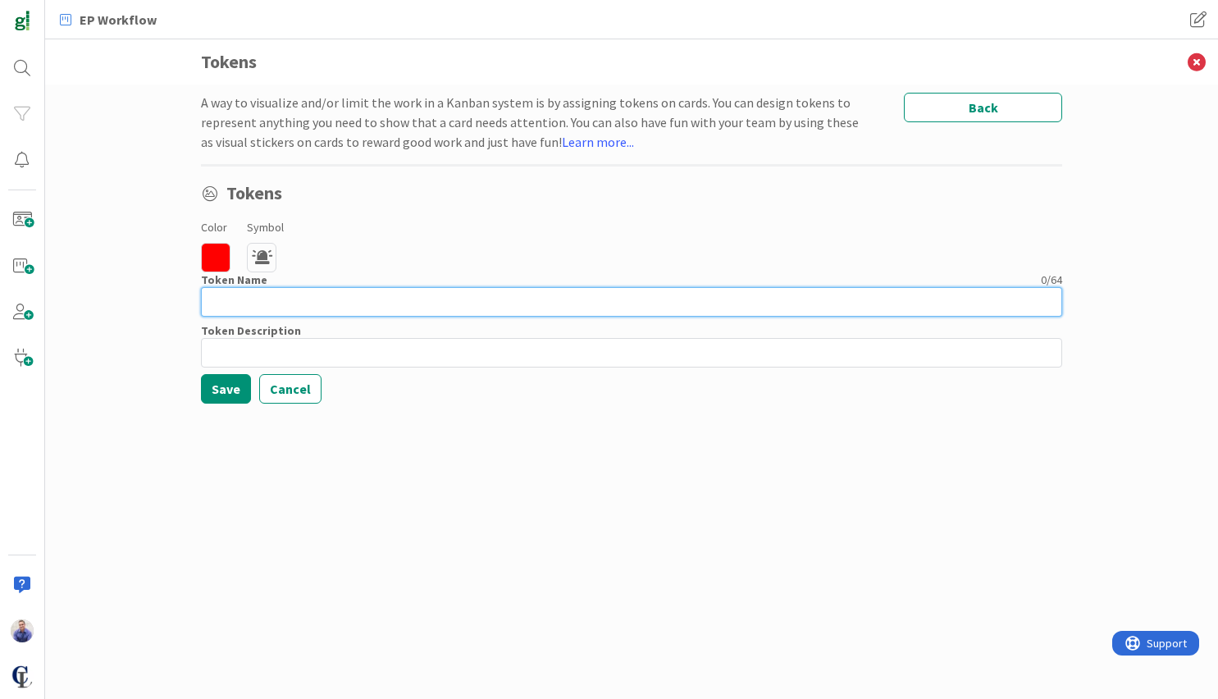
click at [266, 304] on input at bounding box center [631, 302] width 861 height 30
type input "Urgent Client Need"
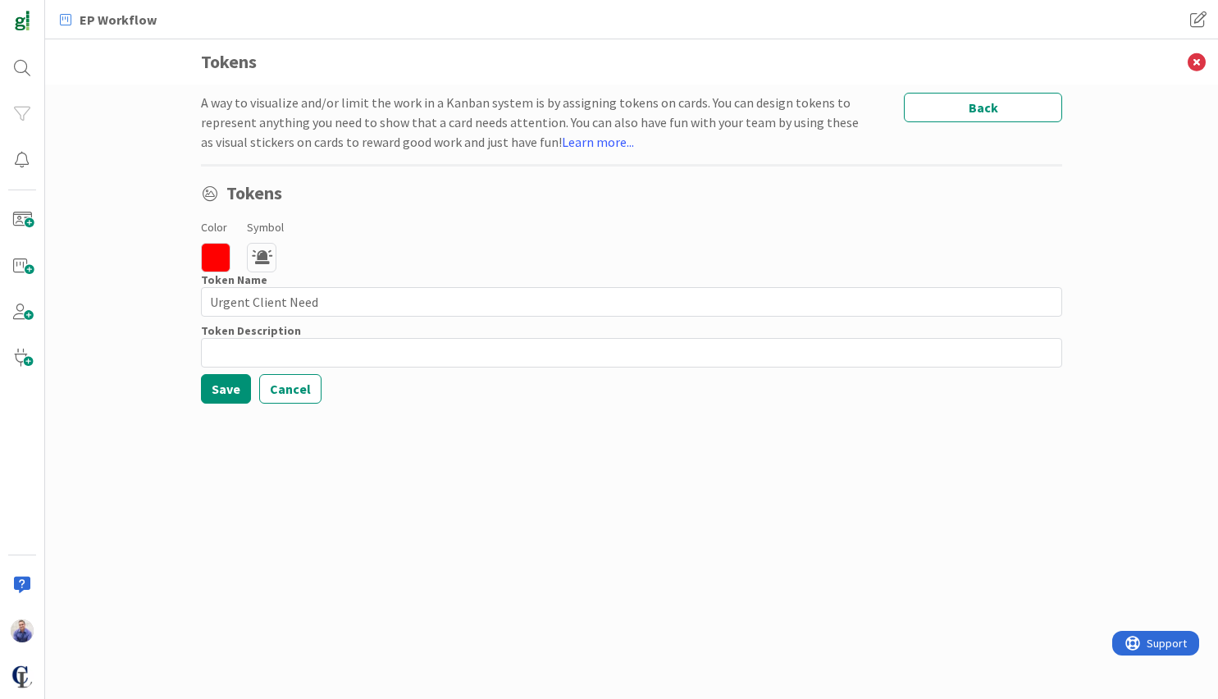
click at [316, 476] on div "A way to visualize and/or limit the work in a Kanban system is by assigning tok…" at bounding box center [631, 375] width 861 height 565
click at [218, 390] on button "Save" at bounding box center [226, 389] width 50 height 30
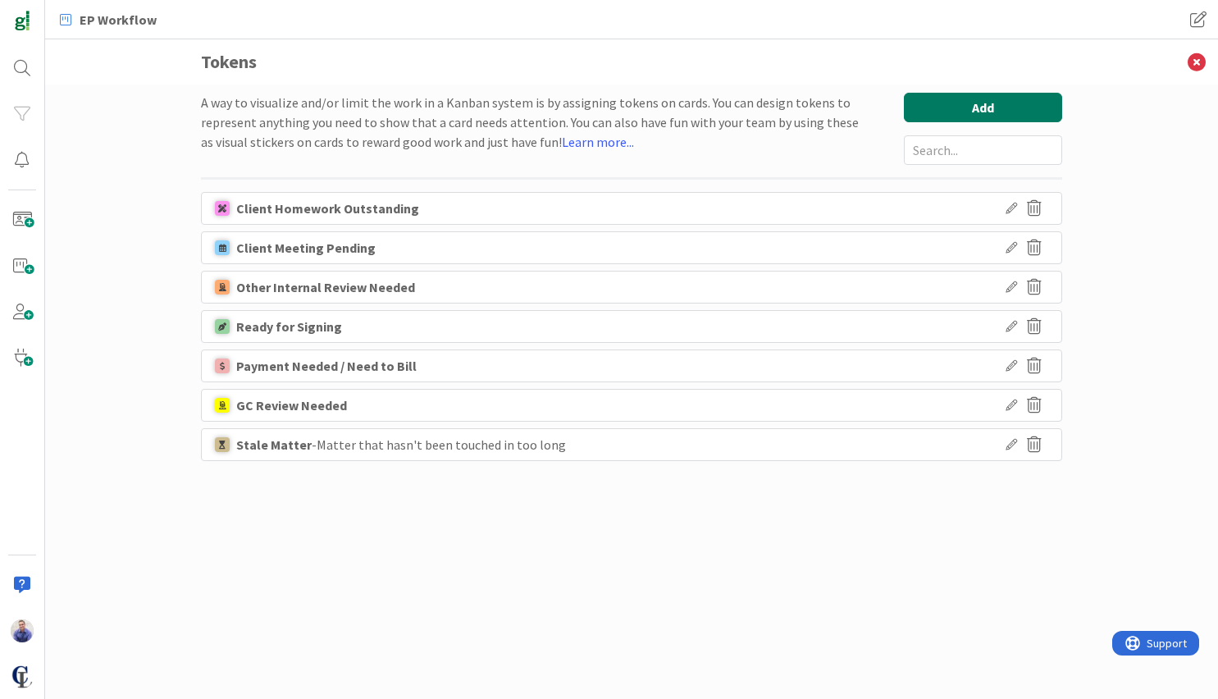
click at [999, 109] on button "Add" at bounding box center [982, 108] width 158 height 30
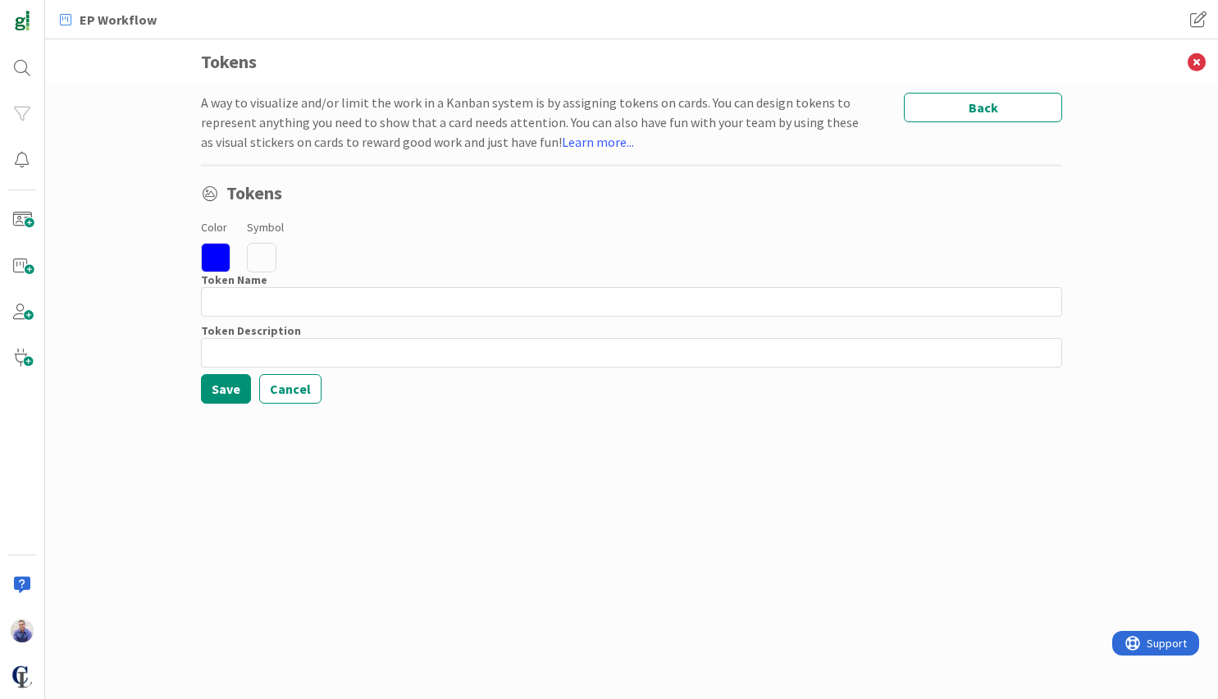
click at [215, 254] on icon at bounding box center [216, 258] width 30 height 30
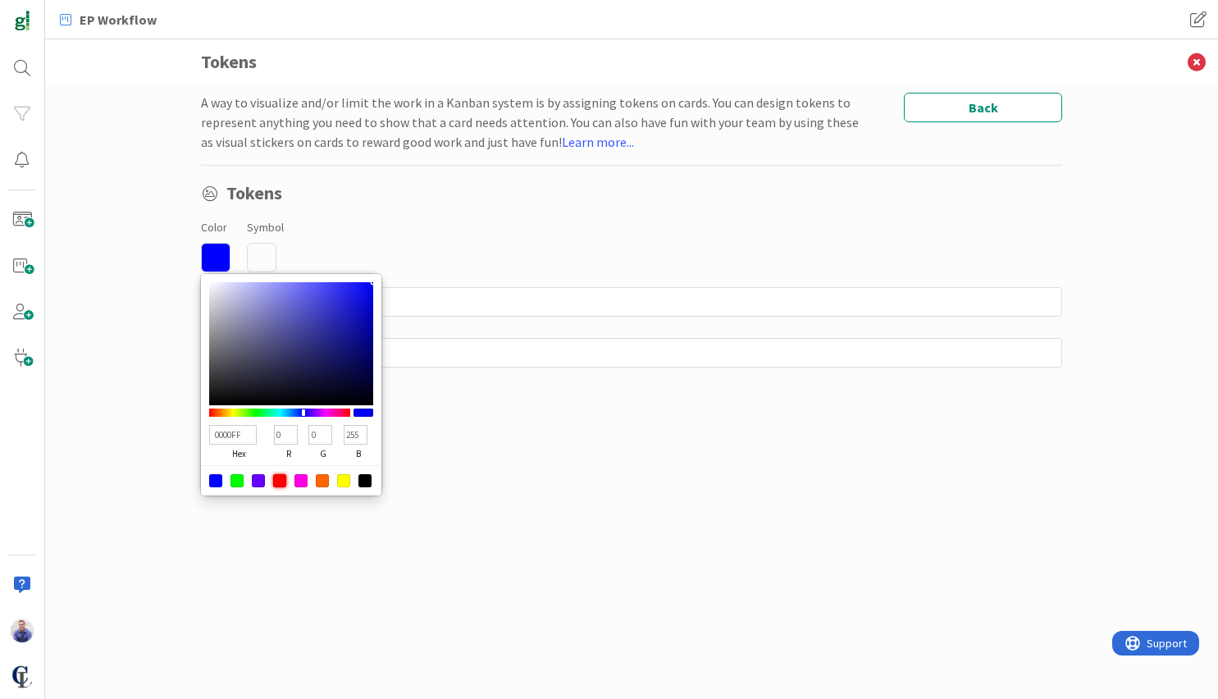
click at [284, 480] on div at bounding box center [279, 480] width 13 height 13
type input "FF0000"
type input "255"
type input "0"
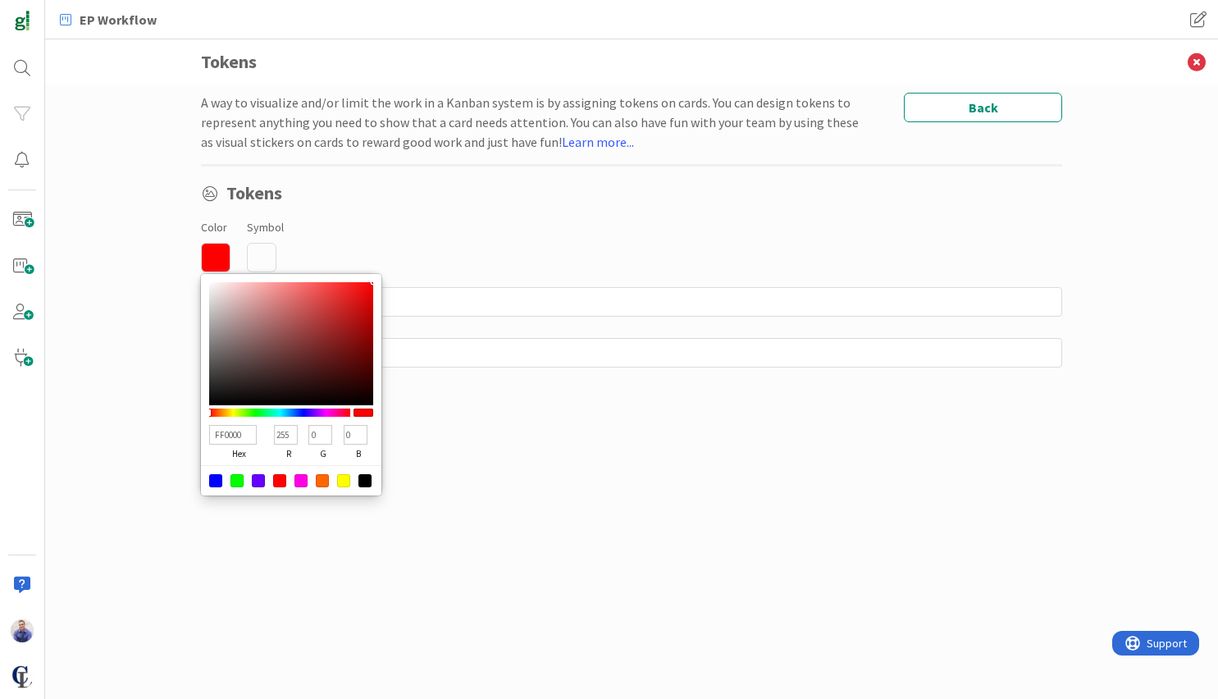
click at [273, 248] on icon at bounding box center [262, 258] width 30 height 30
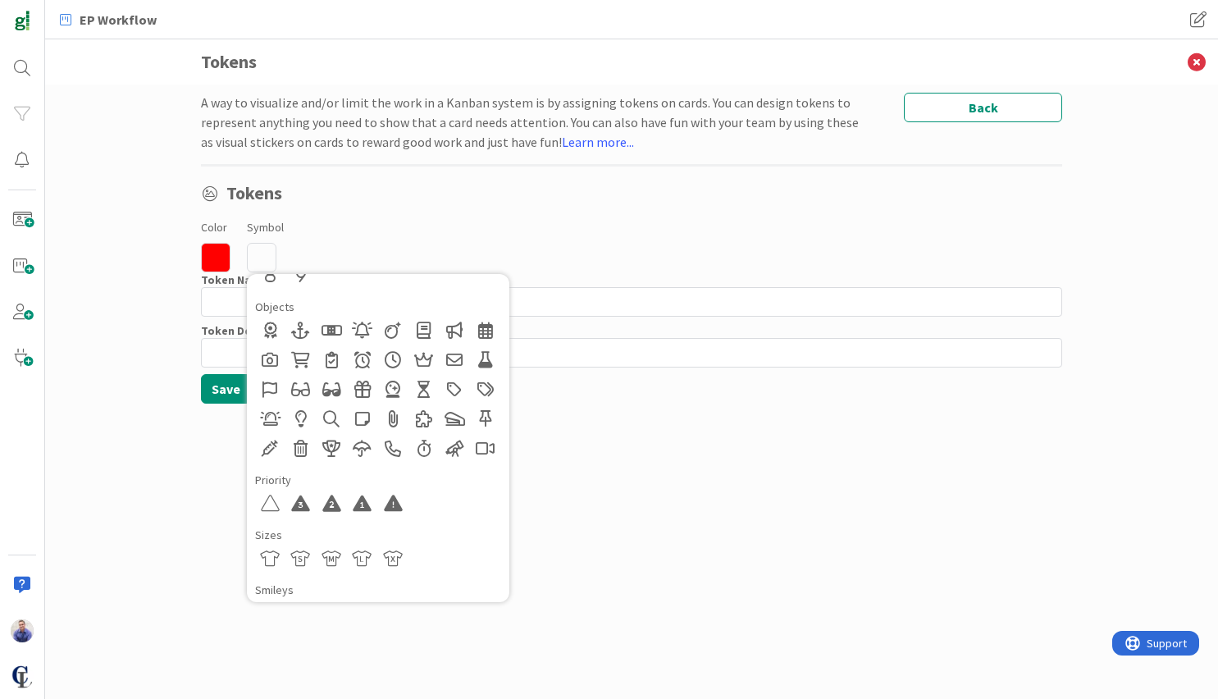
scroll to position [0, 0]
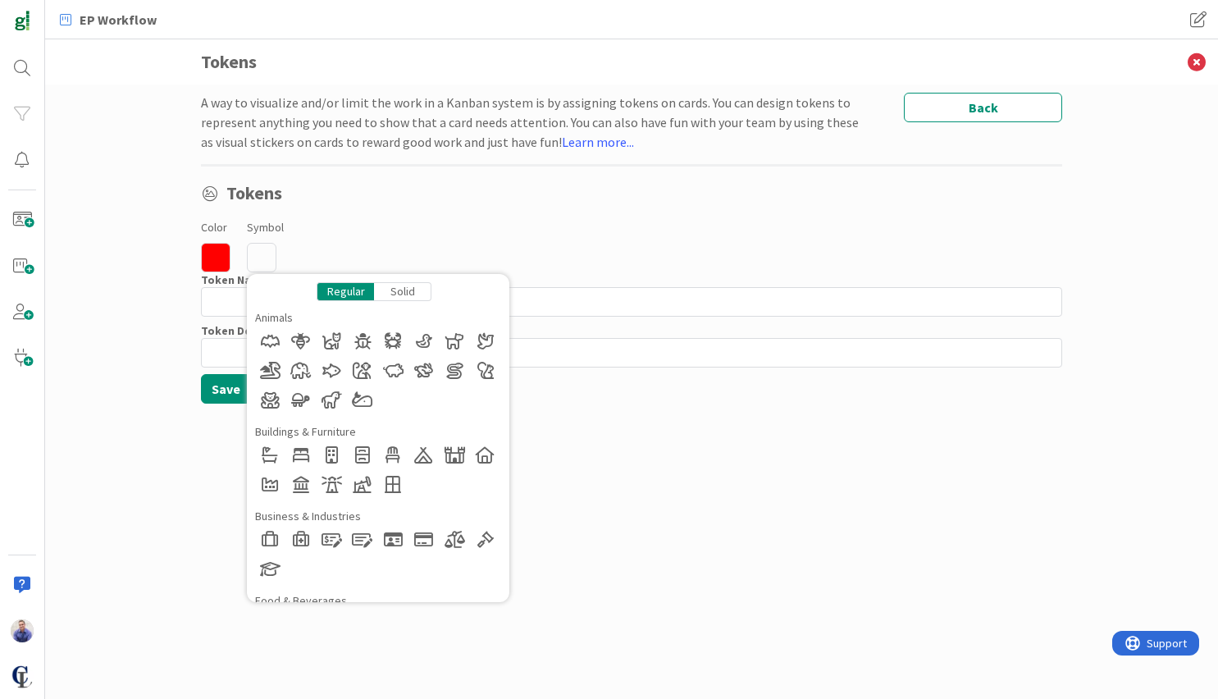
click at [392, 289] on div "Solid" at bounding box center [402, 291] width 57 height 19
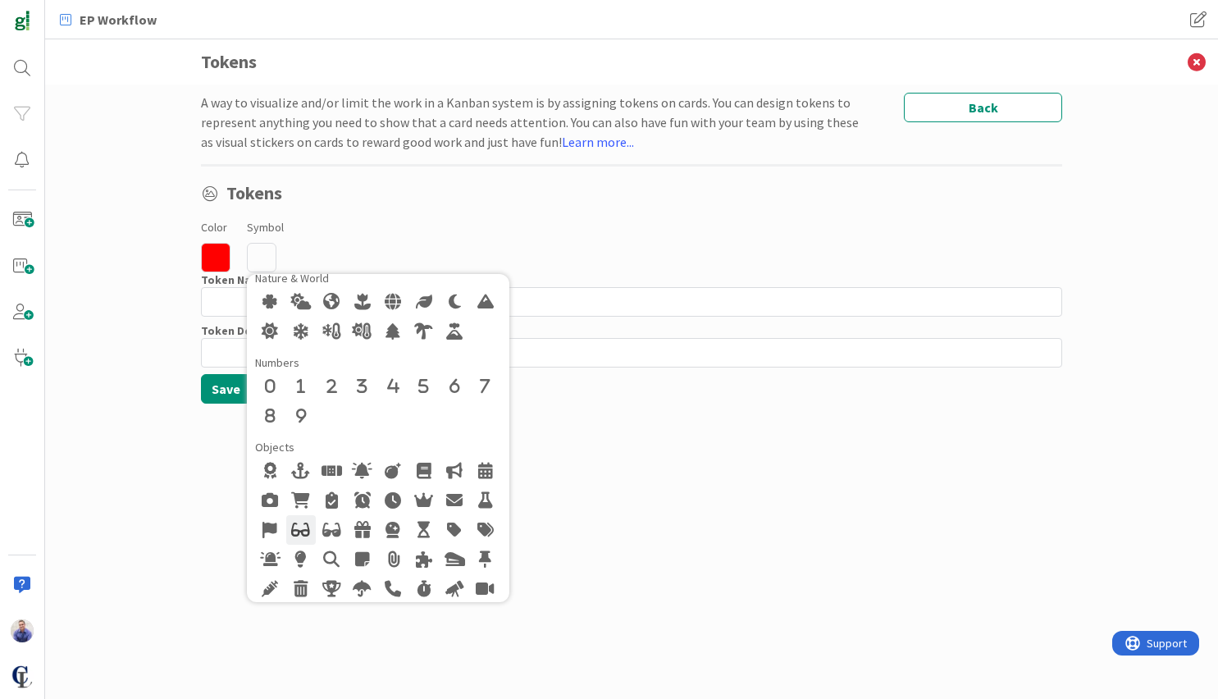
scroll to position [689, 0]
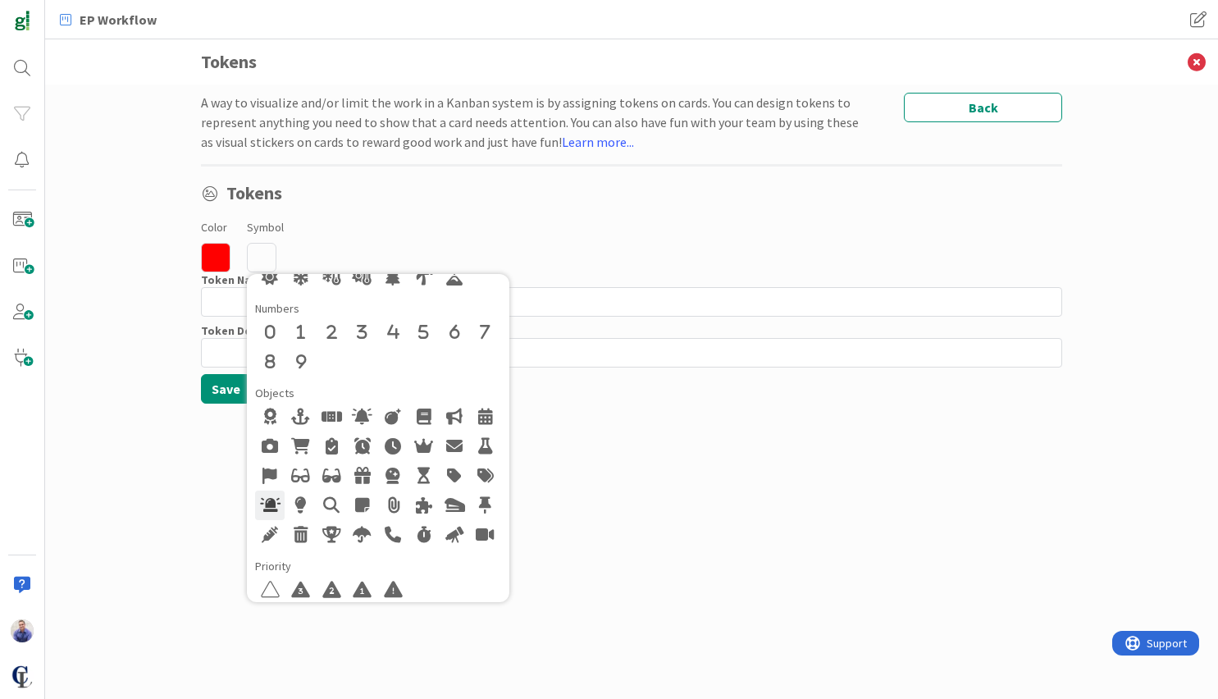
click at [272, 511] on div at bounding box center [270, 505] width 30 height 30
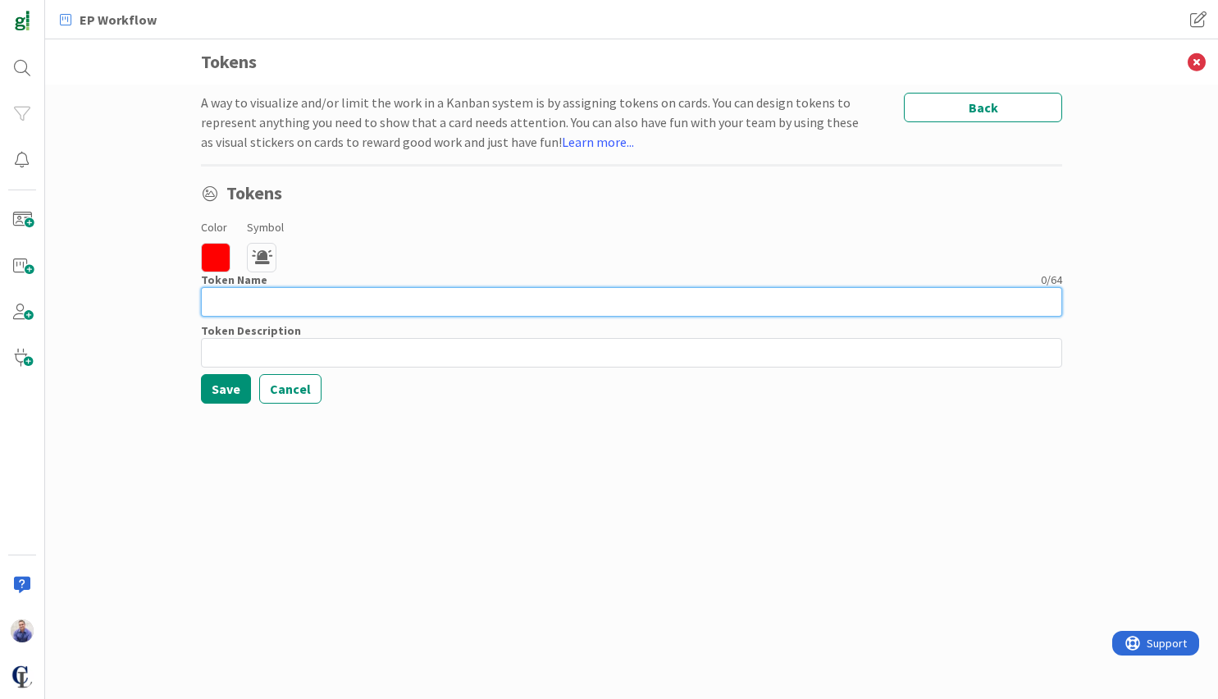
click at [279, 287] on input at bounding box center [631, 302] width 861 height 30
type input "Ugent Client Need"
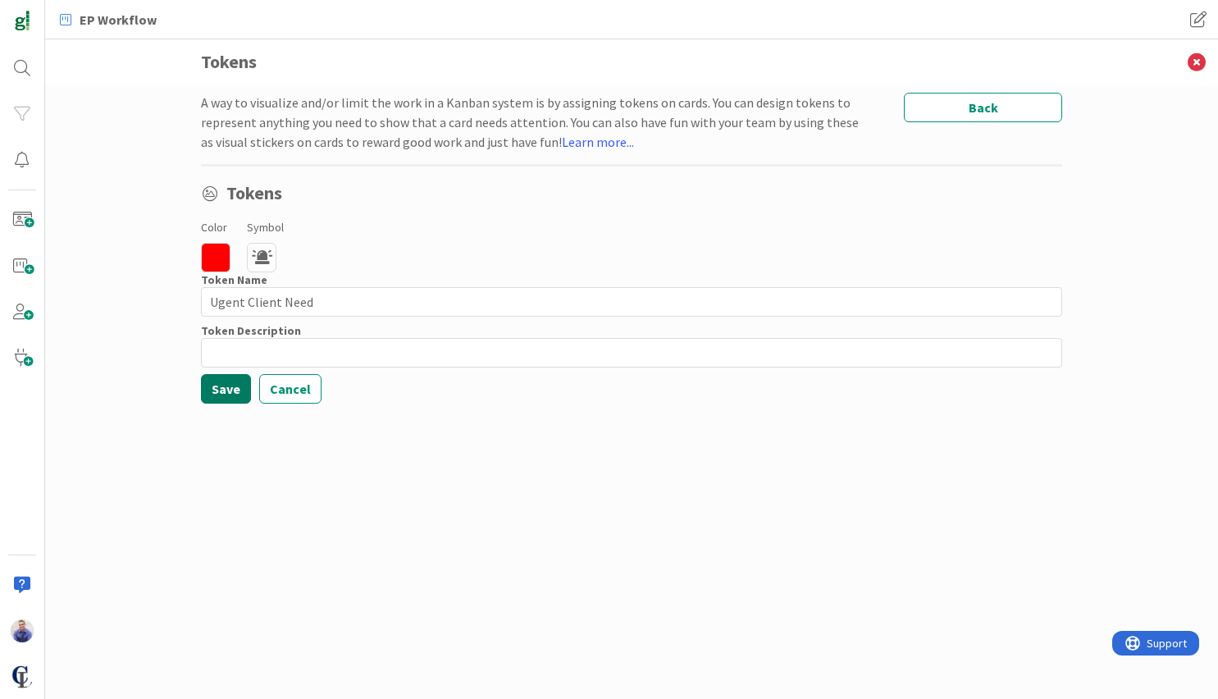
click at [237, 390] on button "Save" at bounding box center [226, 389] width 50 height 30
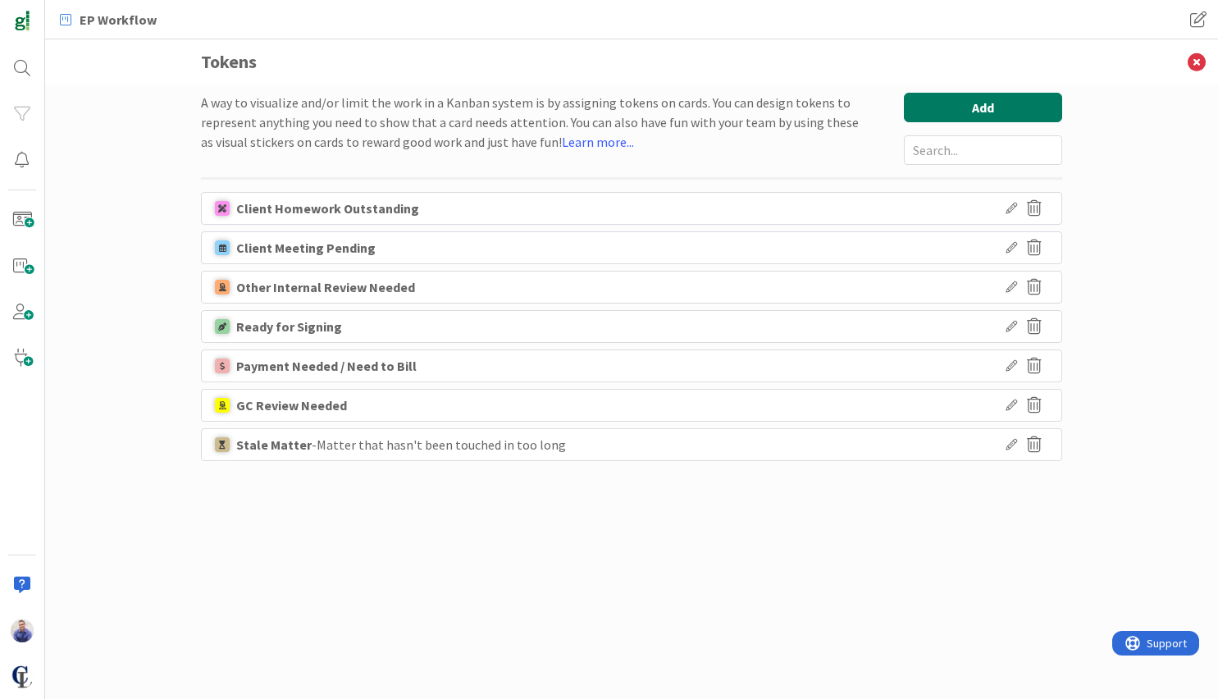
click at [967, 105] on button "Add" at bounding box center [982, 108] width 158 height 30
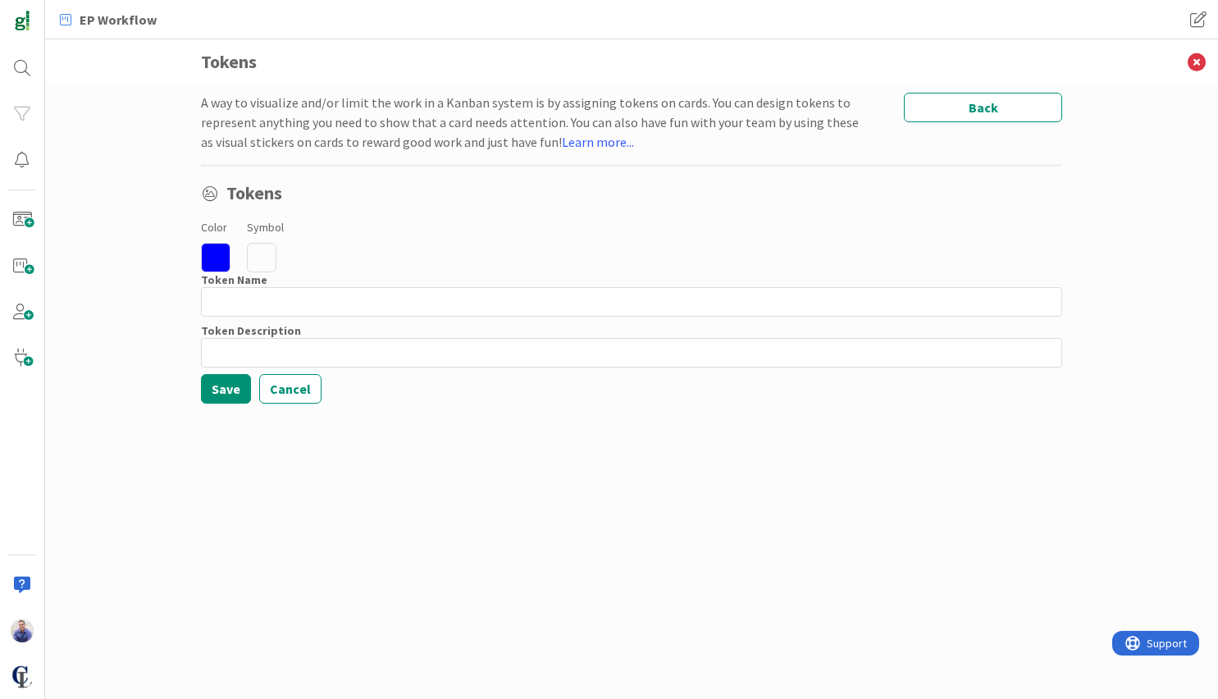
click at [221, 254] on icon at bounding box center [216, 258] width 30 height 30
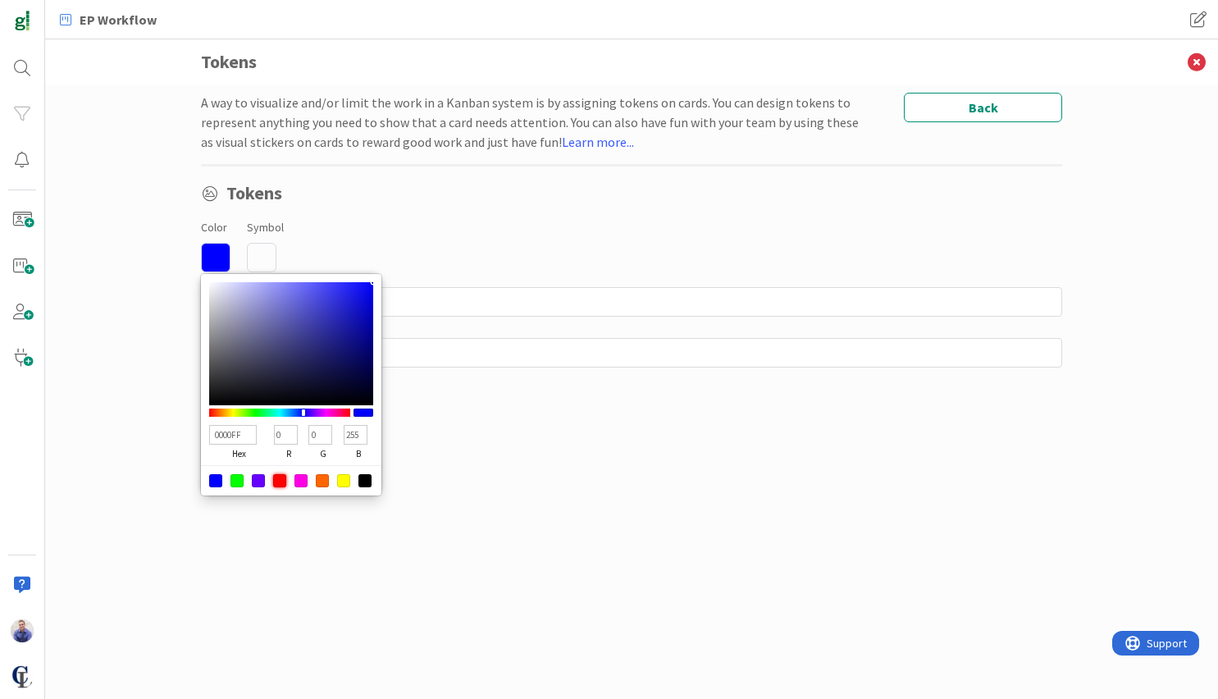
drag, startPoint x: 285, startPoint y: 481, endPoint x: 285, endPoint y: 399, distance: 82.0
click at [285, 480] on div at bounding box center [279, 480] width 13 height 13
type input "FF0000"
type input "255"
type input "0"
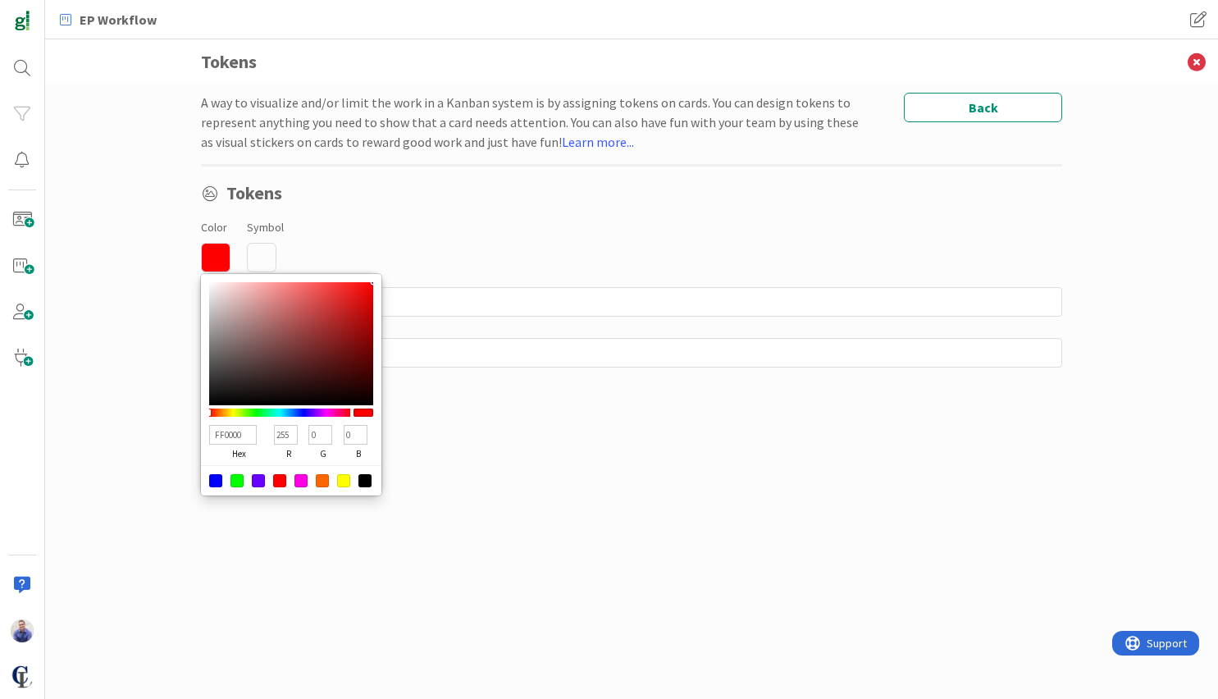
drag, startPoint x: 403, startPoint y: 233, endPoint x: 321, endPoint y: 248, distance: 83.5
click at [402, 233] on div "Color FF0000 hex 255 r 0 g 0 b 100 a Symbol" at bounding box center [631, 244] width 861 height 56
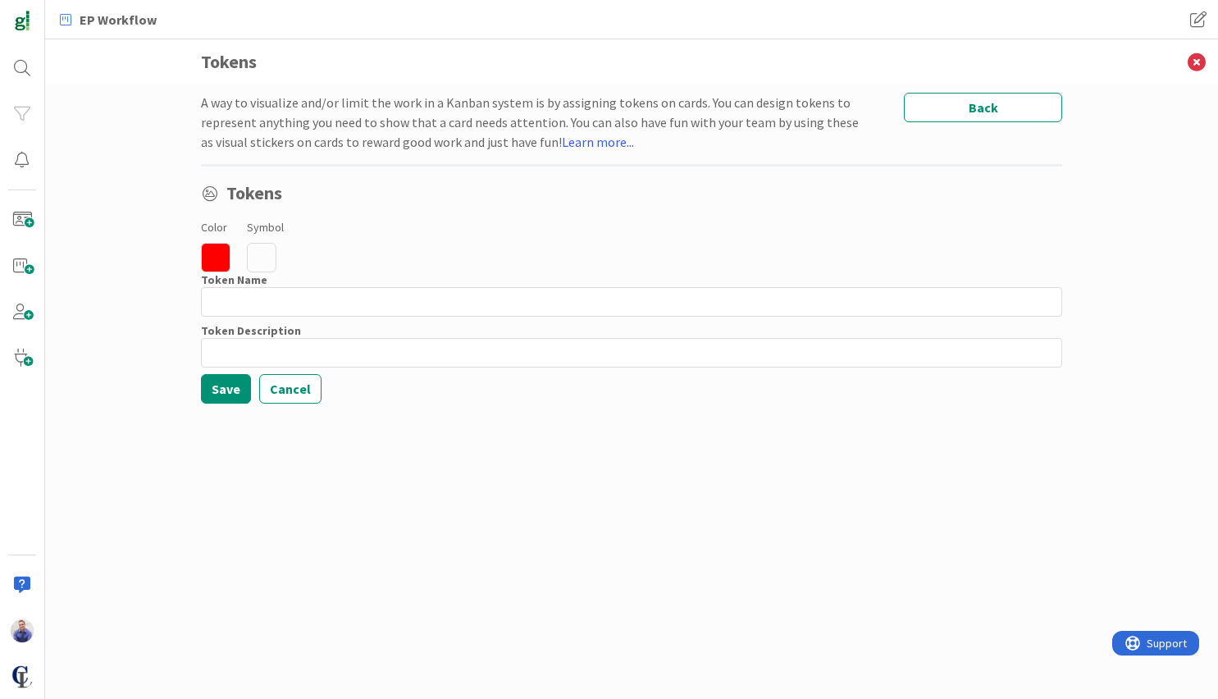
click at [249, 262] on icon at bounding box center [262, 258] width 30 height 30
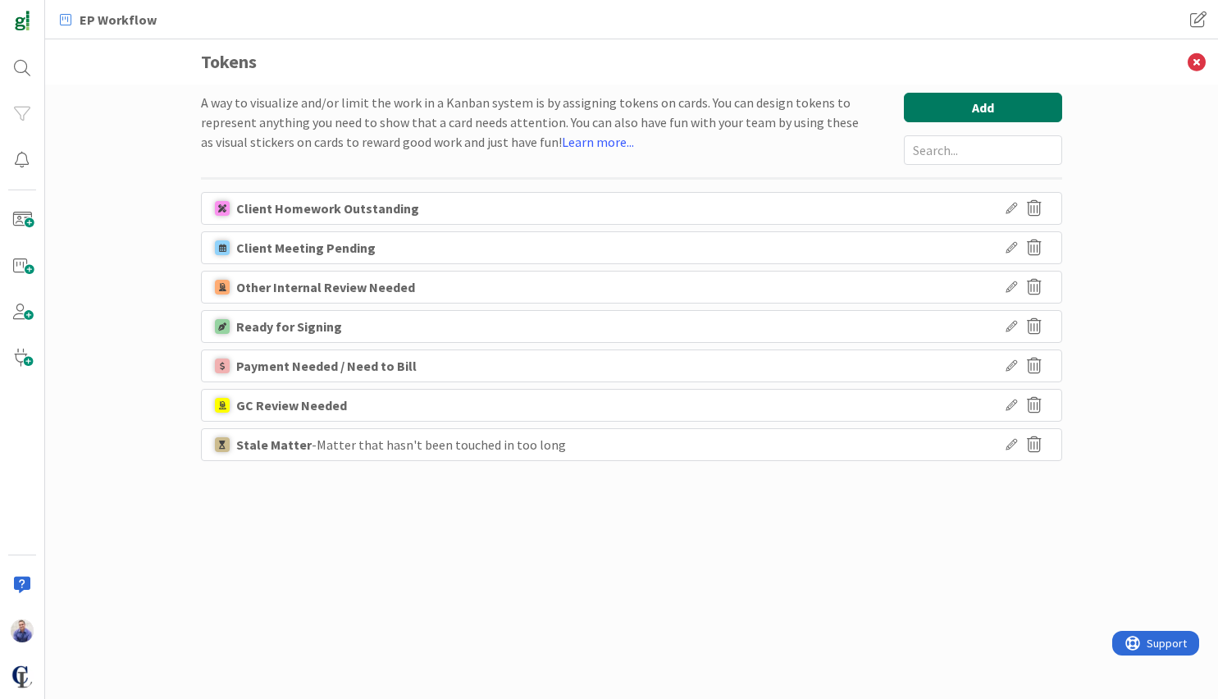
click at [998, 110] on button "Add" at bounding box center [982, 108] width 158 height 30
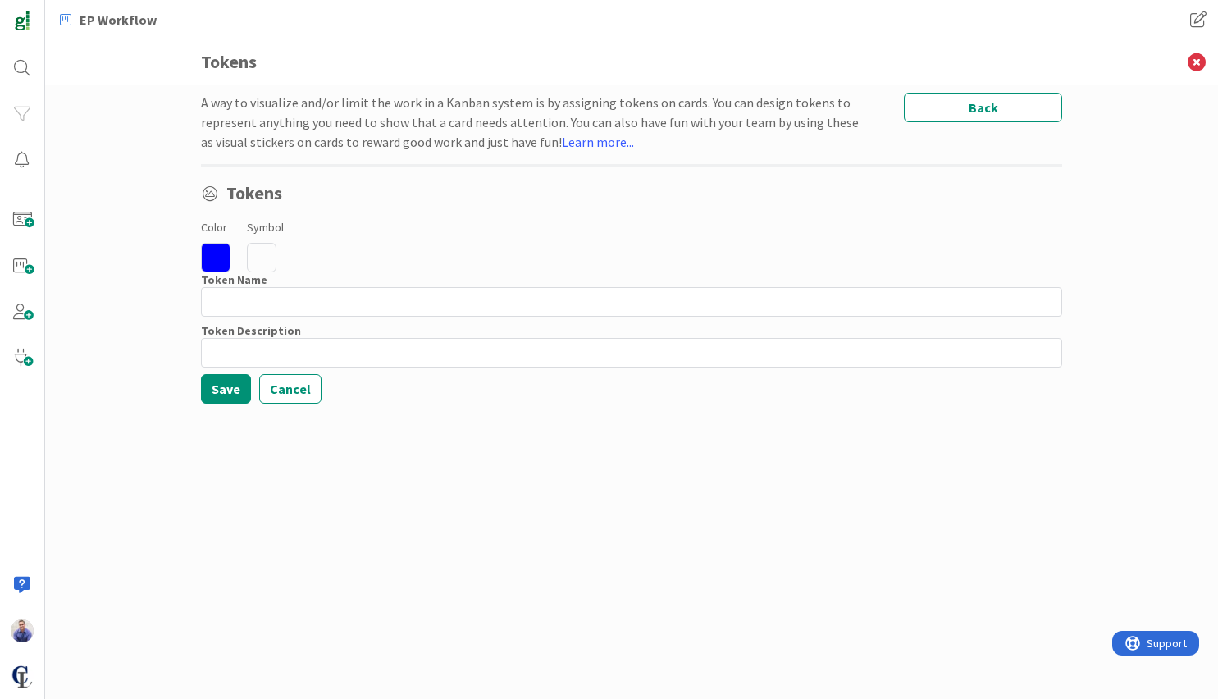
click at [217, 243] on icon at bounding box center [216, 258] width 30 height 30
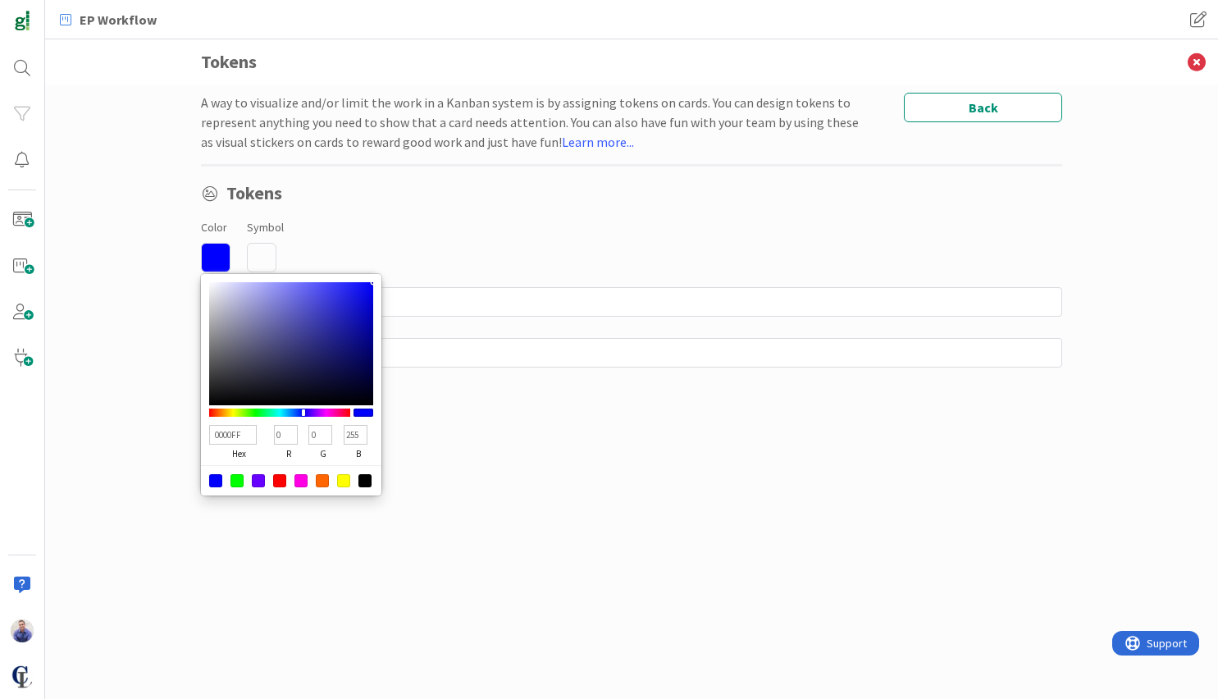
drag, startPoint x: 281, startPoint y: 476, endPoint x: 283, endPoint y: 467, distance: 8.4
click at [281, 476] on div at bounding box center [279, 480] width 13 height 13
type input "FF0000"
type input "255"
type input "0"
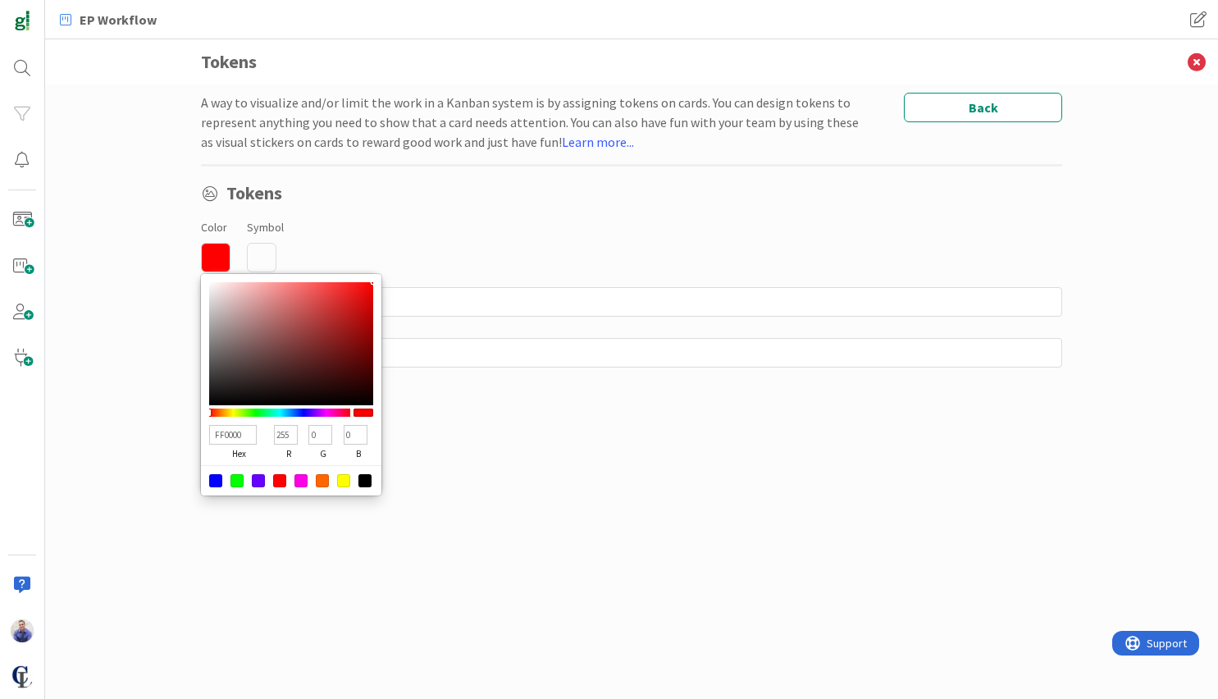
click at [262, 243] on icon at bounding box center [262, 258] width 30 height 30
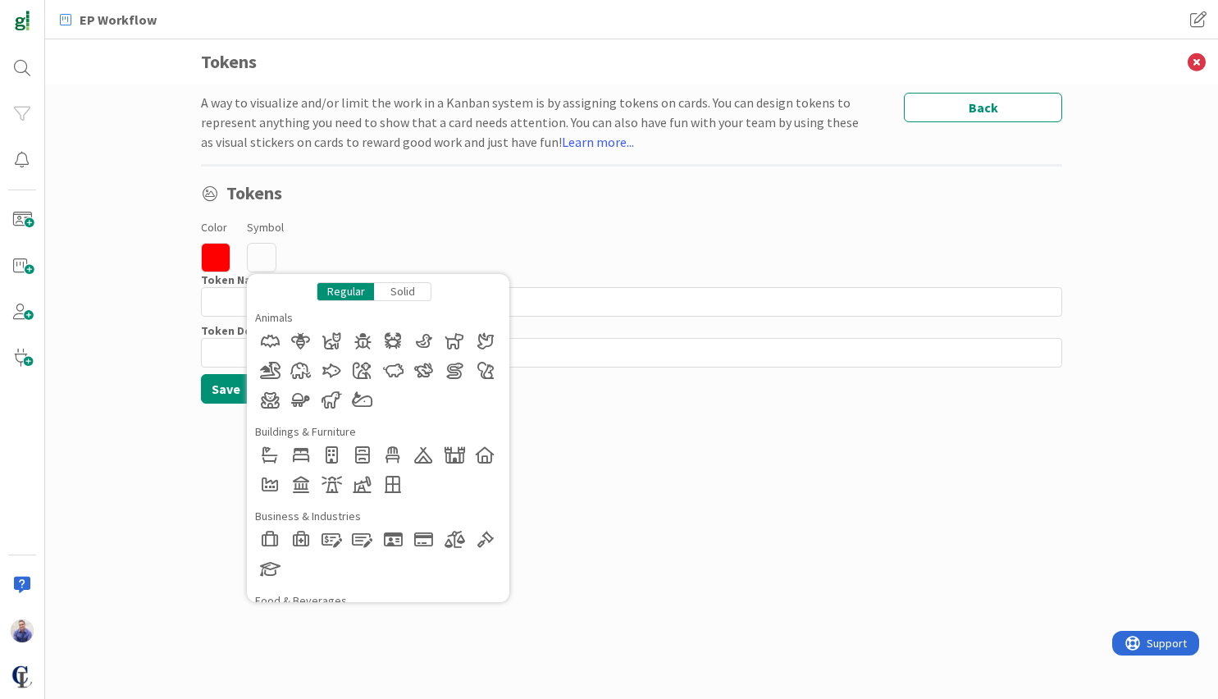
click at [393, 280] on div "Regular Solid Animals Buildings & Furniture Business & Industries Food & Bevera…" at bounding box center [378, 438] width 262 height 328
click at [394, 288] on div "Solid" at bounding box center [402, 291] width 57 height 19
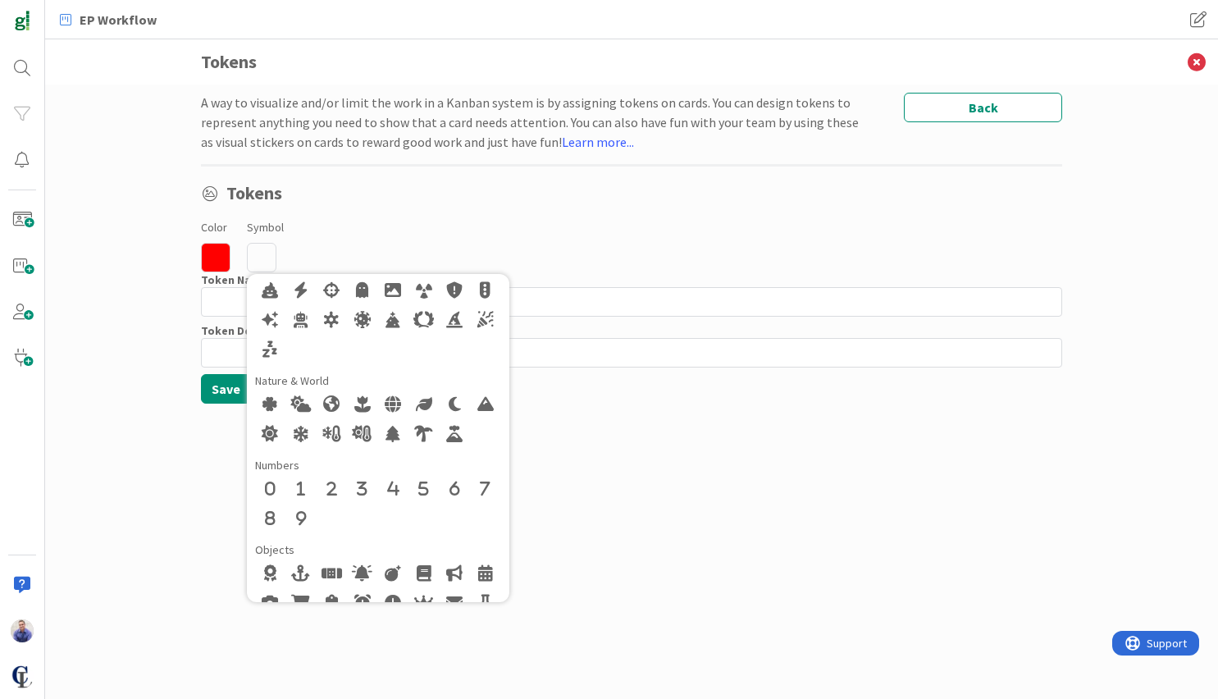
scroll to position [758, 0]
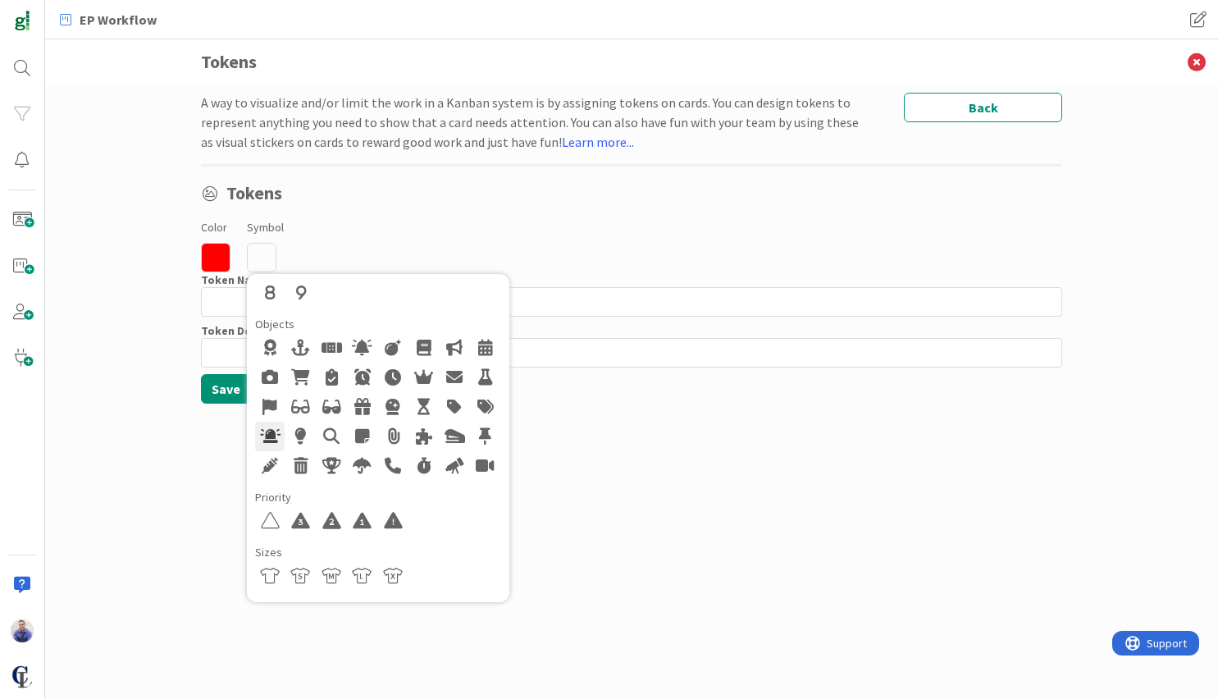
click at [274, 430] on div at bounding box center [270, 436] width 30 height 30
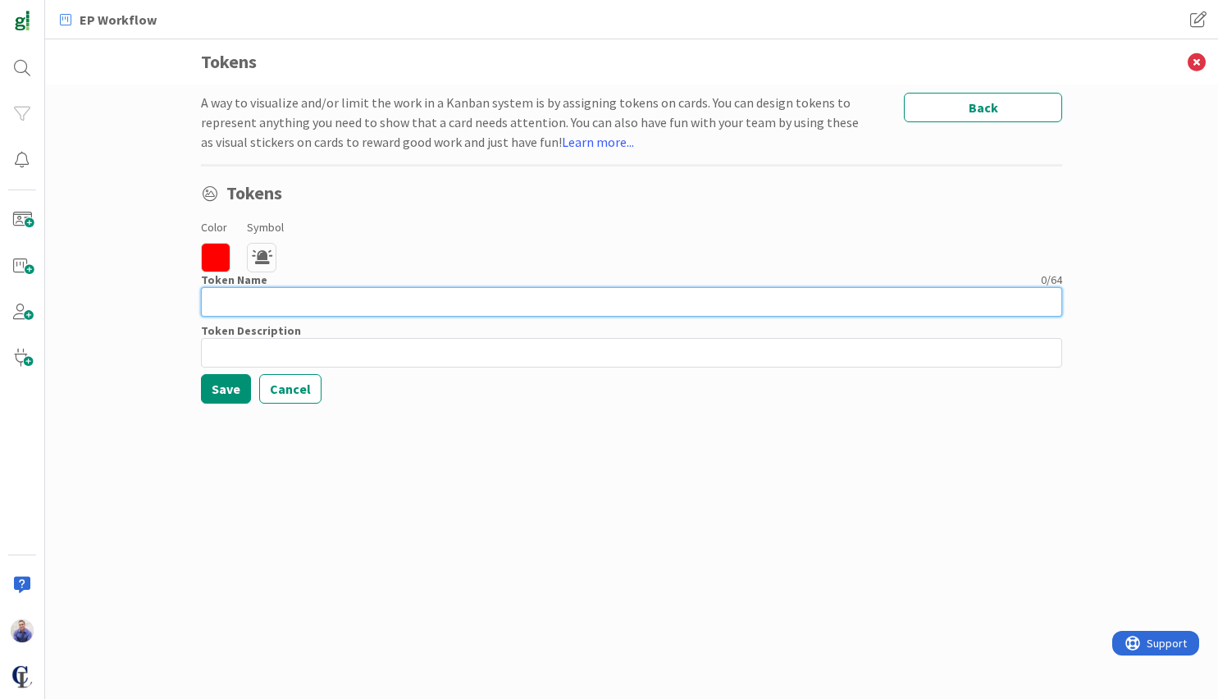
drag, startPoint x: 238, startPoint y: 297, endPoint x: 275, endPoint y: 285, distance: 38.6
click at [241, 295] on input at bounding box center [631, 302] width 861 height 30
type input "Urgent Client Need"
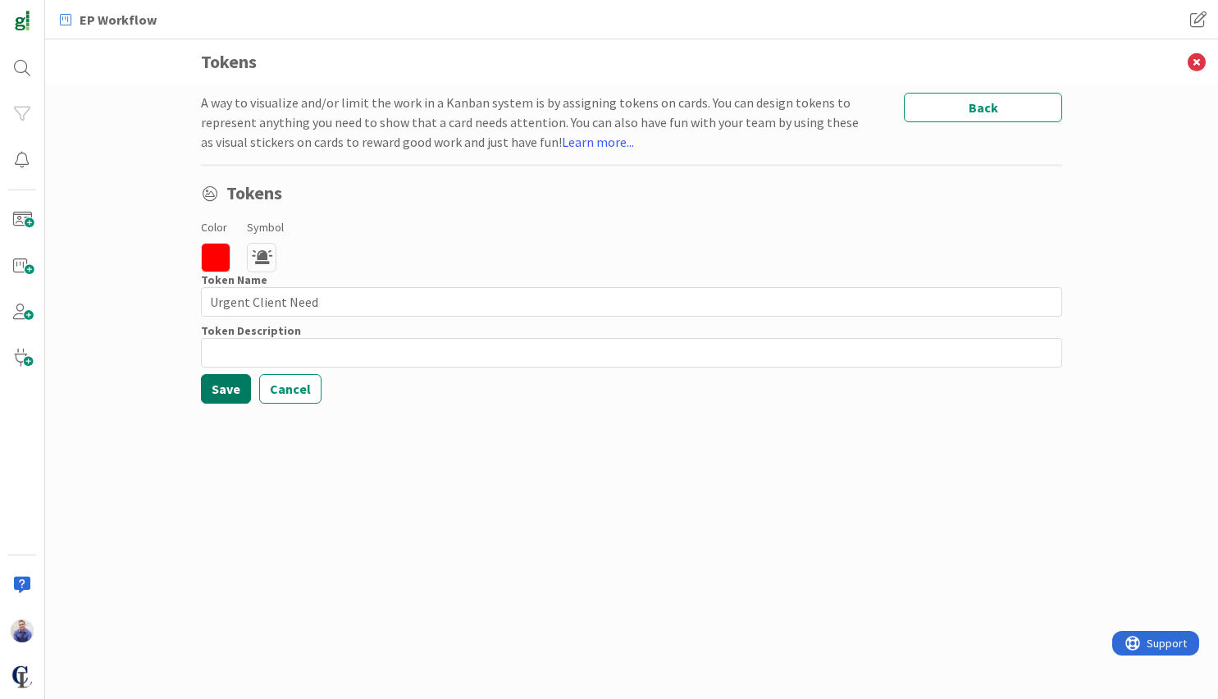
click at [239, 386] on button "Save" at bounding box center [226, 389] width 50 height 30
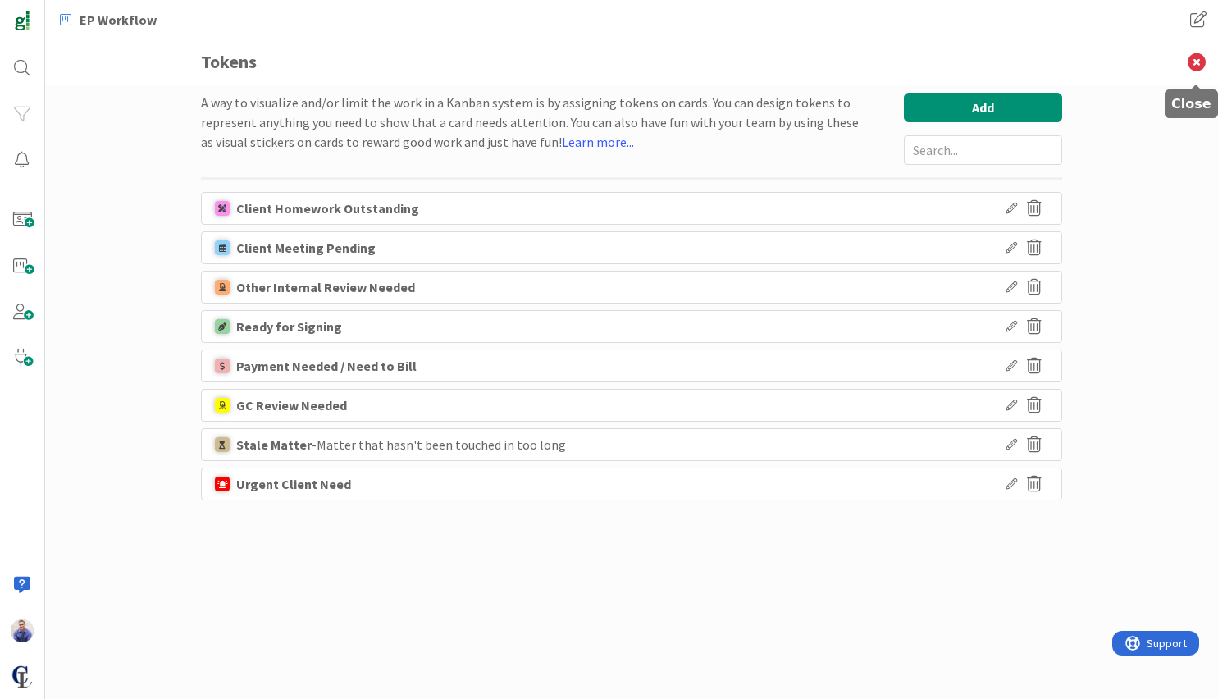
click at [1193, 66] on icon at bounding box center [1196, 61] width 43 height 45
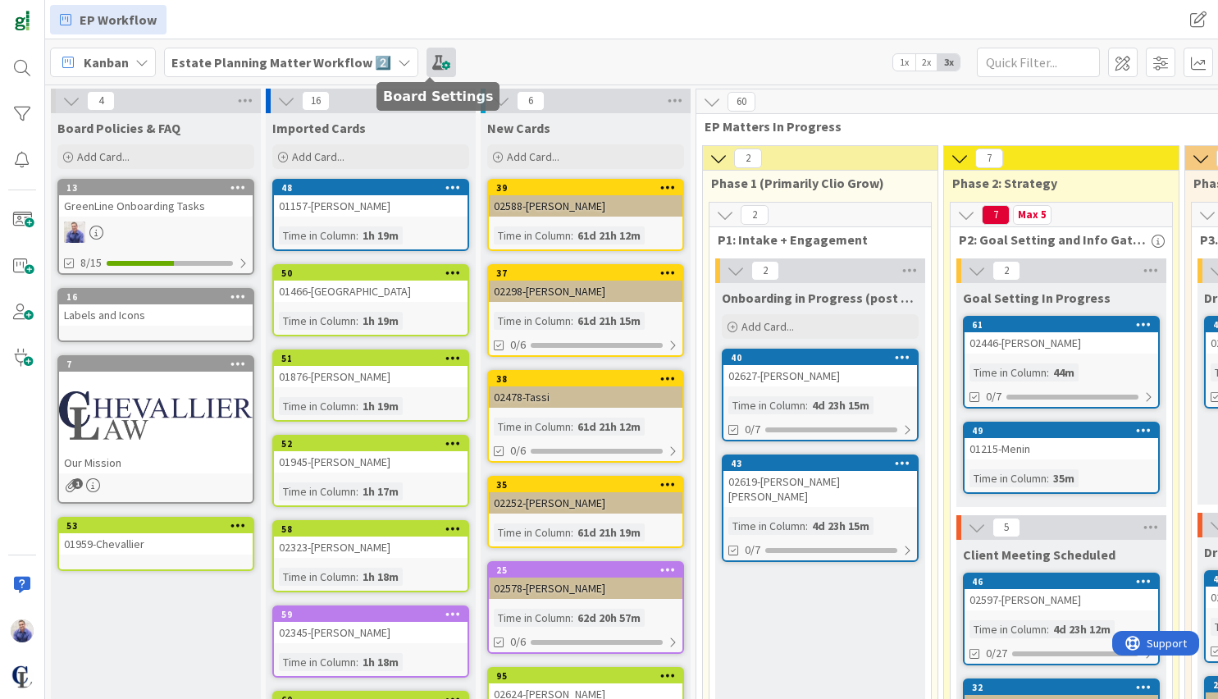
click at [426, 63] on span at bounding box center [441, 63] width 30 height 30
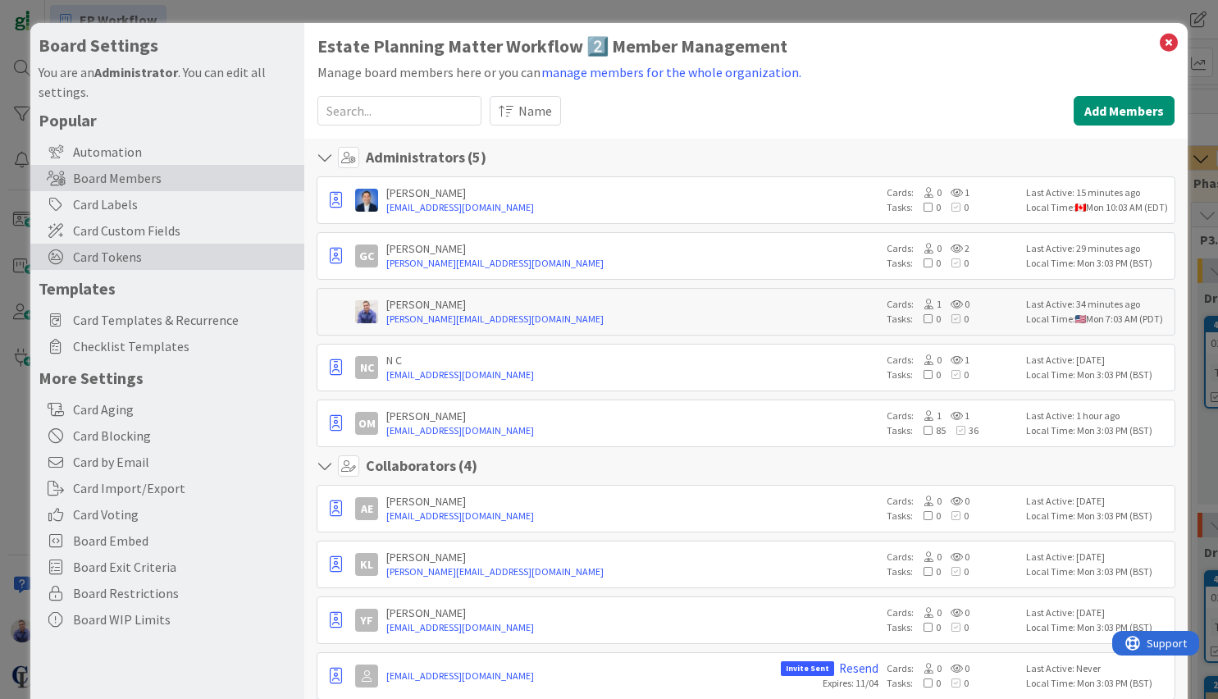
click at [115, 262] on span "Card Tokens" at bounding box center [184, 257] width 223 height 20
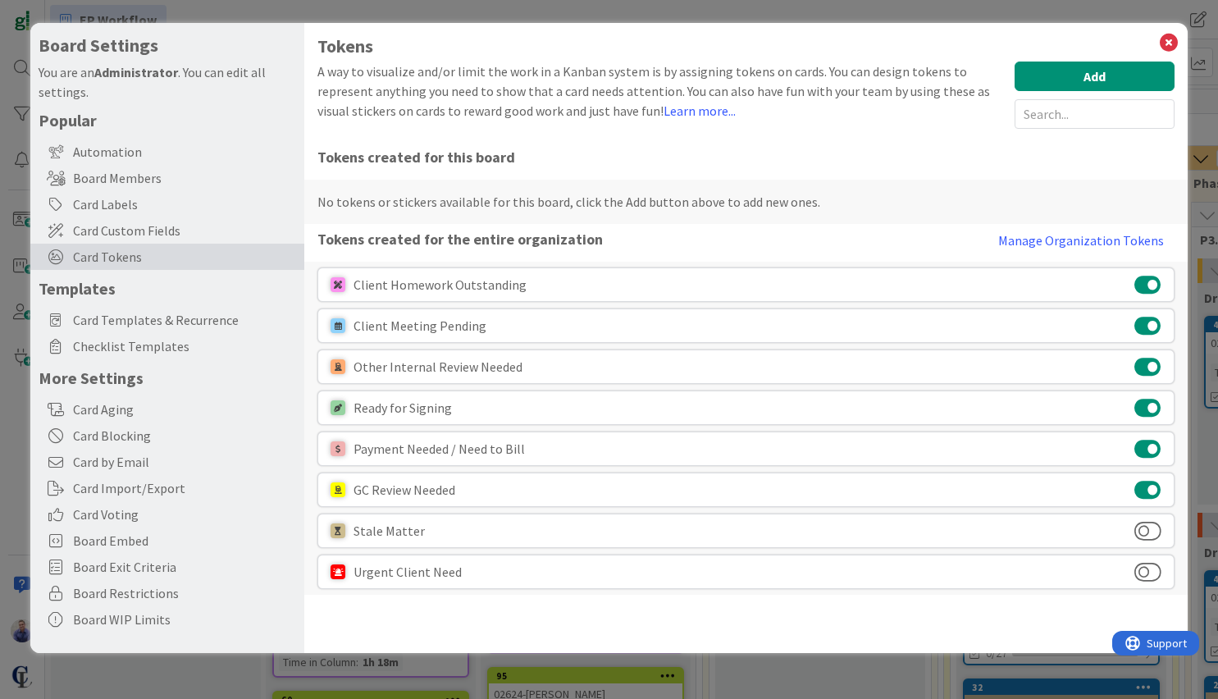
drag, startPoint x: 1145, startPoint y: 569, endPoint x: 1147, endPoint y: 554, distance: 14.8
click at [1146, 568] on button at bounding box center [1147, 571] width 27 height 21
click at [1148, 535] on button at bounding box center [1147, 530] width 27 height 21
click at [1058, 83] on button "Add" at bounding box center [1094, 76] width 160 height 30
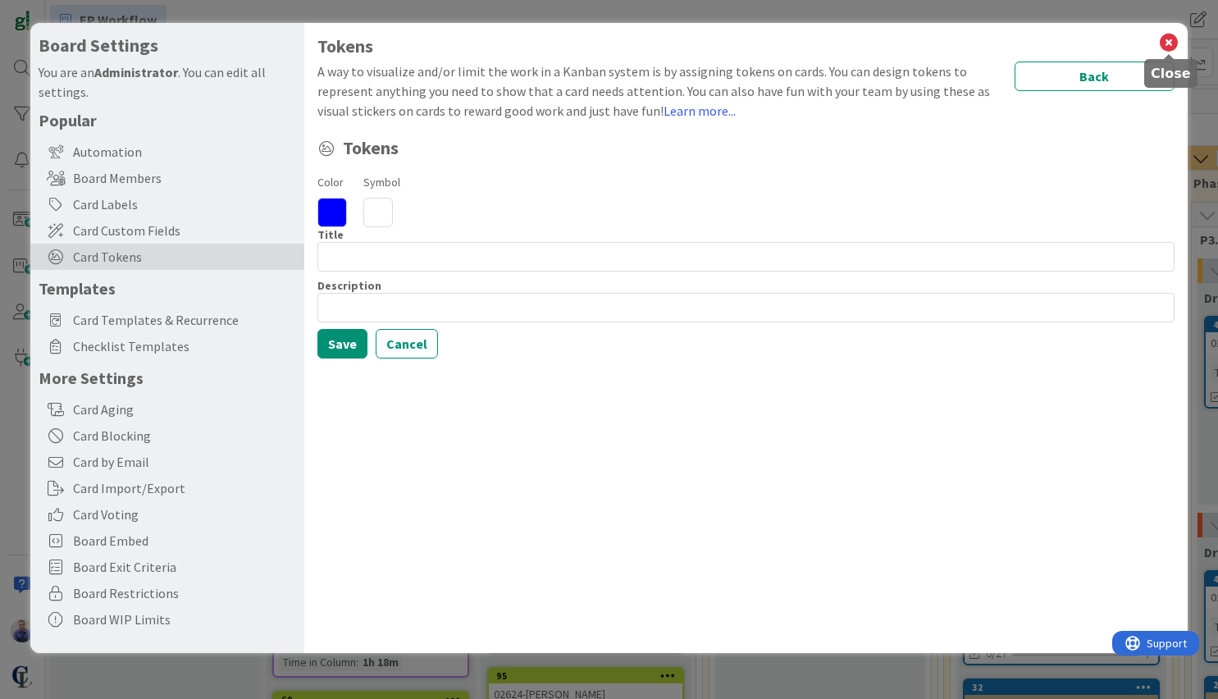
click at [1169, 46] on icon at bounding box center [1168, 42] width 21 height 23
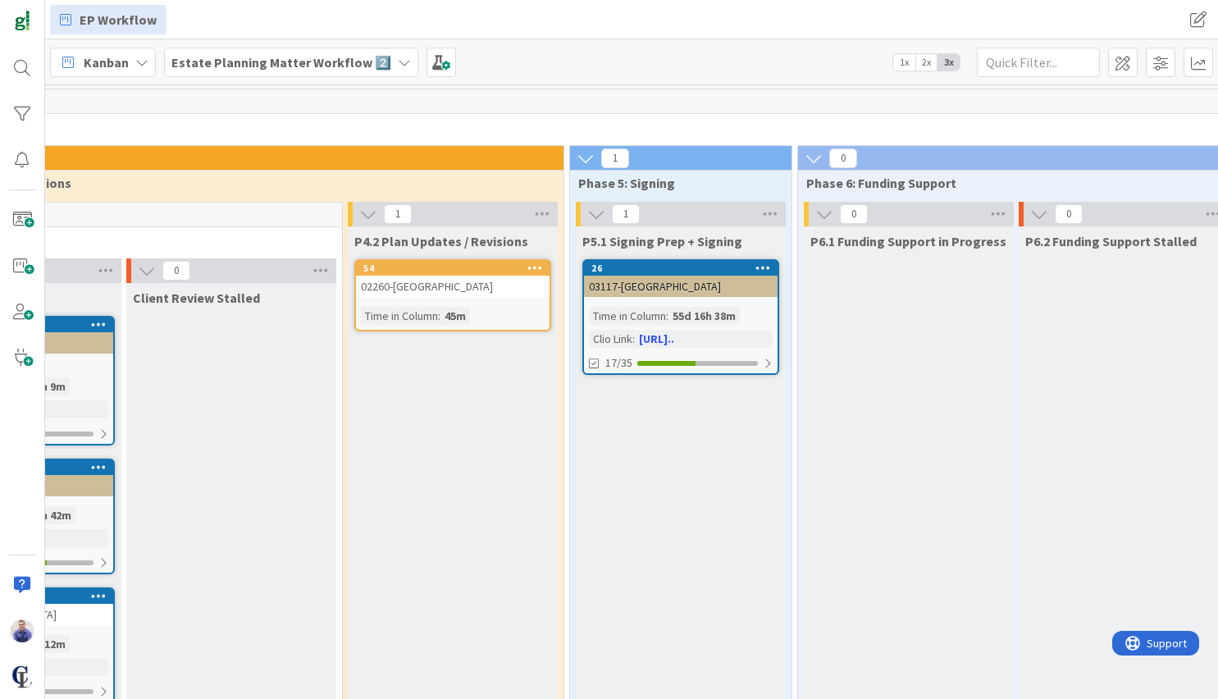
scroll to position [0, 1802]
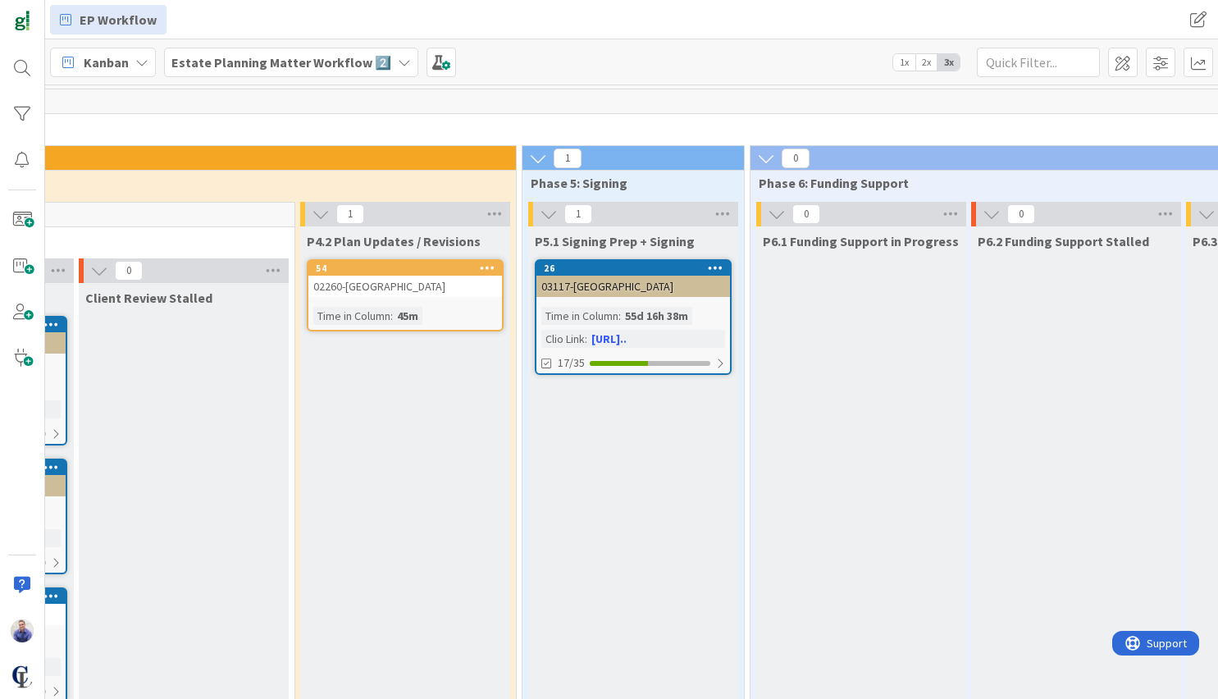
click at [714, 265] on icon at bounding box center [716, 267] width 16 height 11
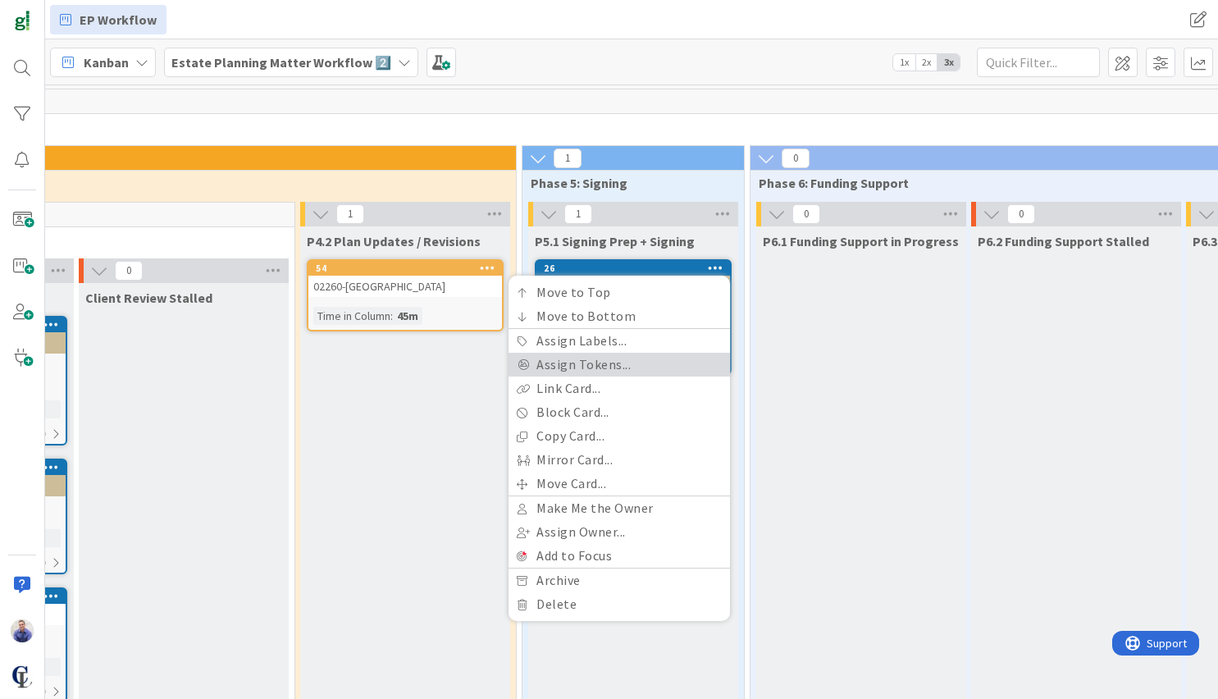
click at [617, 367] on link "Assign Tokens..." at bounding box center [618, 365] width 221 height 24
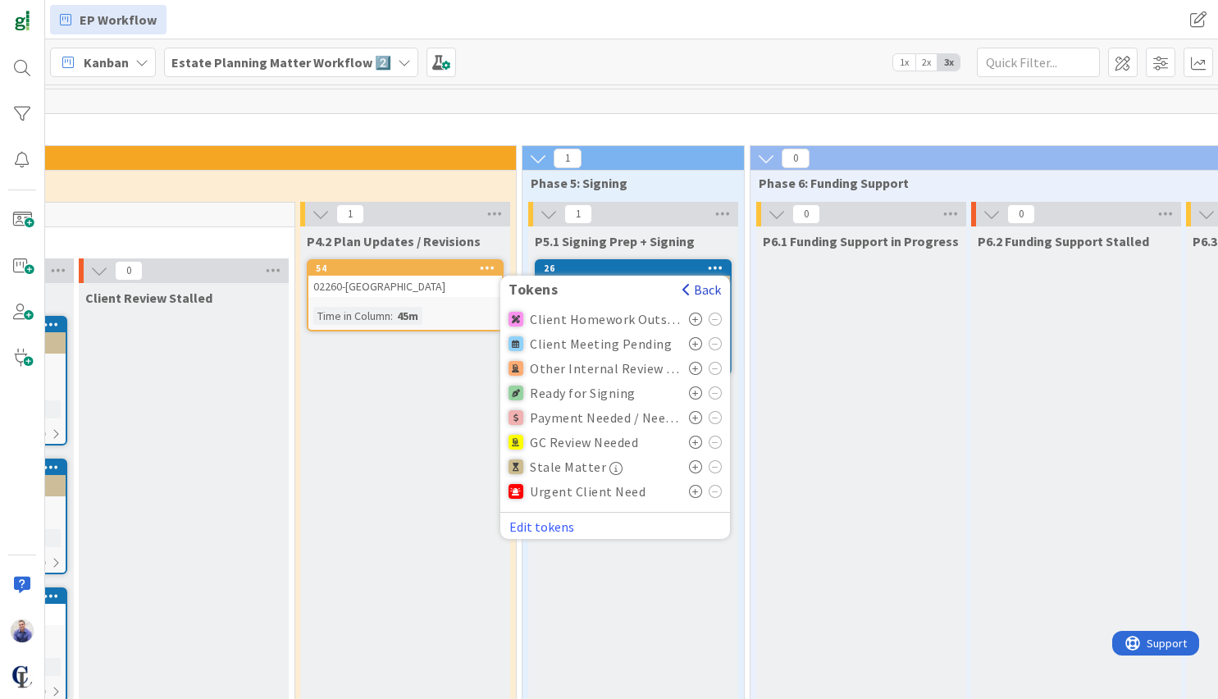
click at [697, 292] on button "Back" at bounding box center [701, 289] width 40 height 18
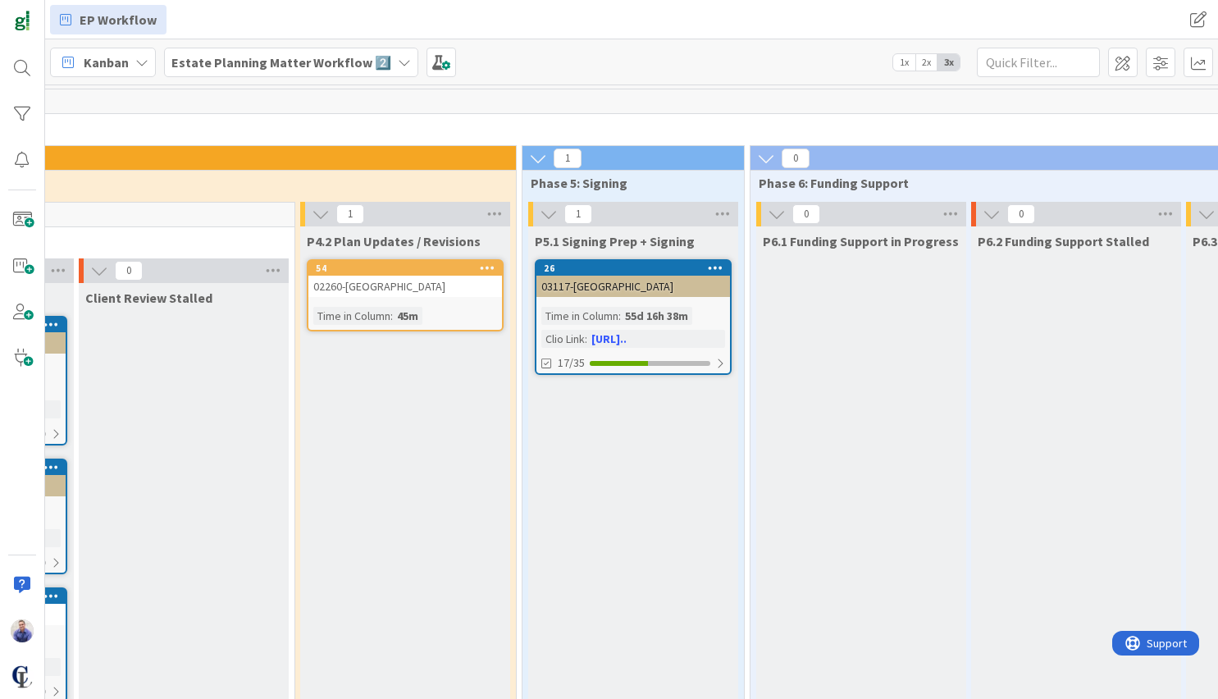
click at [713, 272] on icon at bounding box center [716, 267] width 16 height 11
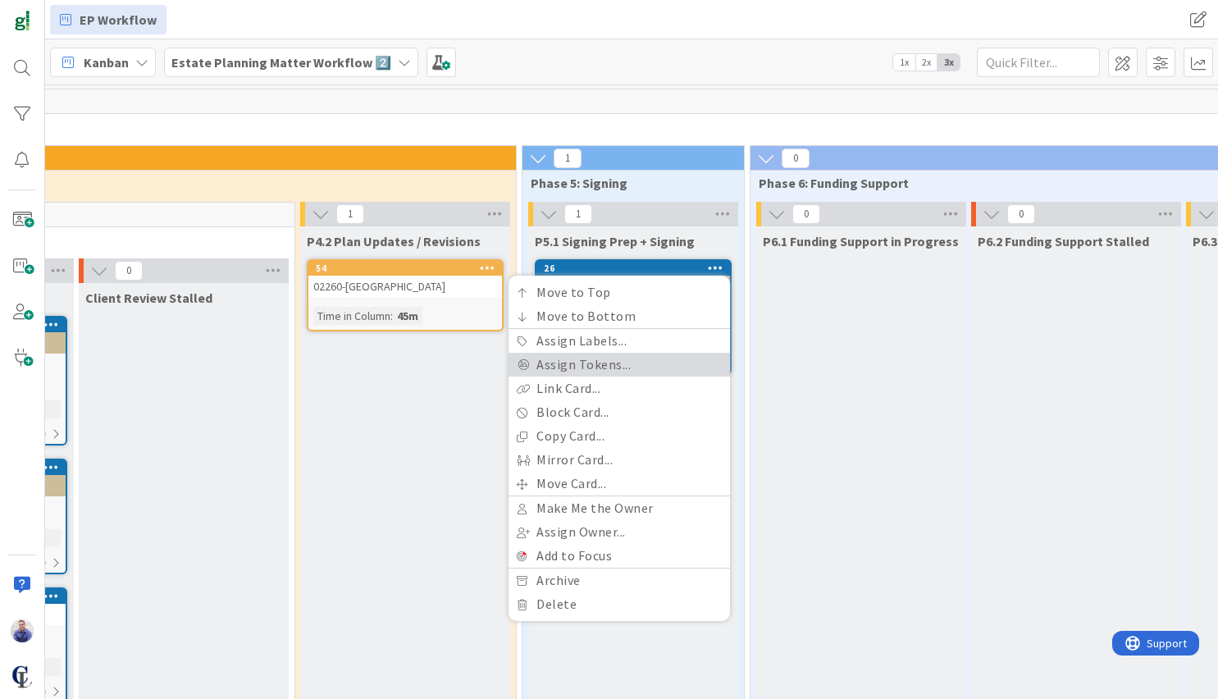
click at [665, 358] on link "Assign Tokens..." at bounding box center [618, 365] width 221 height 24
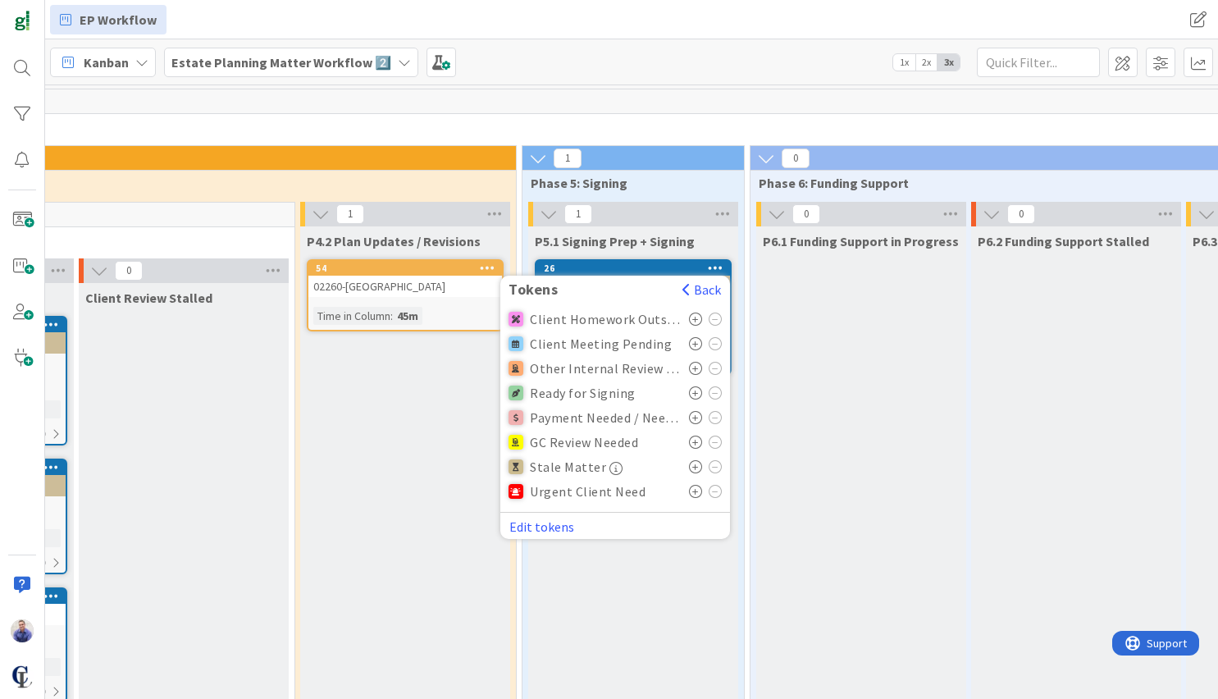
click at [697, 489] on icon at bounding box center [696, 491] width 14 height 13
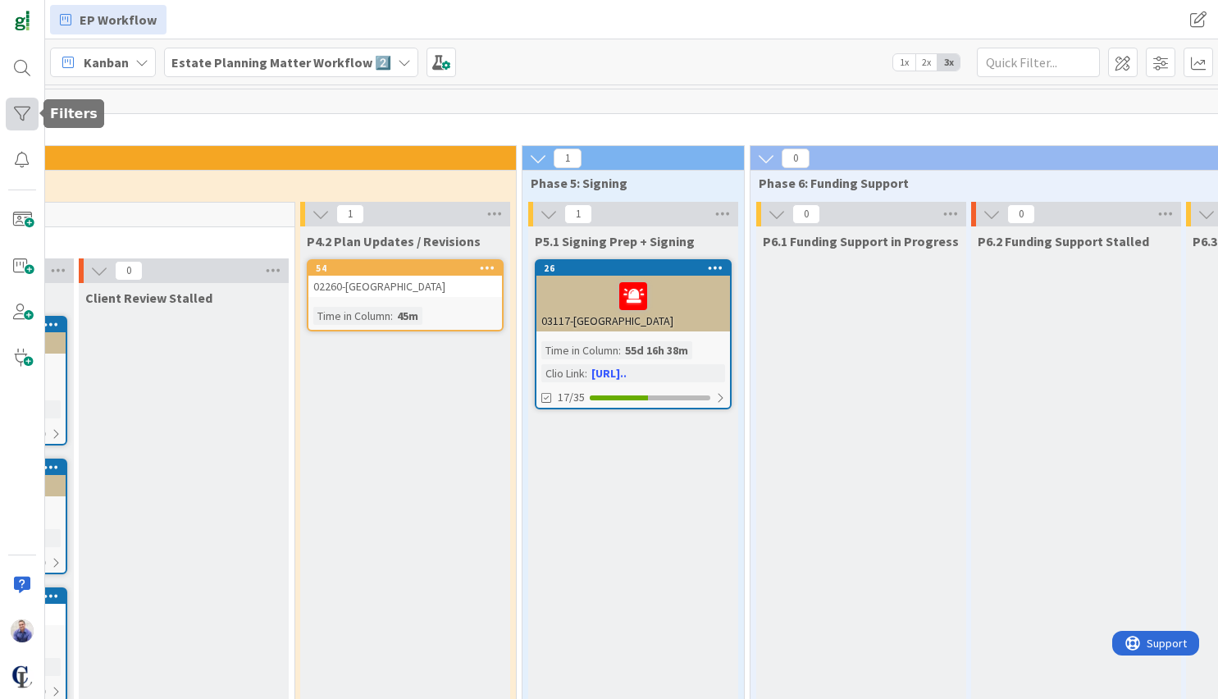
click at [31, 112] on div at bounding box center [22, 114] width 33 height 33
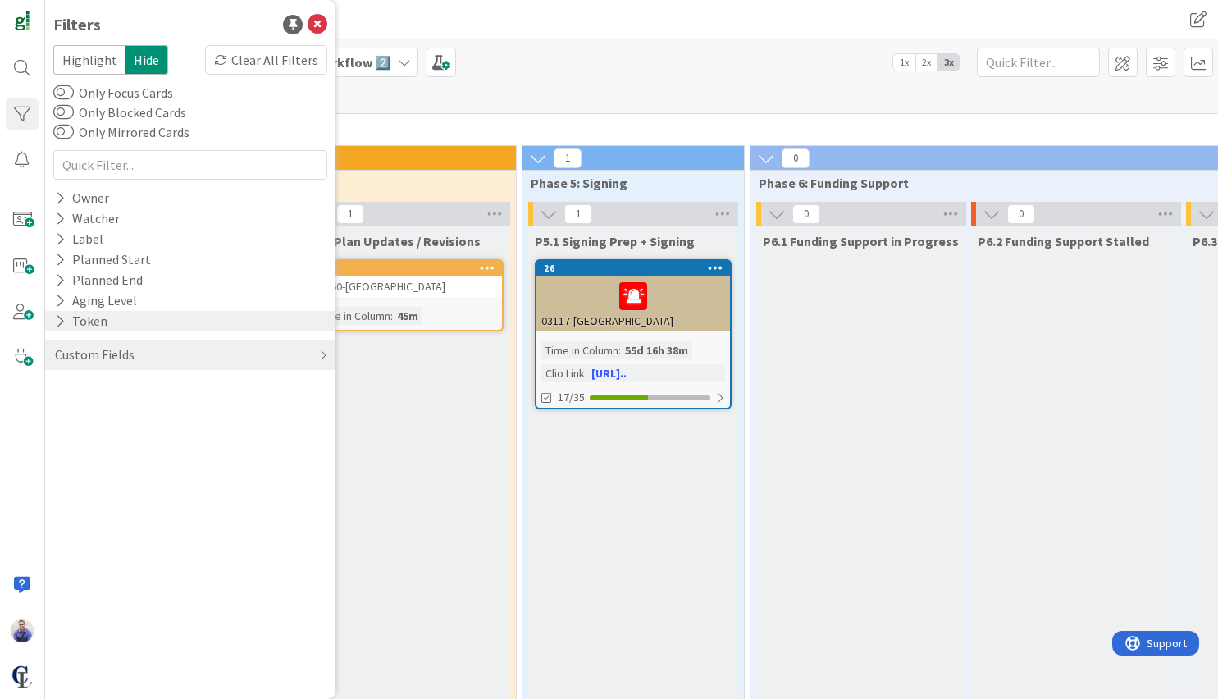
click at [65, 321] on icon at bounding box center [60, 321] width 11 height 14
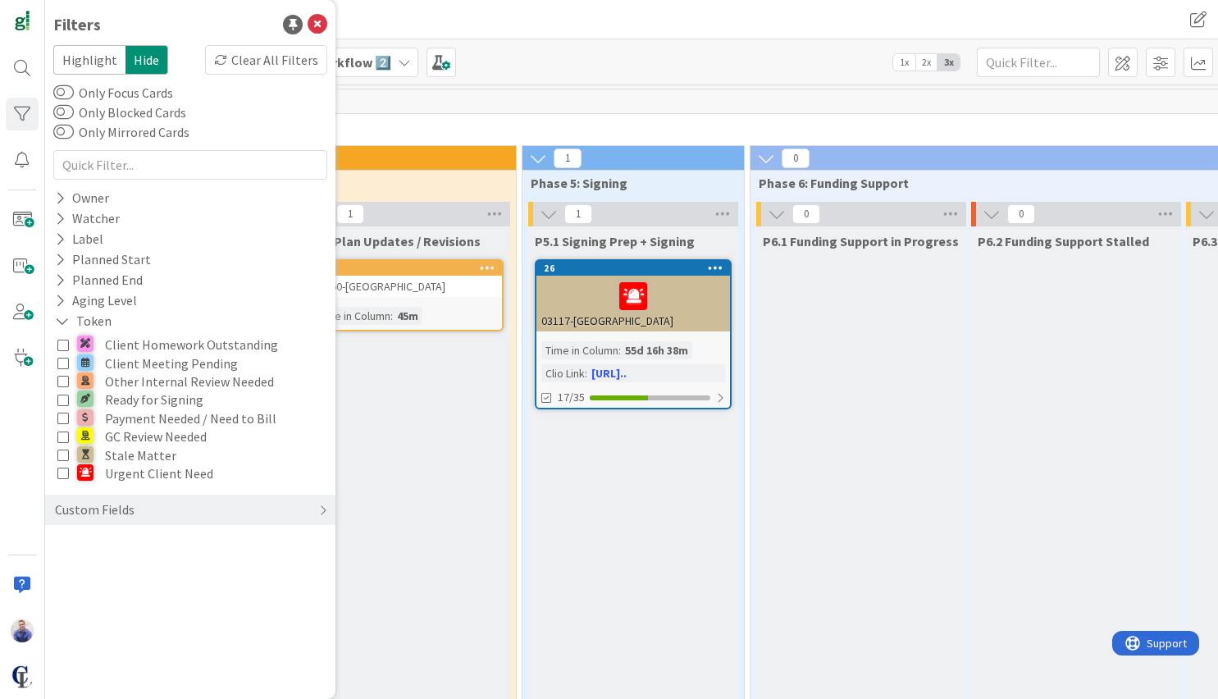
click at [65, 475] on icon at bounding box center [62, 472] width 11 height 11
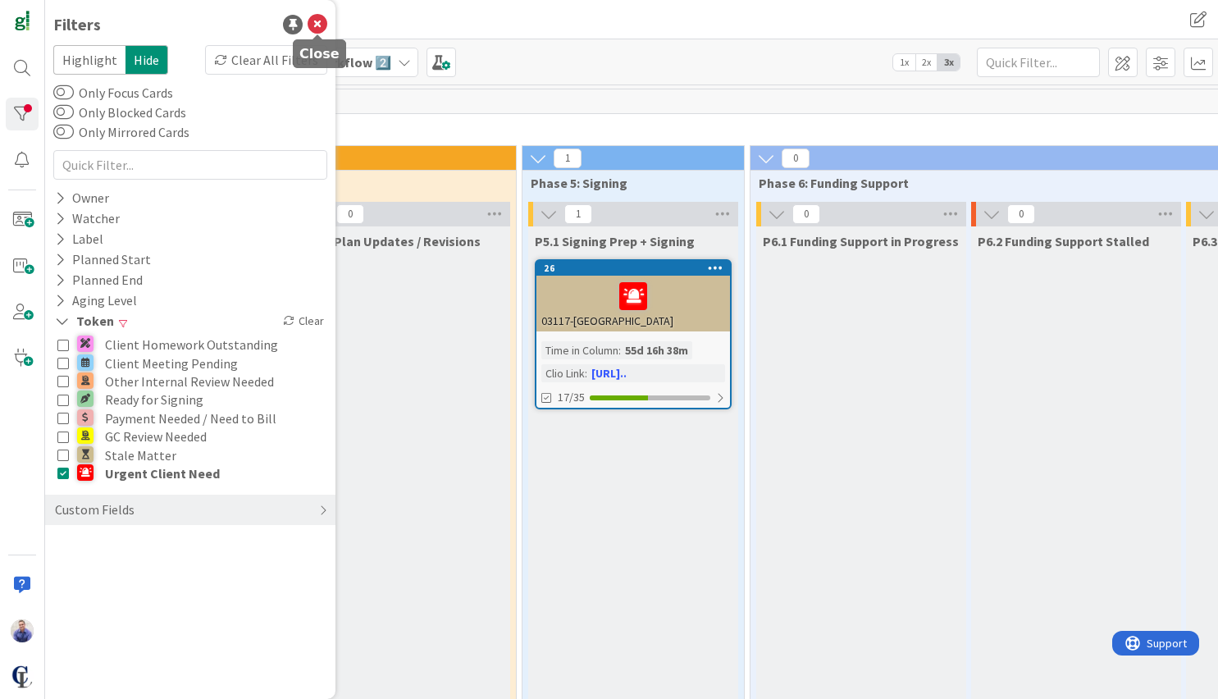
click at [315, 28] on icon at bounding box center [317, 25] width 20 height 20
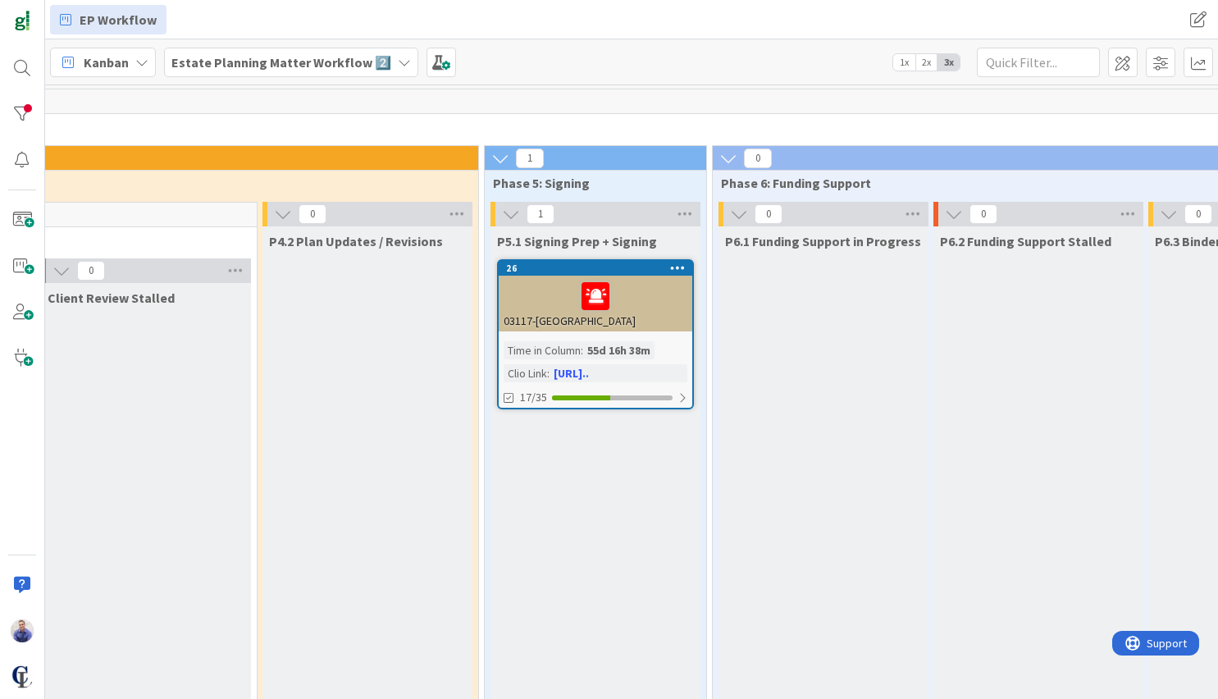
scroll to position [0, 1769]
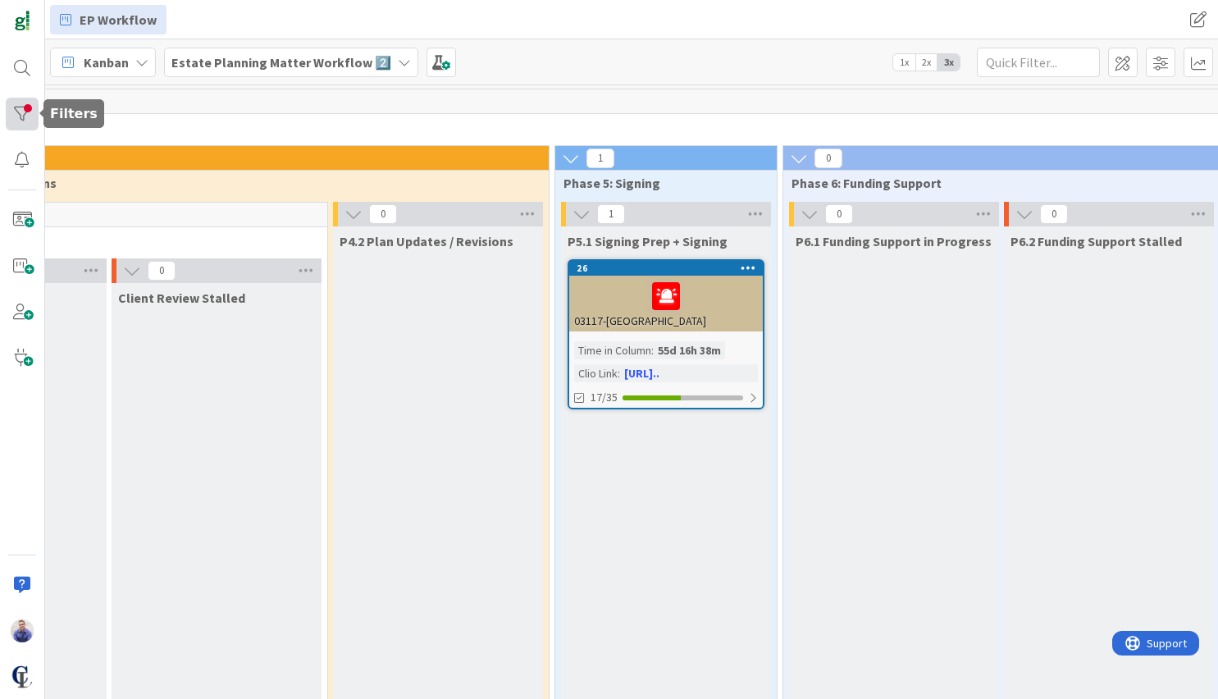
click at [17, 110] on div at bounding box center [22, 114] width 33 height 33
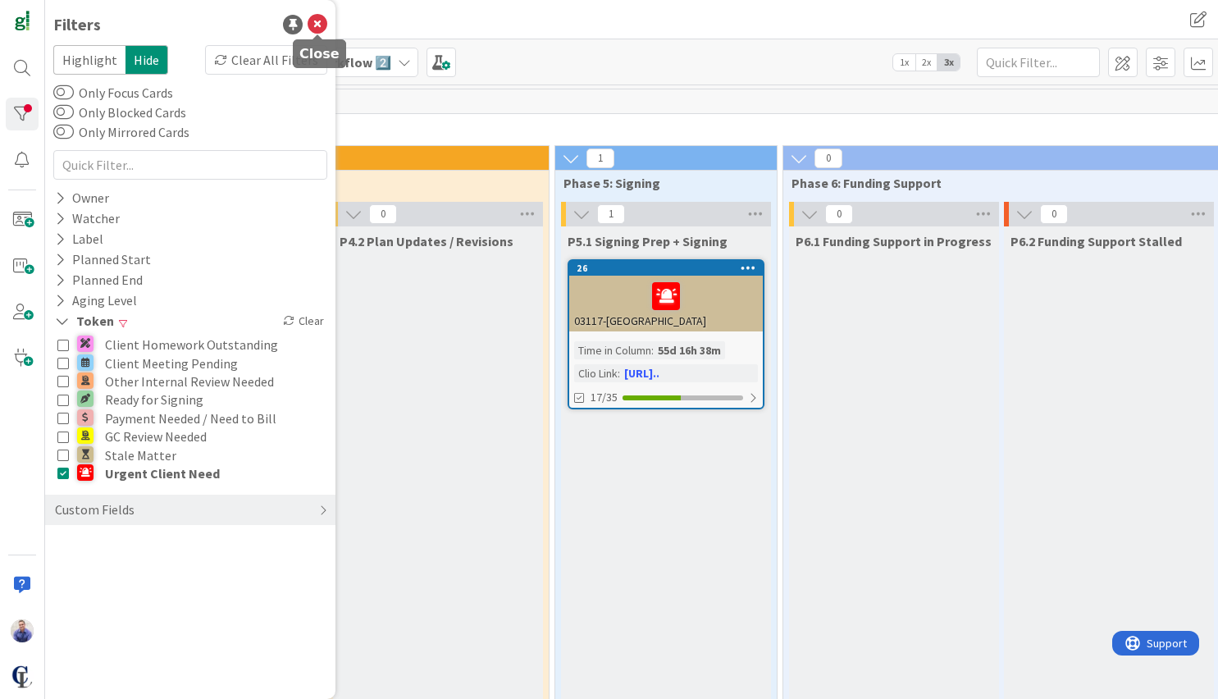
click at [318, 27] on icon at bounding box center [317, 25] width 20 height 20
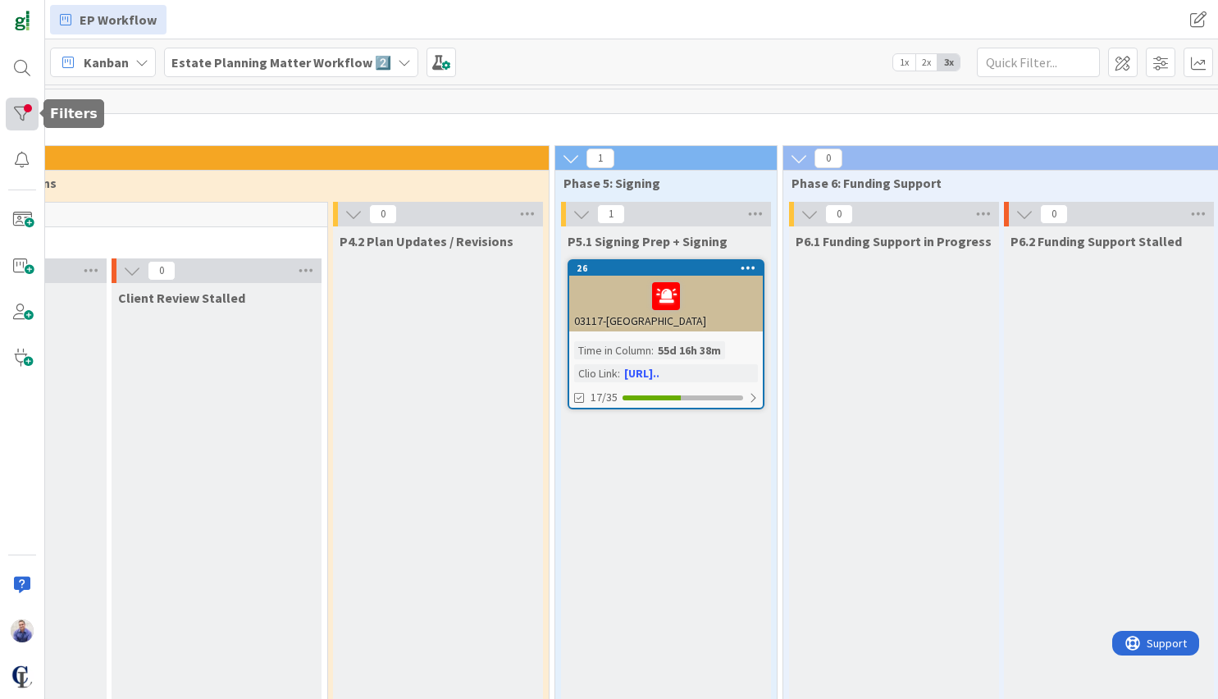
click at [27, 114] on div at bounding box center [22, 114] width 33 height 33
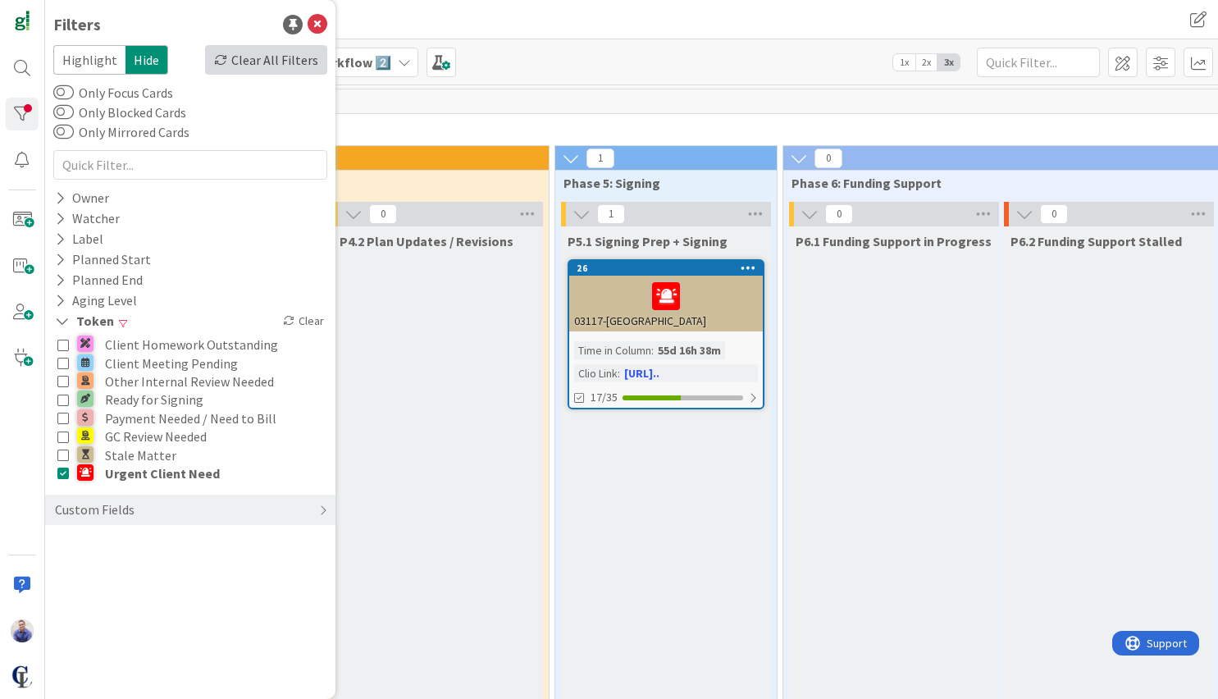
click at [286, 60] on div "Clear All Filters" at bounding box center [266, 60] width 122 height 30
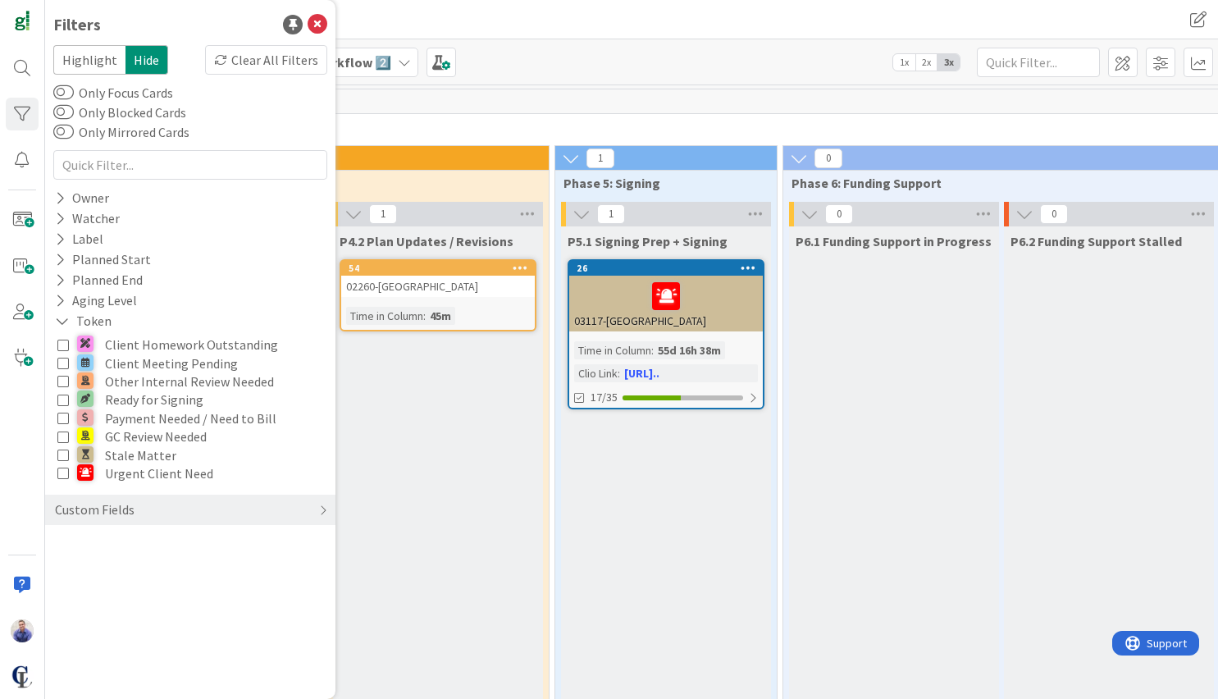
click at [189, 16] on div "Filters" at bounding box center [190, 24] width 274 height 25
click at [330, 19] on div "Filters Highlight Hide Clear All Filters Only Focus Cards Only Blocked Cards On…" at bounding box center [190, 349] width 290 height 699
click at [323, 21] on icon at bounding box center [317, 25] width 20 height 20
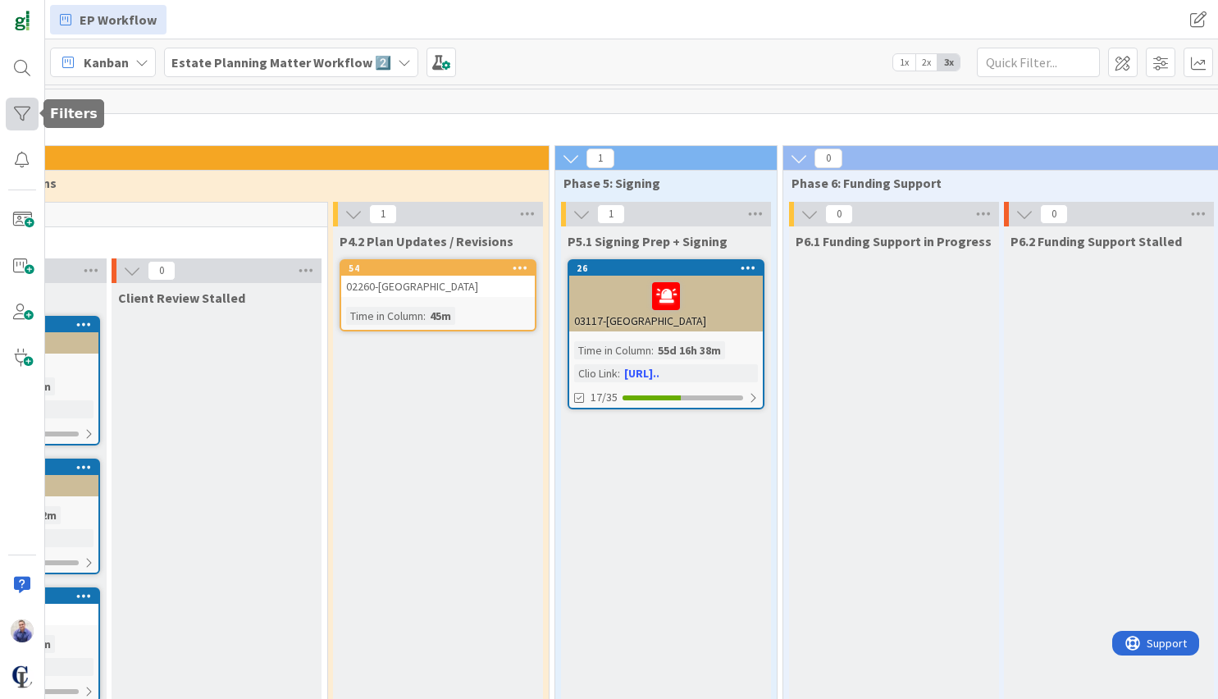
click at [30, 112] on div at bounding box center [22, 114] width 33 height 33
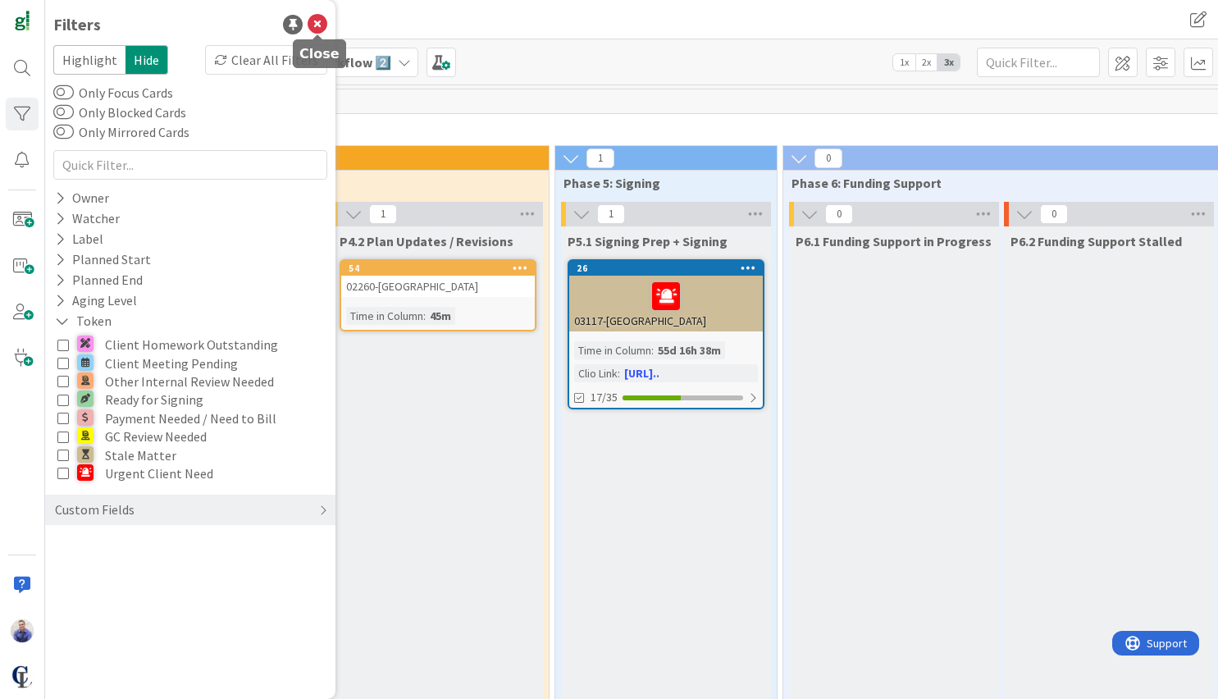
click at [316, 24] on icon at bounding box center [317, 25] width 20 height 20
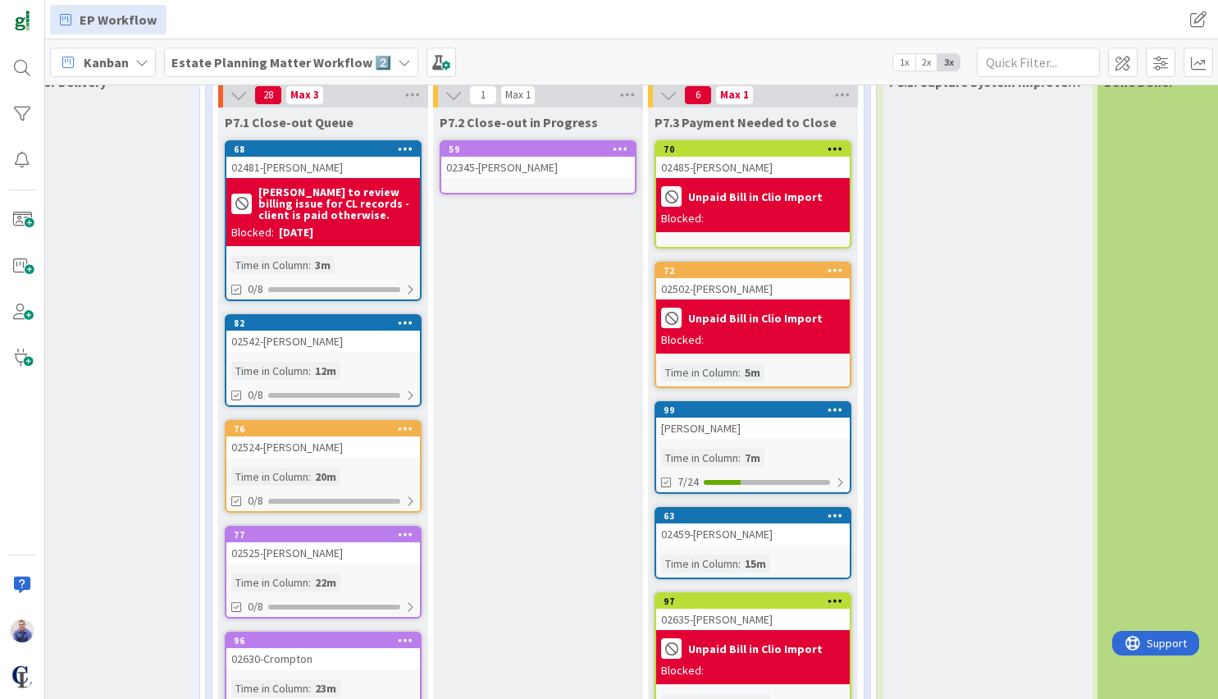
scroll to position [189, 3004]
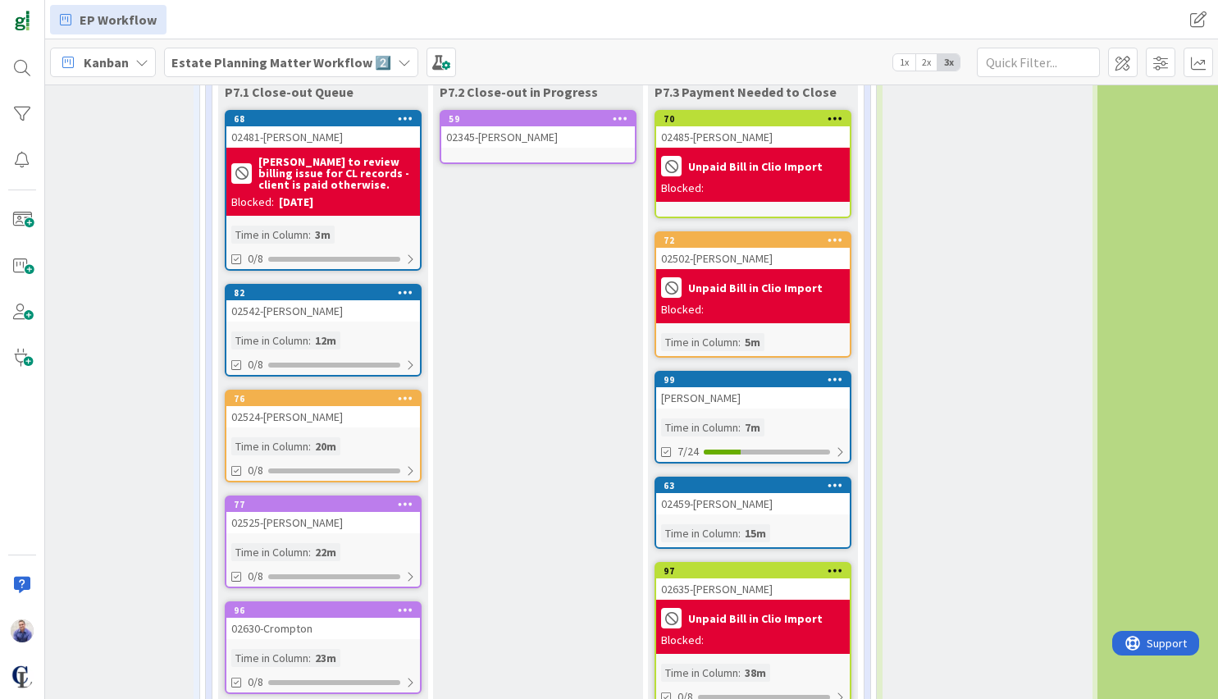
click at [769, 396] on div "John TEST" at bounding box center [752, 397] width 193 height 21
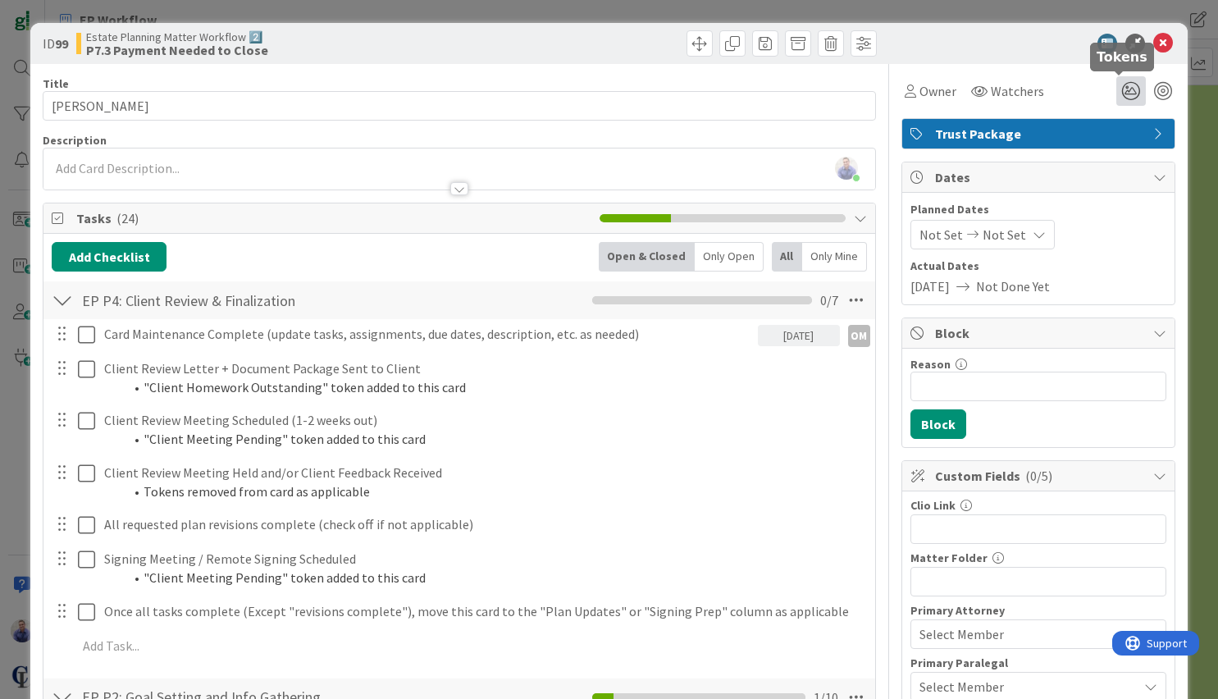
click at [1125, 98] on icon at bounding box center [1131, 91] width 30 height 30
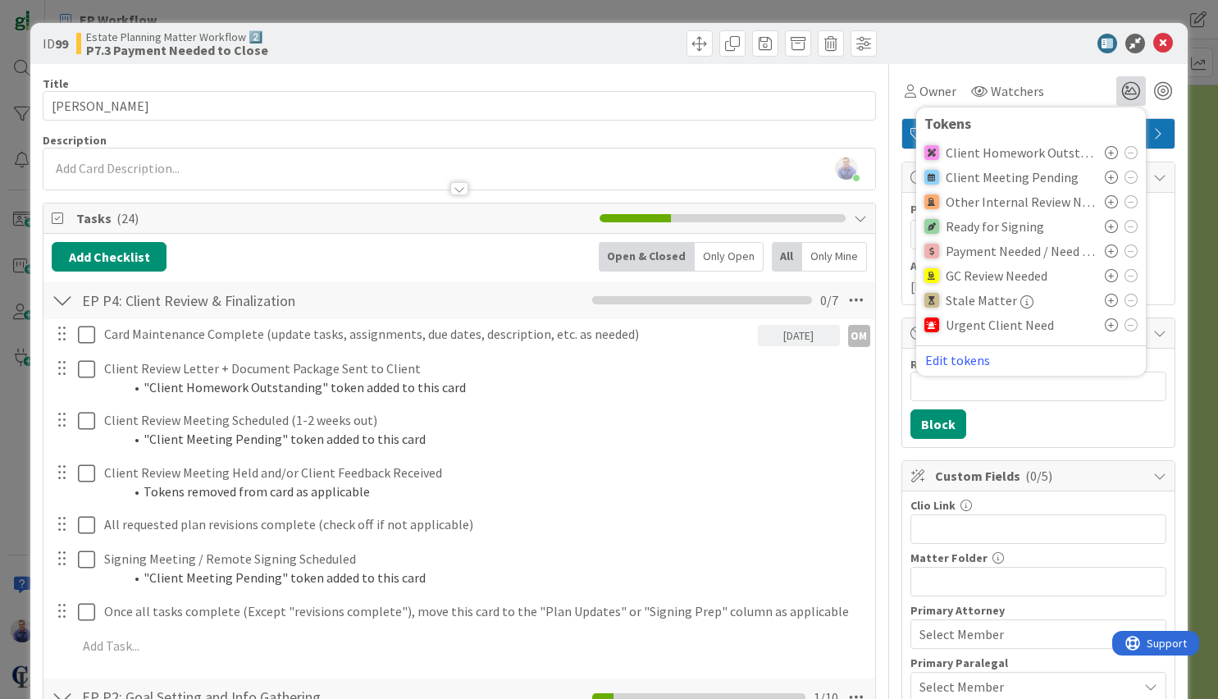
click at [1104, 277] on icon at bounding box center [1110, 275] width 13 height 13
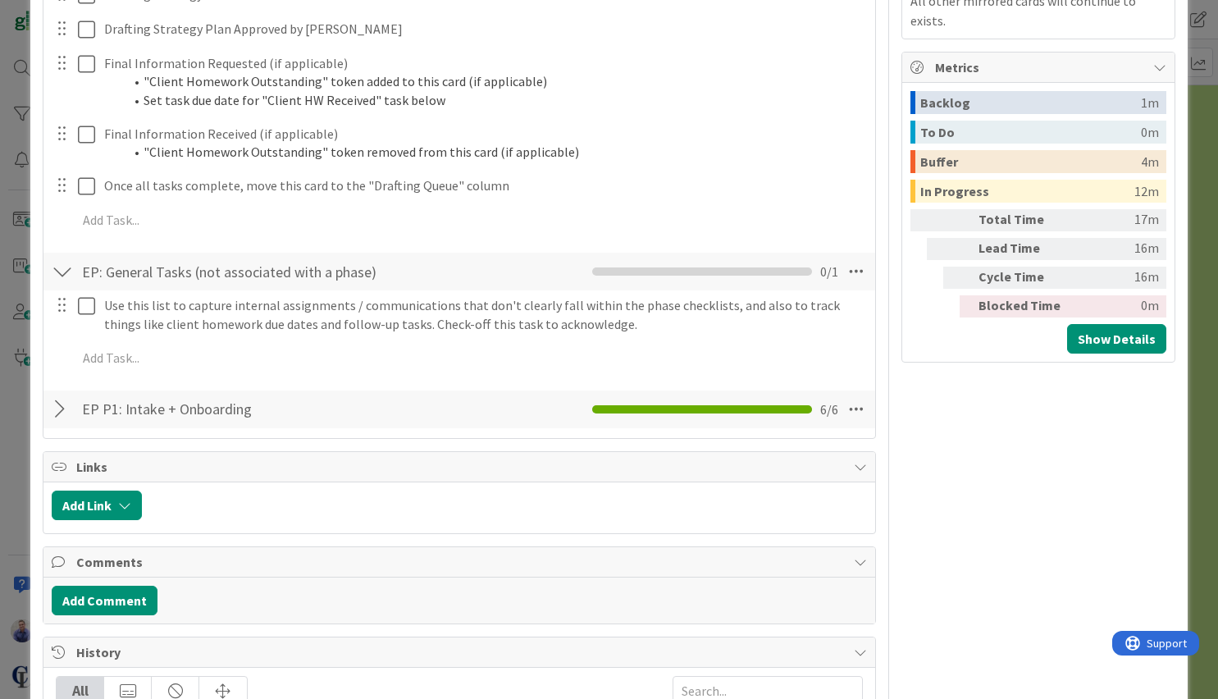
scroll to position [1016, 0]
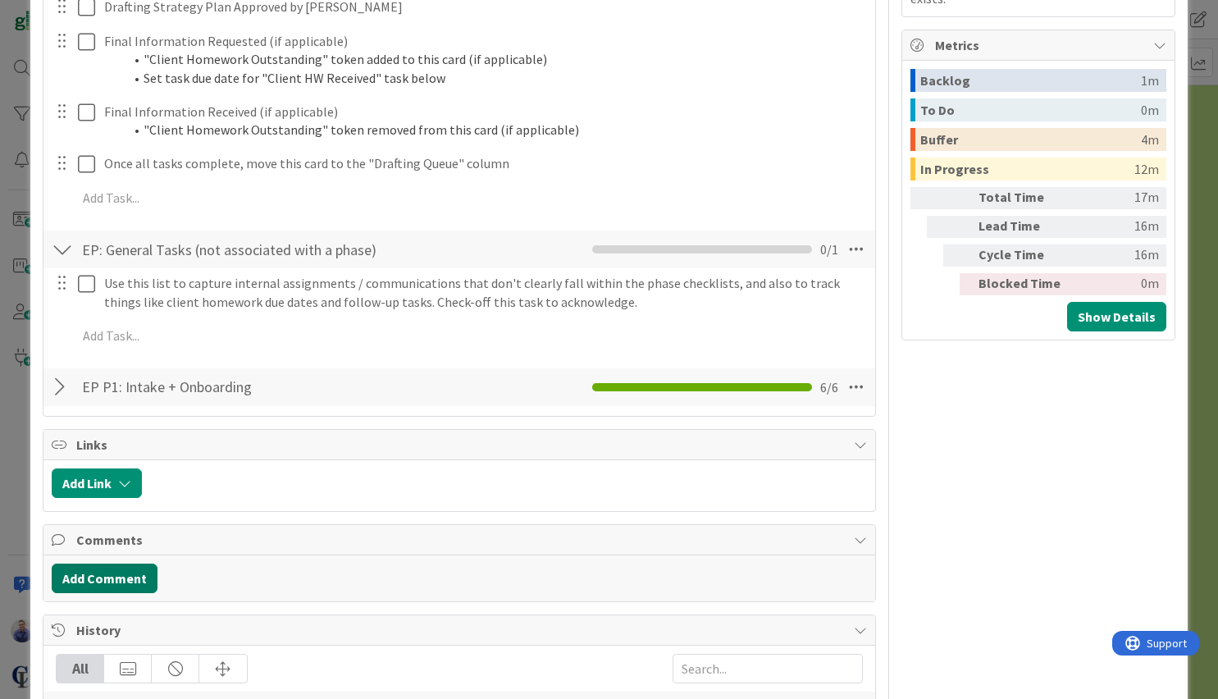
click at [128, 570] on button "Add Comment" at bounding box center [105, 578] width 106 height 30
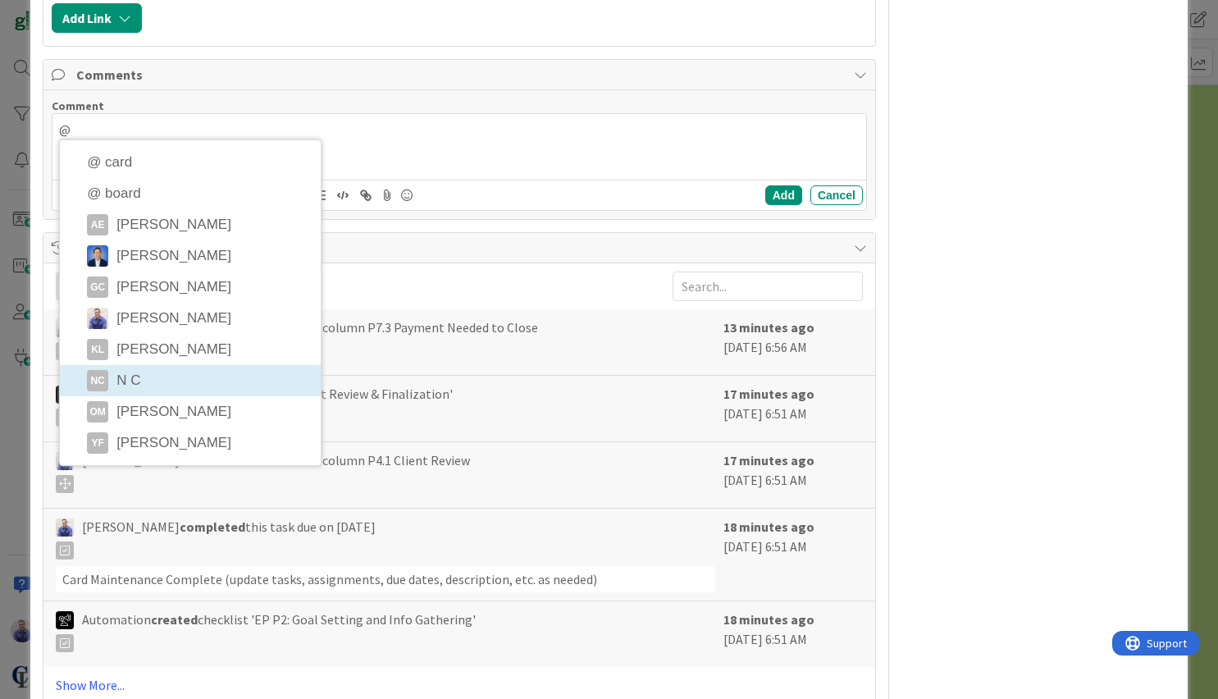
scroll to position [1515, 0]
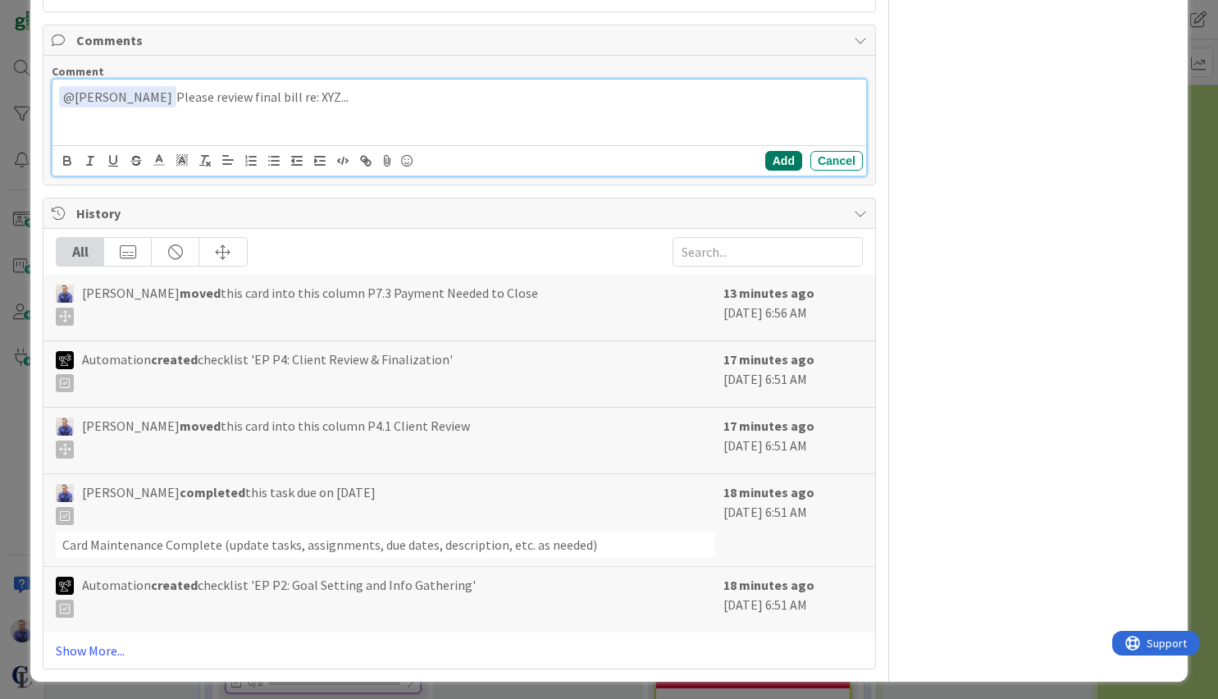
click at [772, 165] on button "Add" at bounding box center [783, 161] width 37 height 20
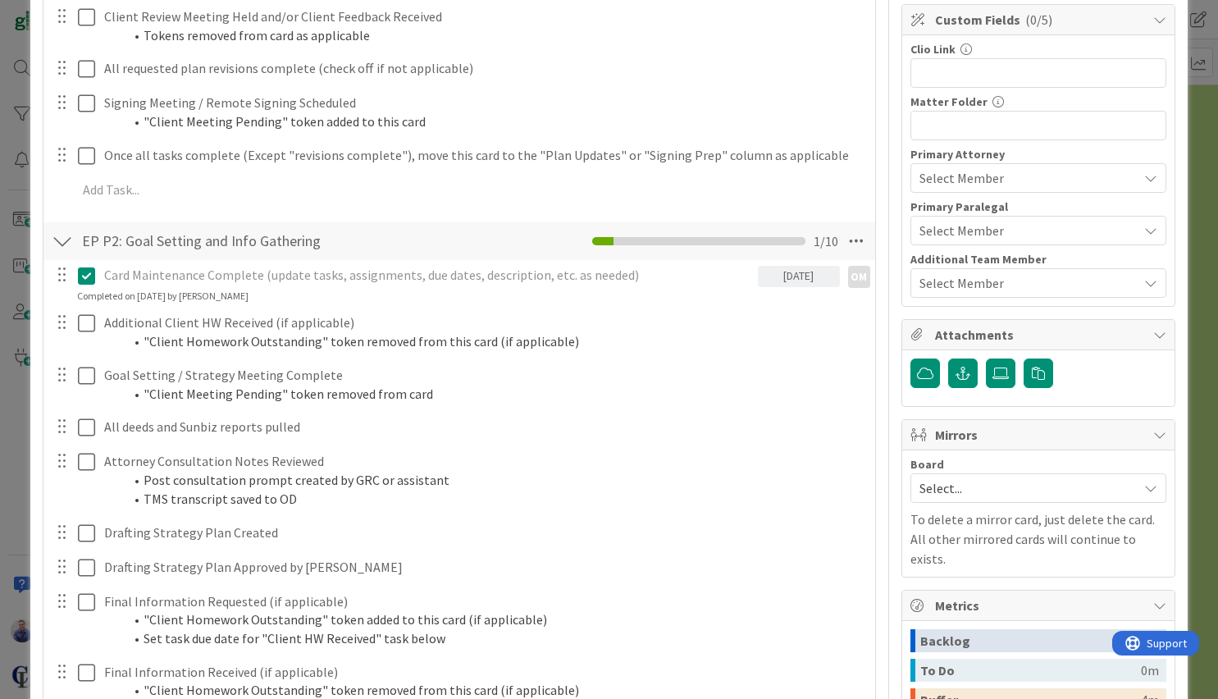
scroll to position [0, 0]
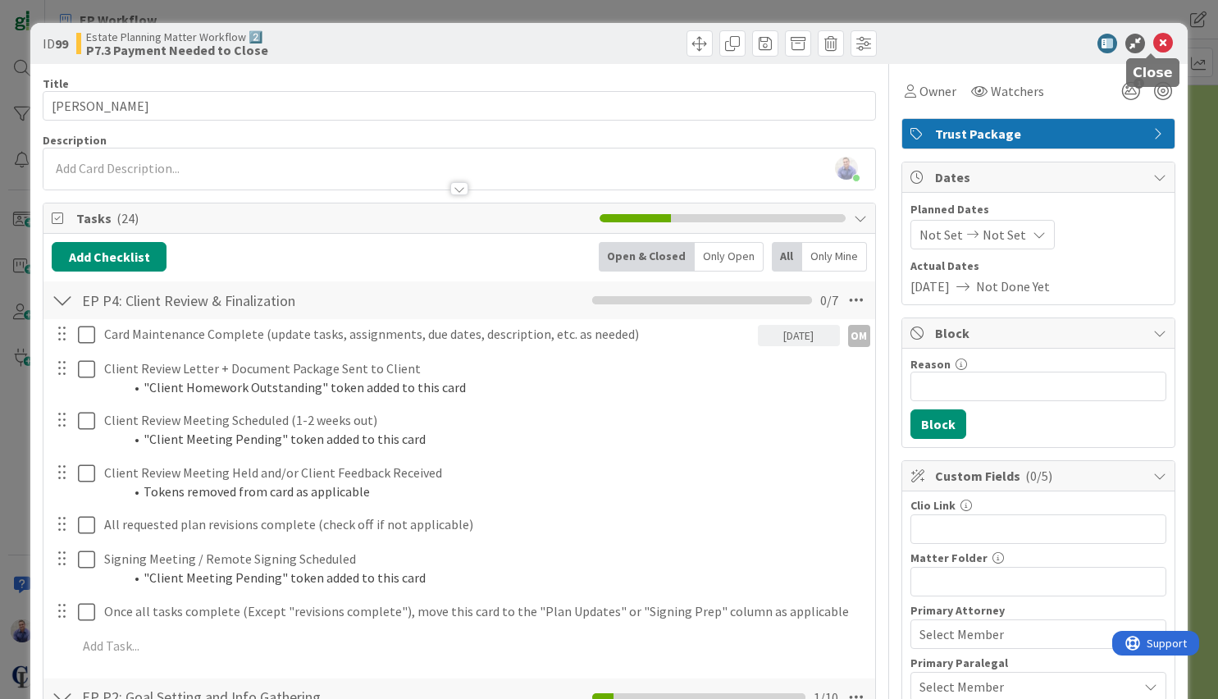
click at [1153, 48] on icon at bounding box center [1163, 44] width 20 height 20
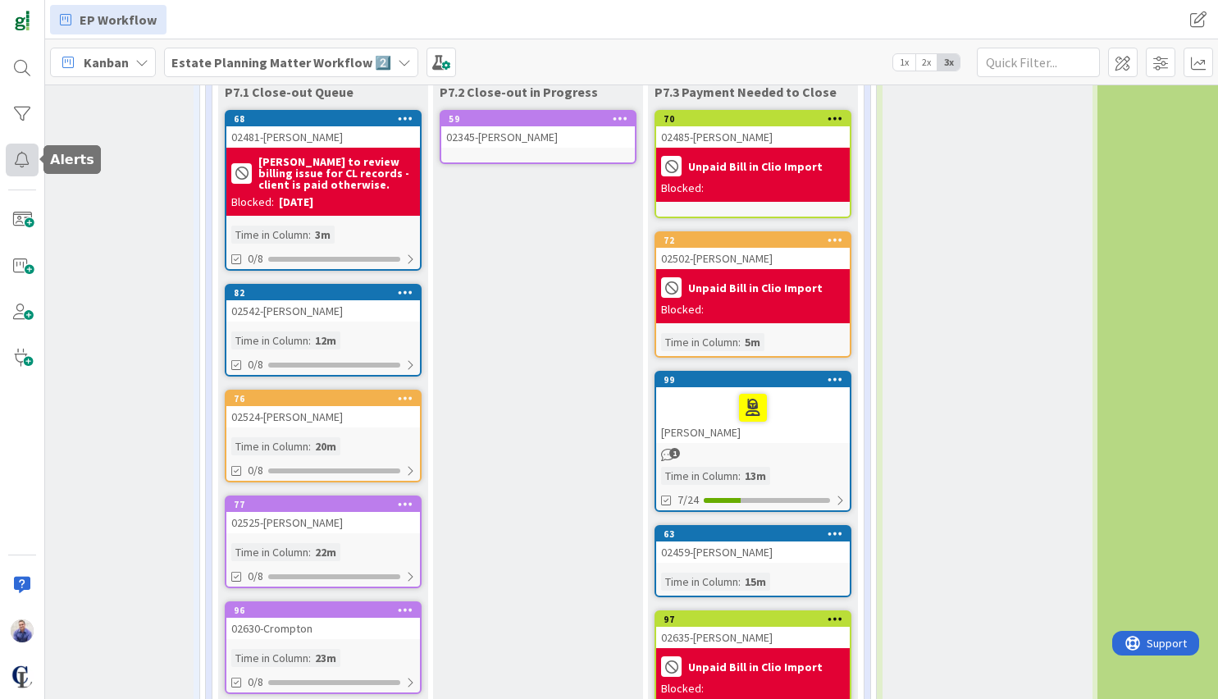
click at [25, 166] on div at bounding box center [22, 159] width 33 height 33
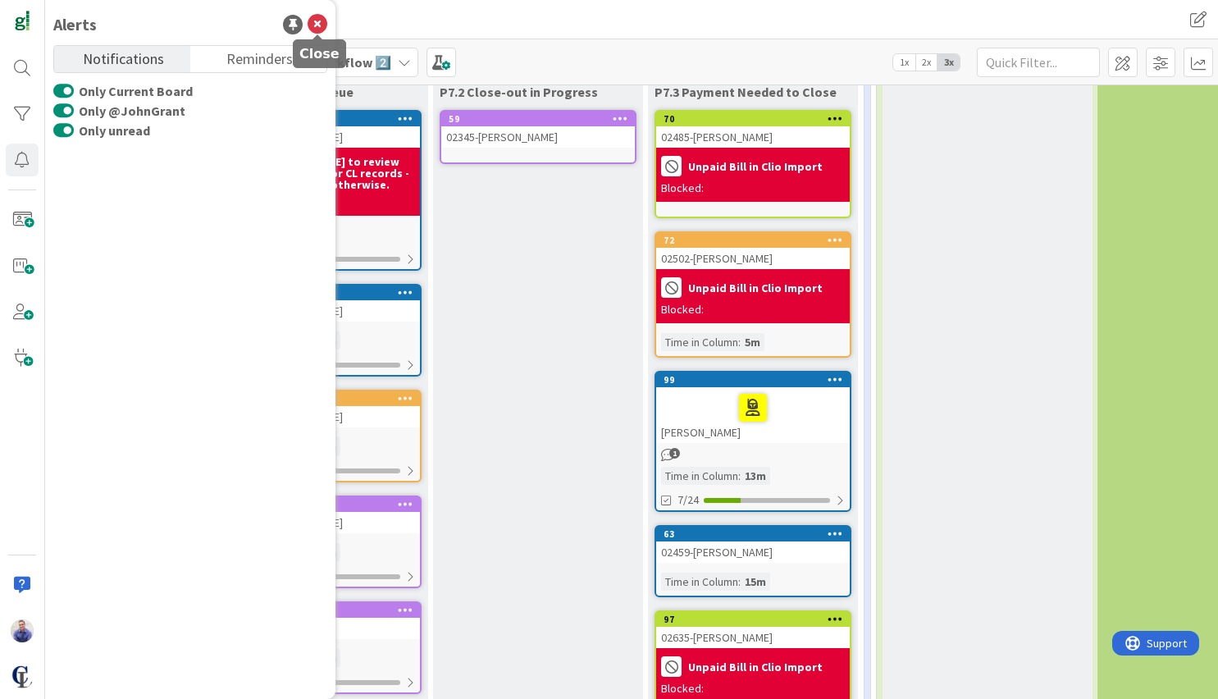
click at [314, 27] on icon at bounding box center [317, 25] width 20 height 20
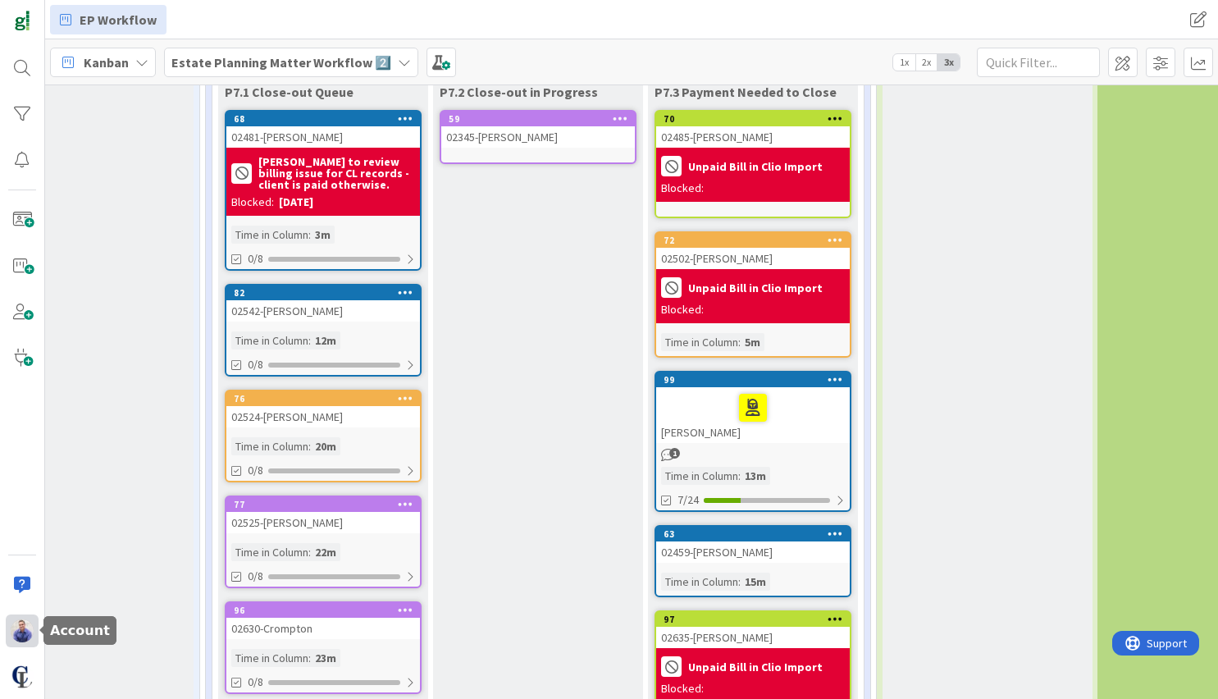
click at [13, 630] on img at bounding box center [22, 630] width 23 height 23
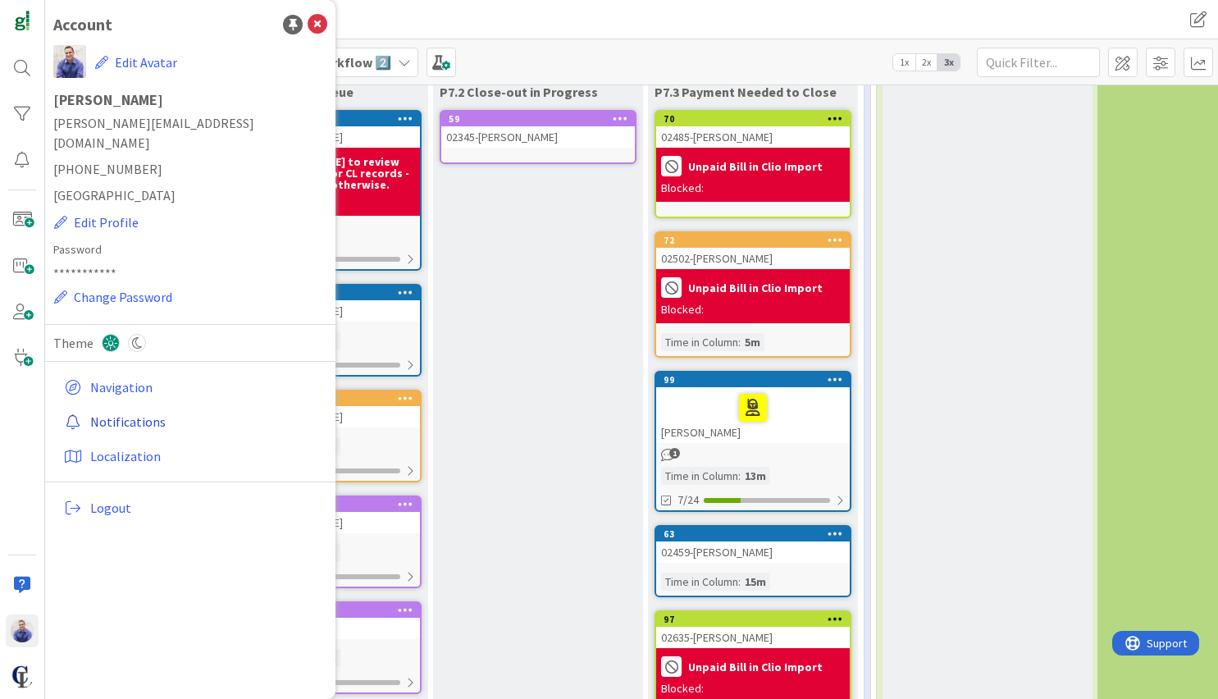
click at [149, 407] on link "Notifications" at bounding box center [192, 422] width 270 height 30
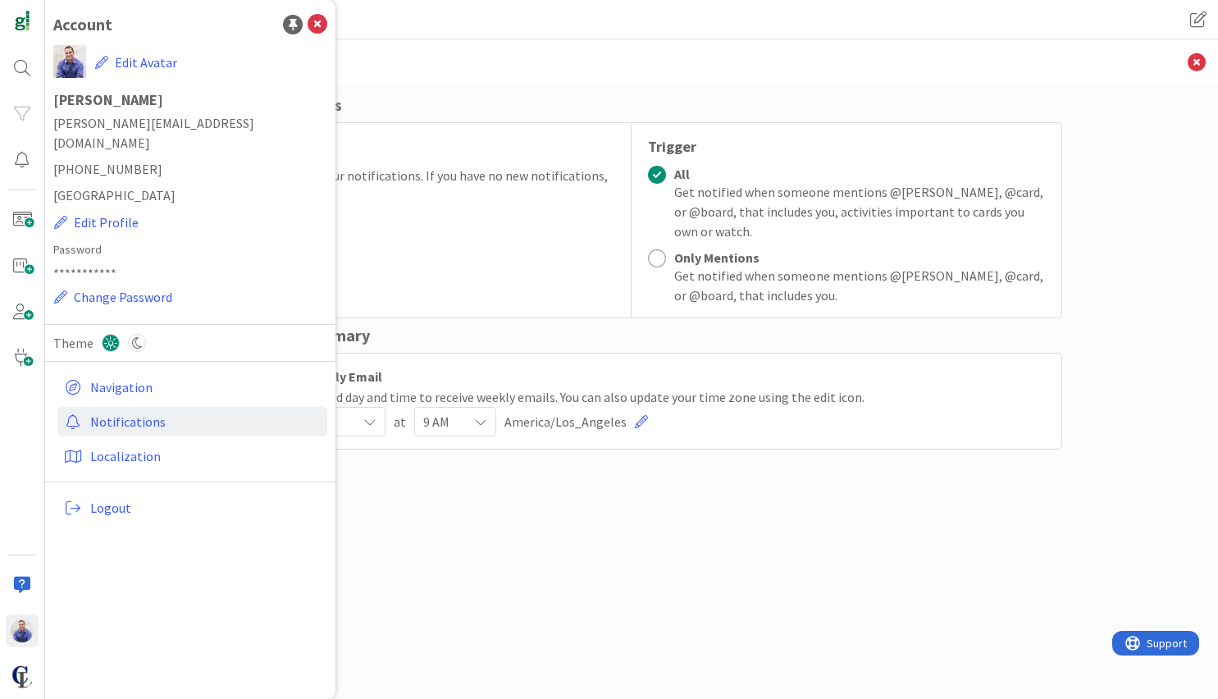
click at [475, 517] on div "Email Notifications Frequency Get a summary of your notifications. If you have …" at bounding box center [631, 375] width 861 height 565
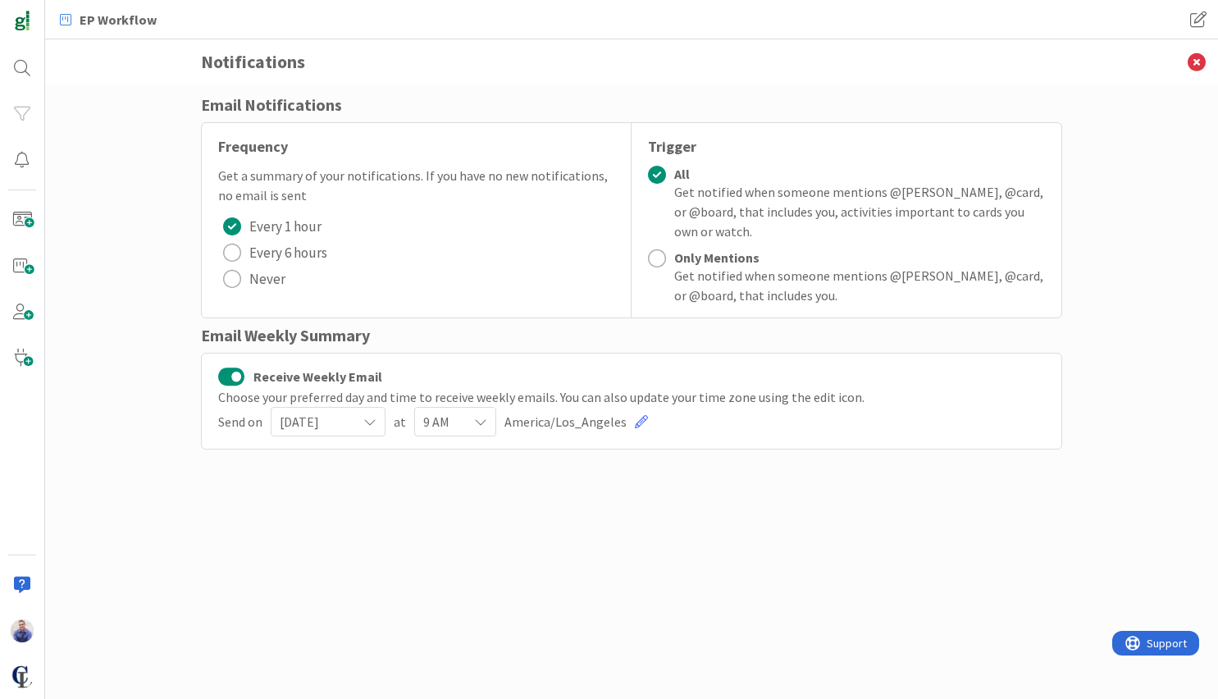
click at [228, 255] on div "radio" at bounding box center [232, 253] width 18 height 18
click at [1204, 65] on icon at bounding box center [1196, 61] width 43 height 45
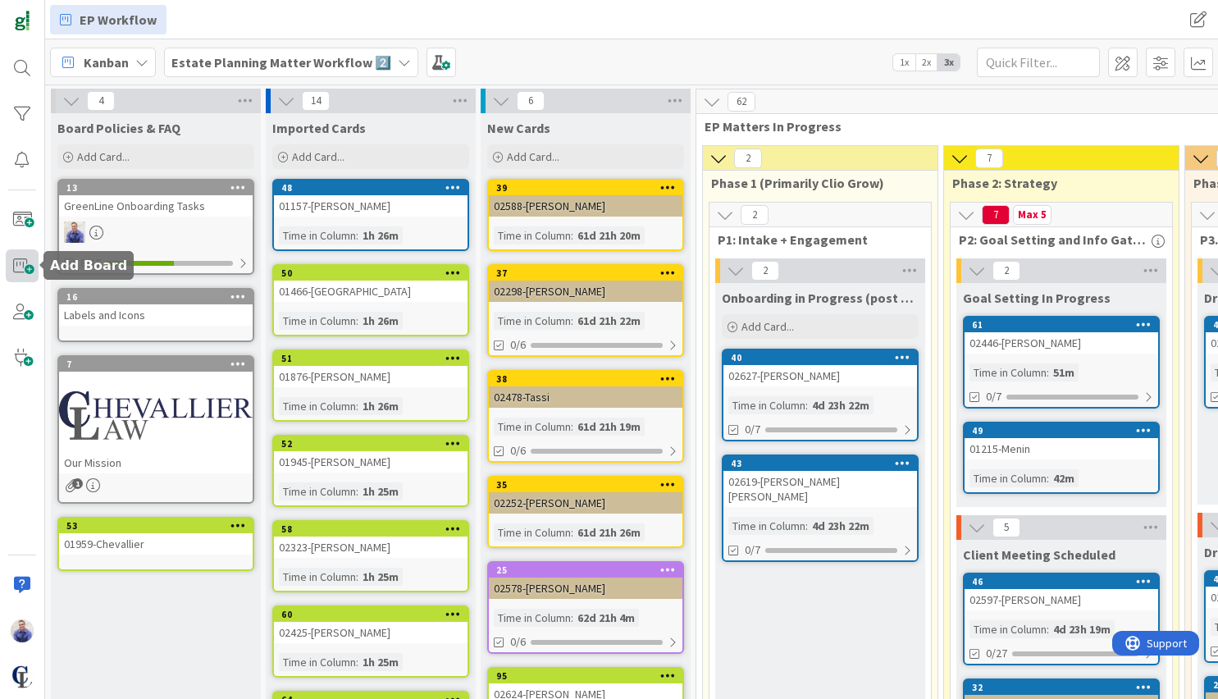
click at [10, 260] on span at bounding box center [22, 265] width 33 height 33
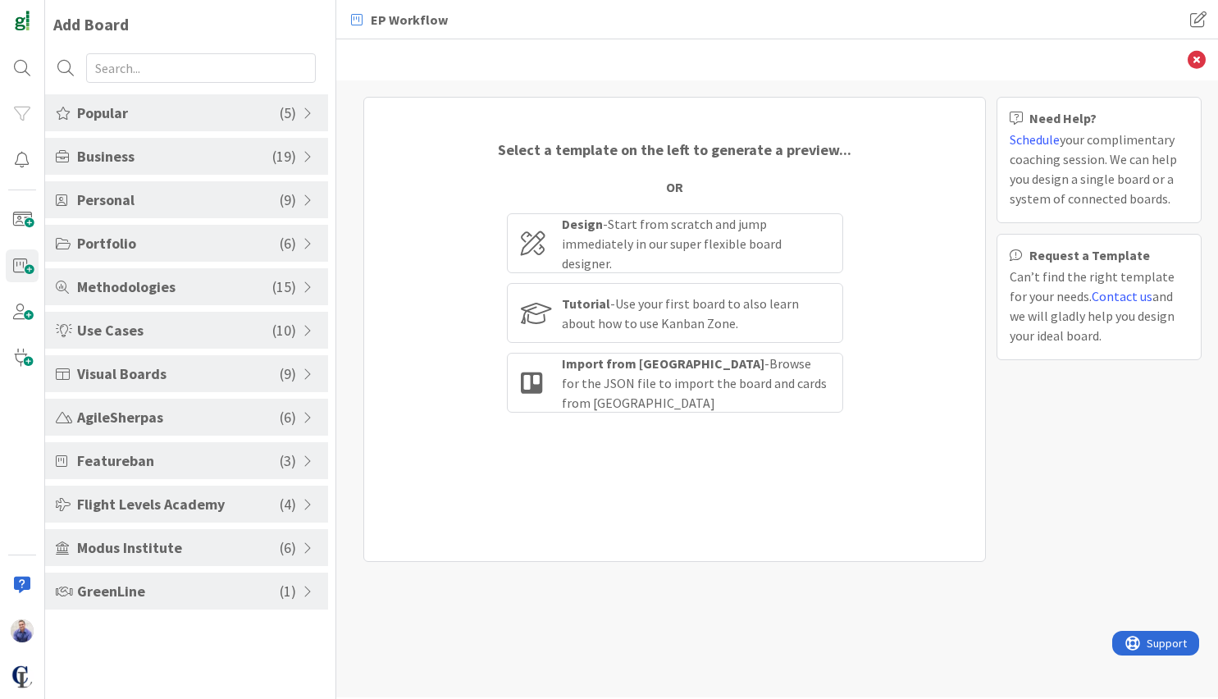
click at [307, 162] on span at bounding box center [310, 156] width 15 height 13
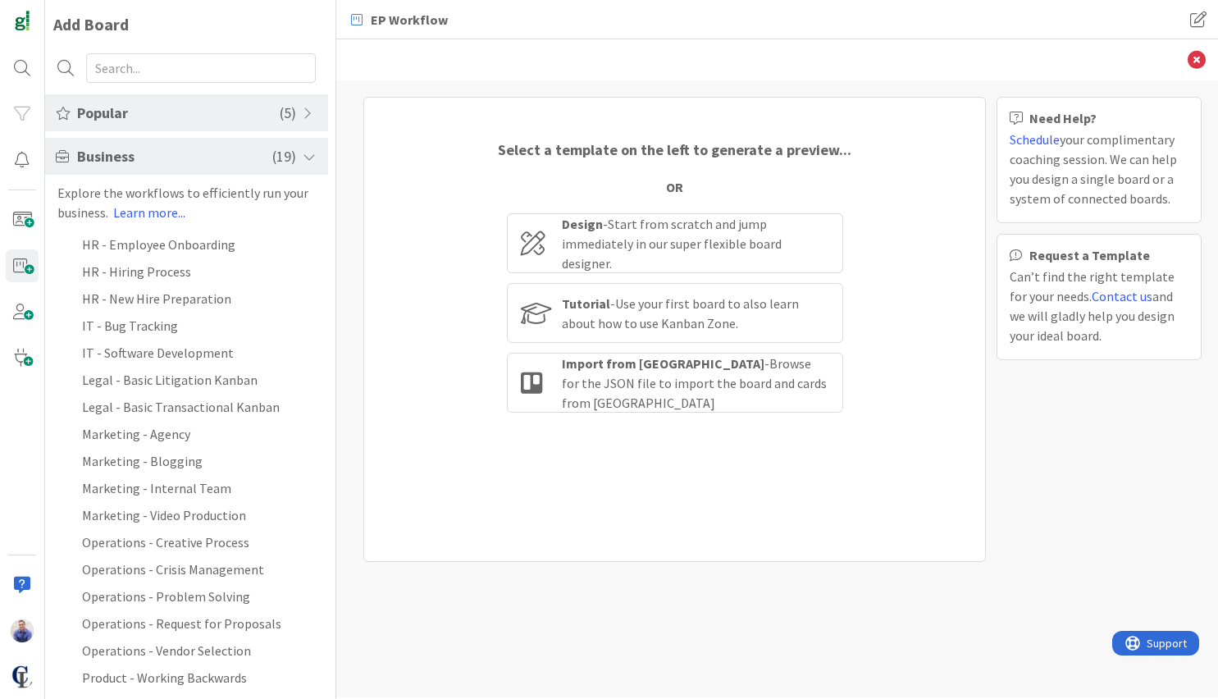
click at [306, 158] on span at bounding box center [310, 156] width 15 height 13
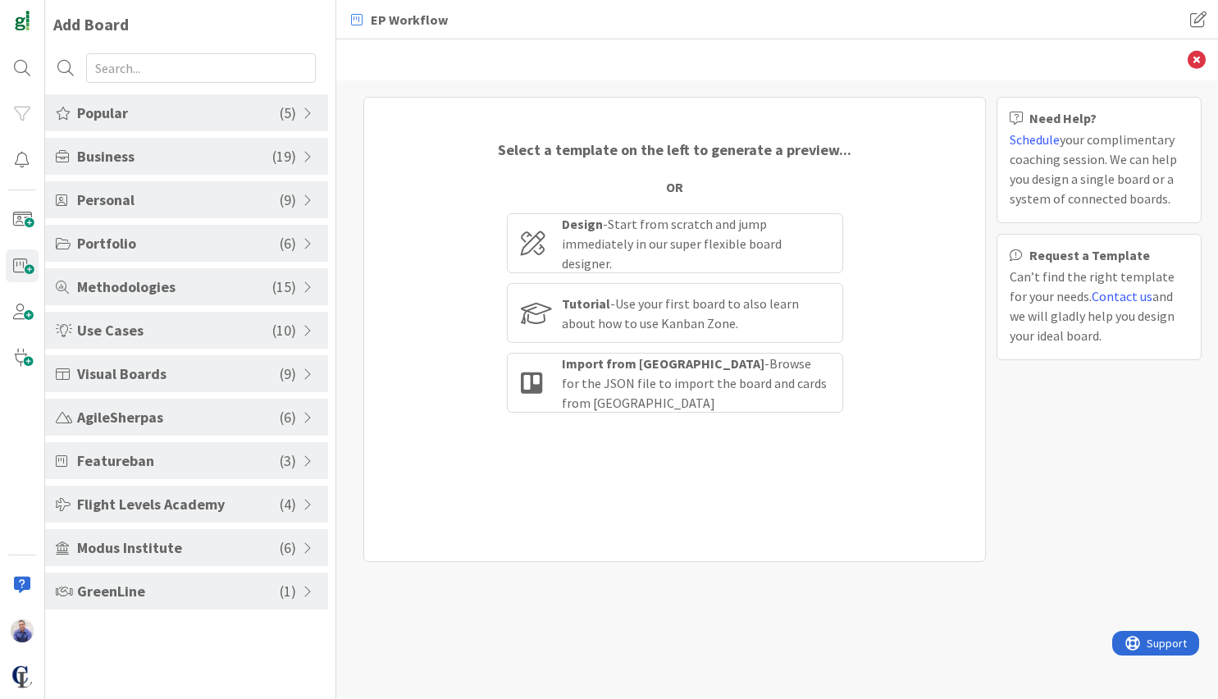
click at [299, 112] on div "Popular ( 5 )" at bounding box center [186, 112] width 283 height 37
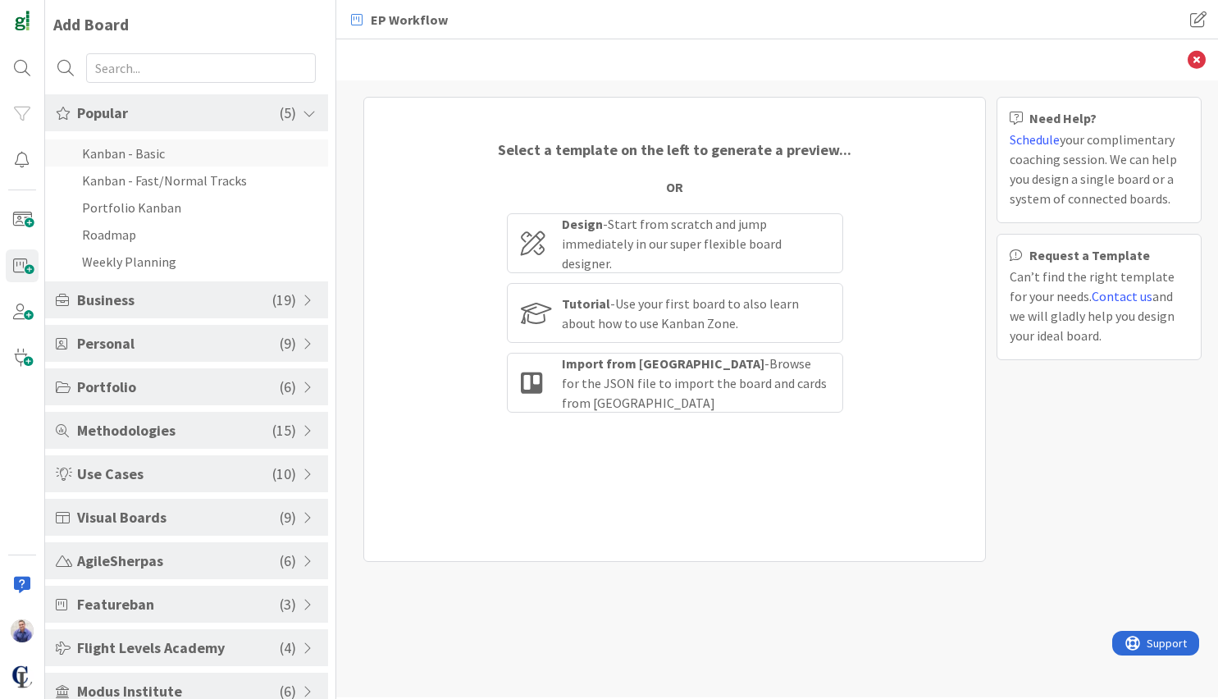
click at [152, 145] on li "Kanban - Basic" at bounding box center [186, 152] width 283 height 27
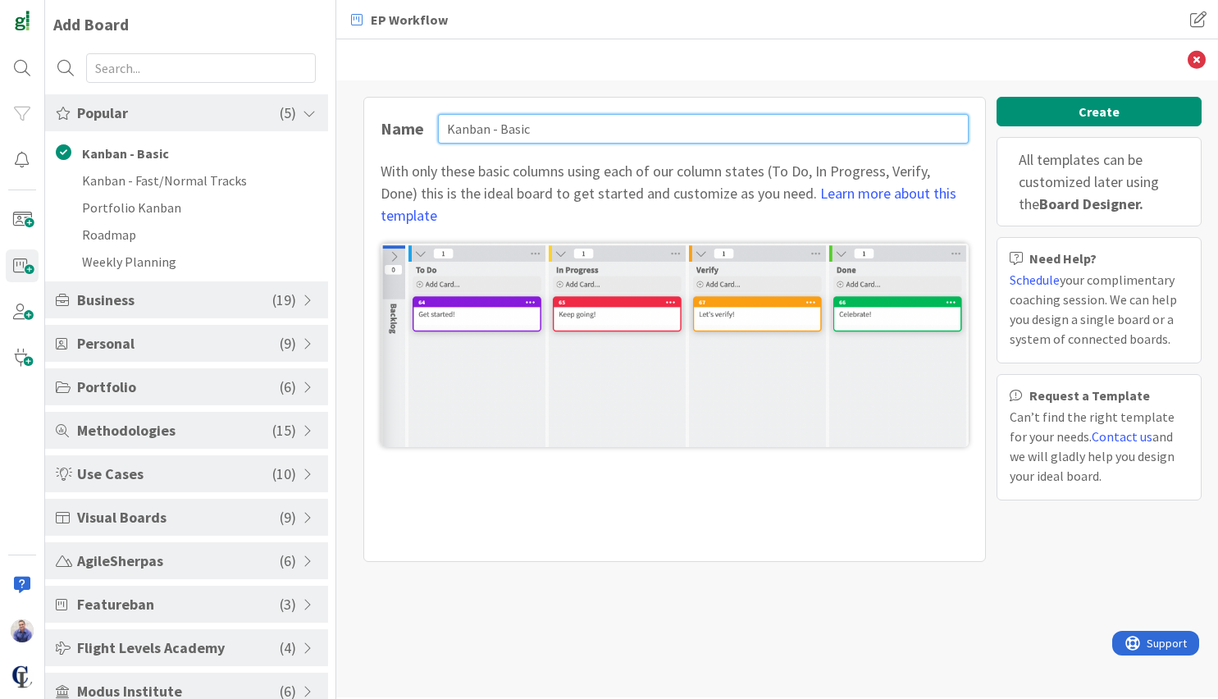
click at [524, 130] on input "Kanban - Basic" at bounding box center [703, 129] width 530 height 30
click at [526, 128] on input "Kanban - Basic" at bounding box center [703, 129] width 530 height 30
drag, startPoint x: 542, startPoint y: 129, endPoint x: 430, endPoint y: 121, distance: 111.7
click at [438, 121] on input "Kanban - Basic" at bounding box center [703, 129] width 530 height 30
type input "Probate"
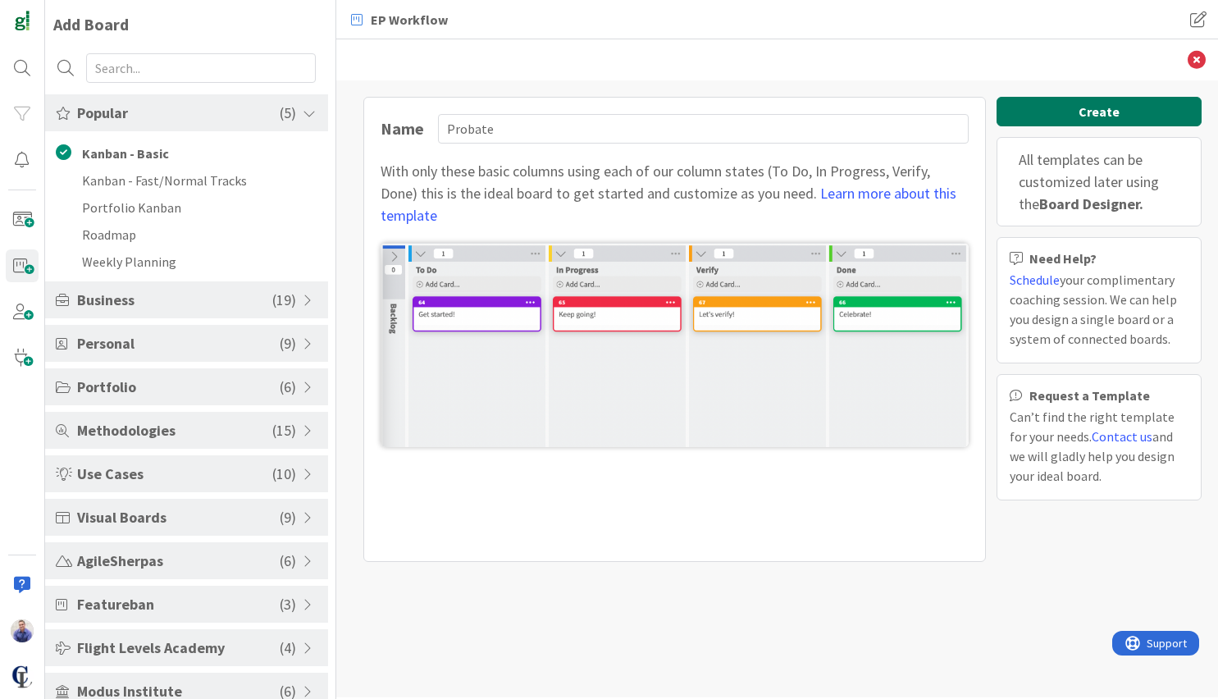
click at [1054, 105] on button "Create" at bounding box center [1098, 112] width 205 height 30
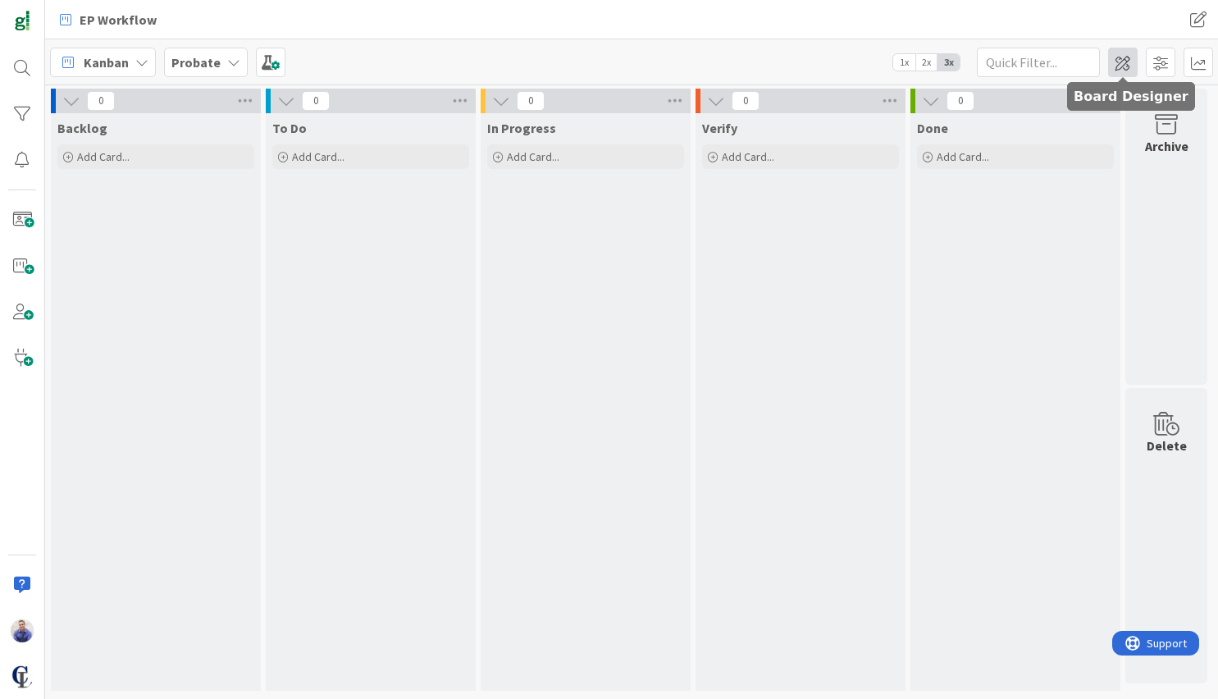
click at [1118, 68] on span at bounding box center [1123, 63] width 30 height 30
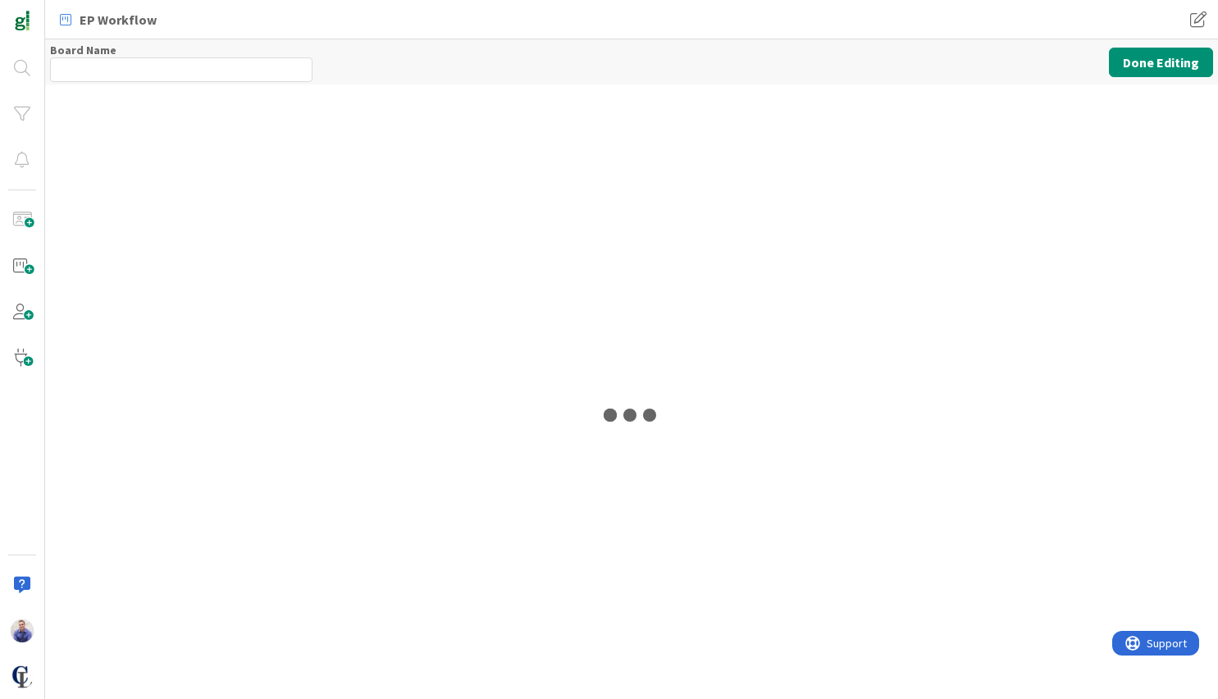
type input "Probate"
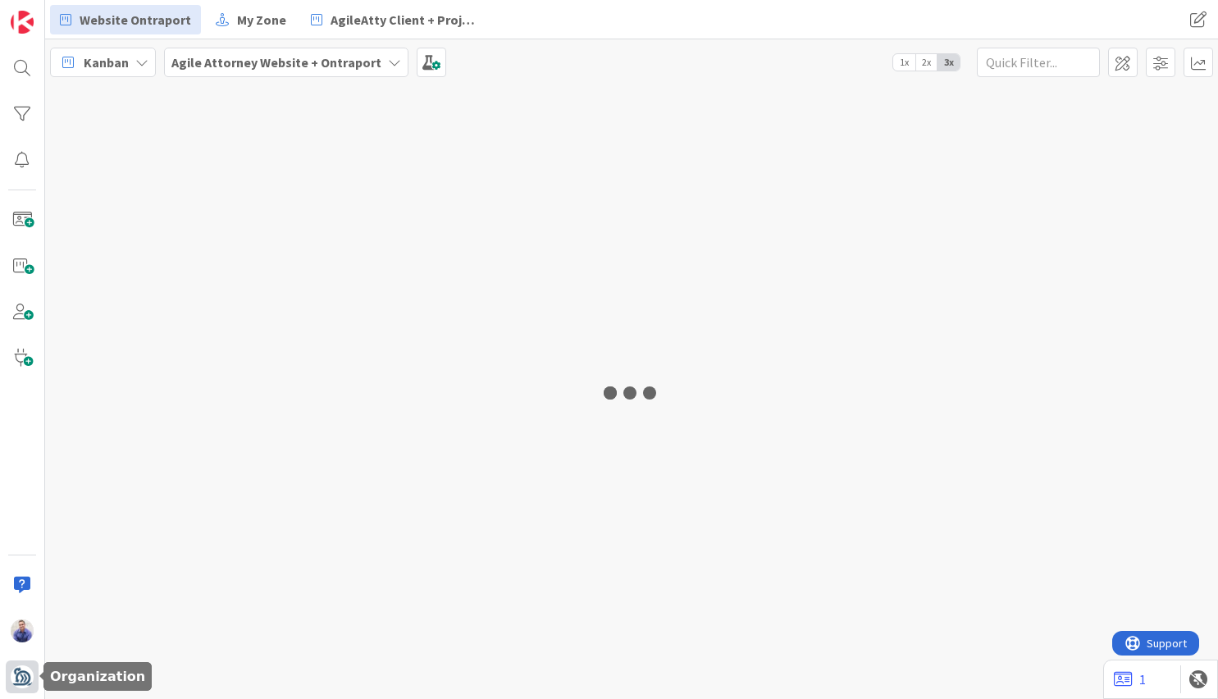
click at [30, 674] on img at bounding box center [22, 676] width 23 height 23
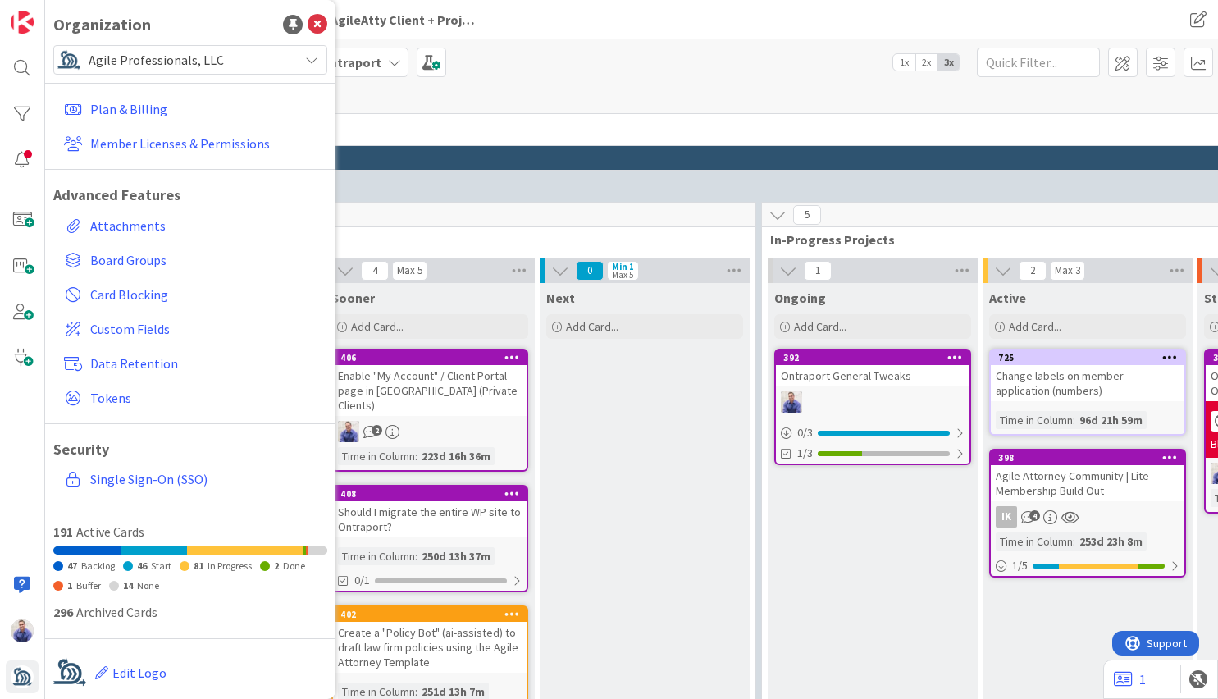
click at [267, 65] on span "Agile Professionals, LLC" at bounding box center [190, 59] width 202 height 23
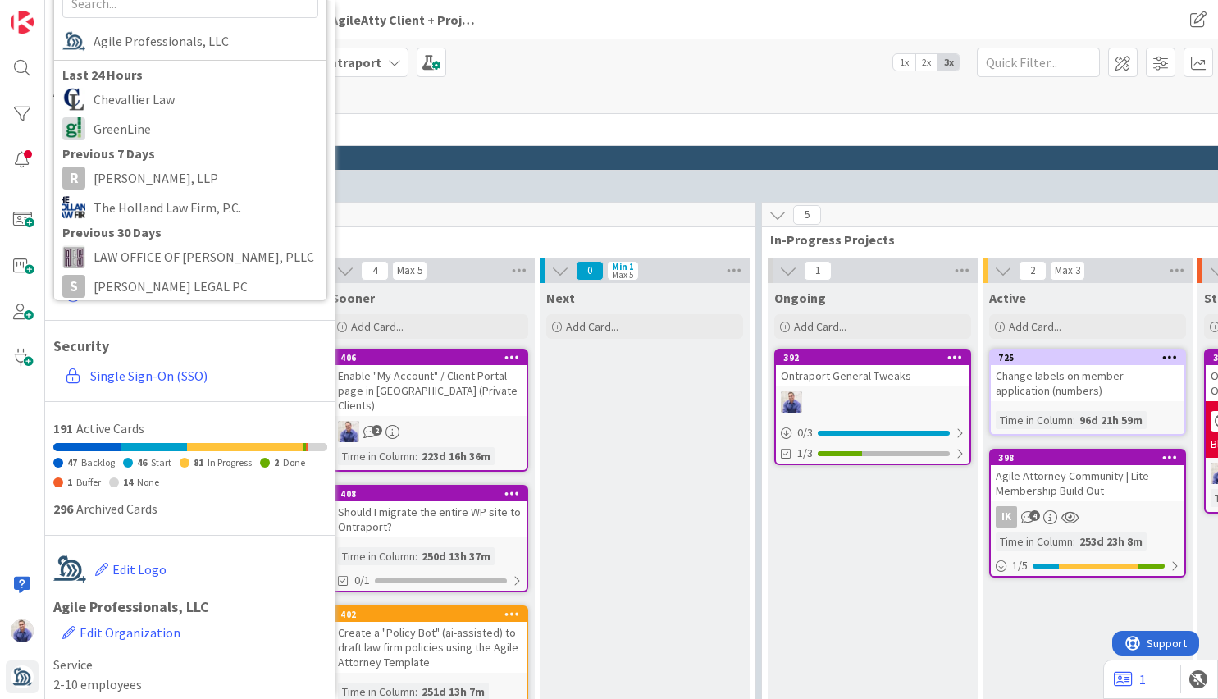
click at [722, 135] on div "32 Website / Ontraport Projects Board" at bounding box center [973, 113] width 1764 height 48
